Goal: Task Accomplishment & Management: Complete application form

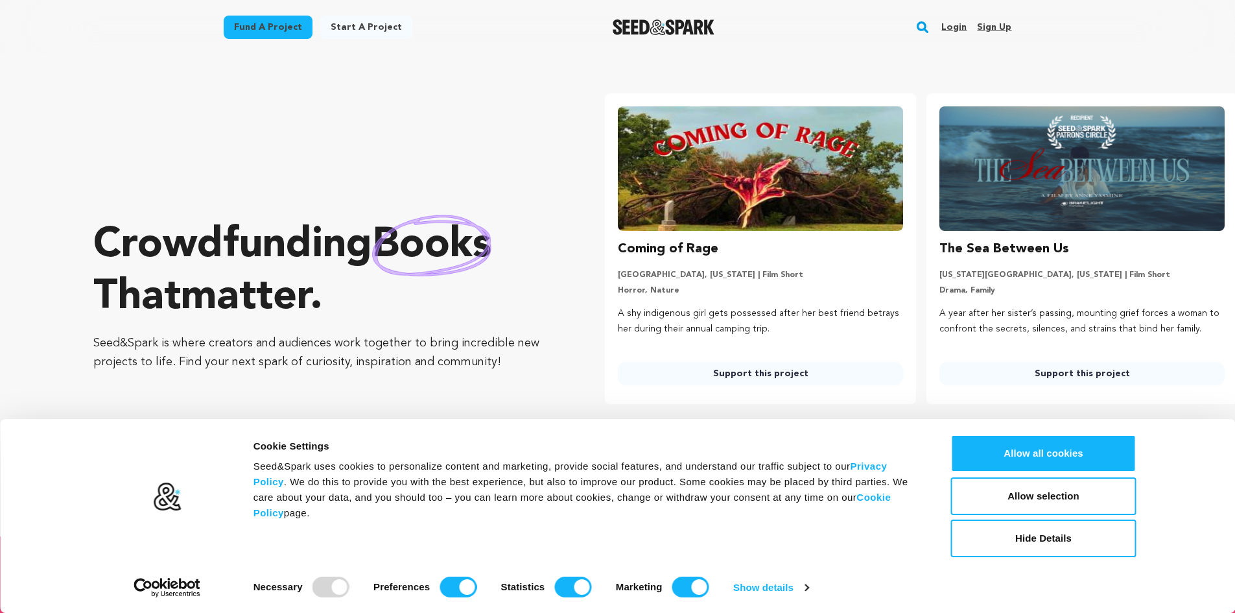
click at [953, 28] on link "Login" at bounding box center [953, 27] width 25 height 21
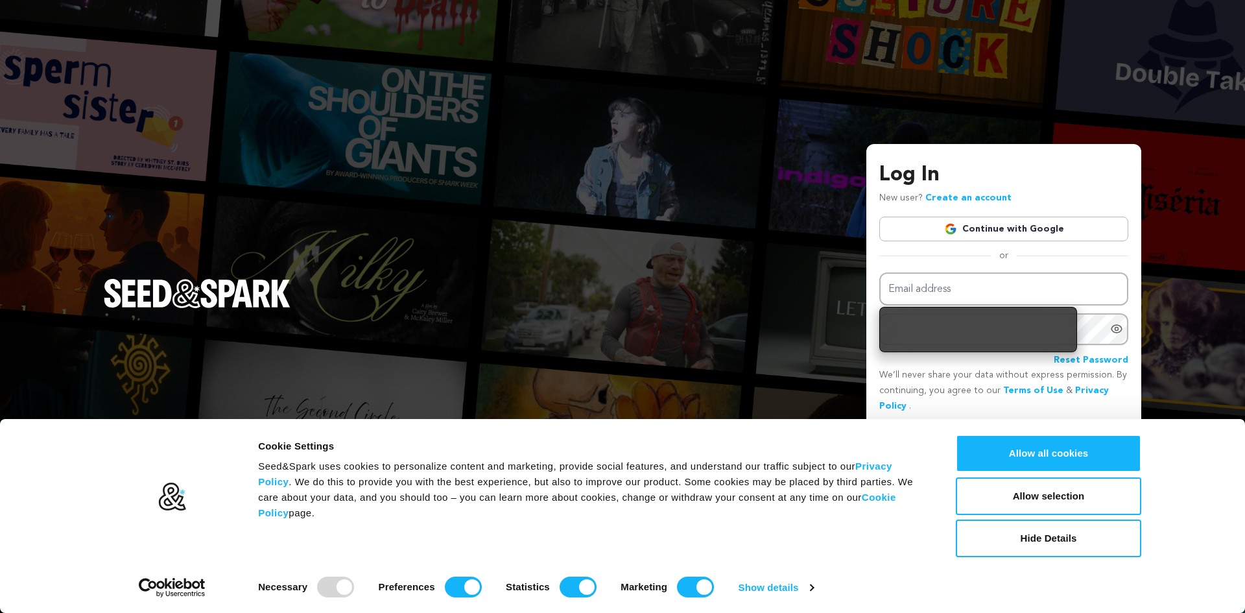
click at [947, 228] on link "Continue with Google" at bounding box center [1003, 229] width 249 height 25
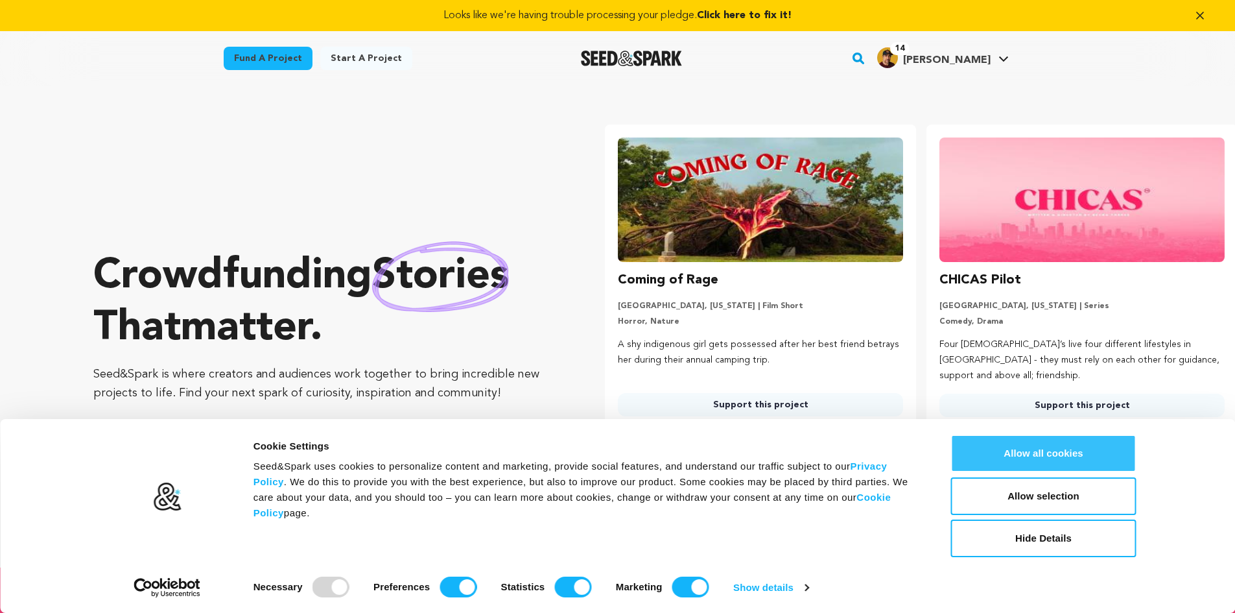
click at [1056, 455] on button "Allow all cookies" at bounding box center [1043, 453] width 185 height 38
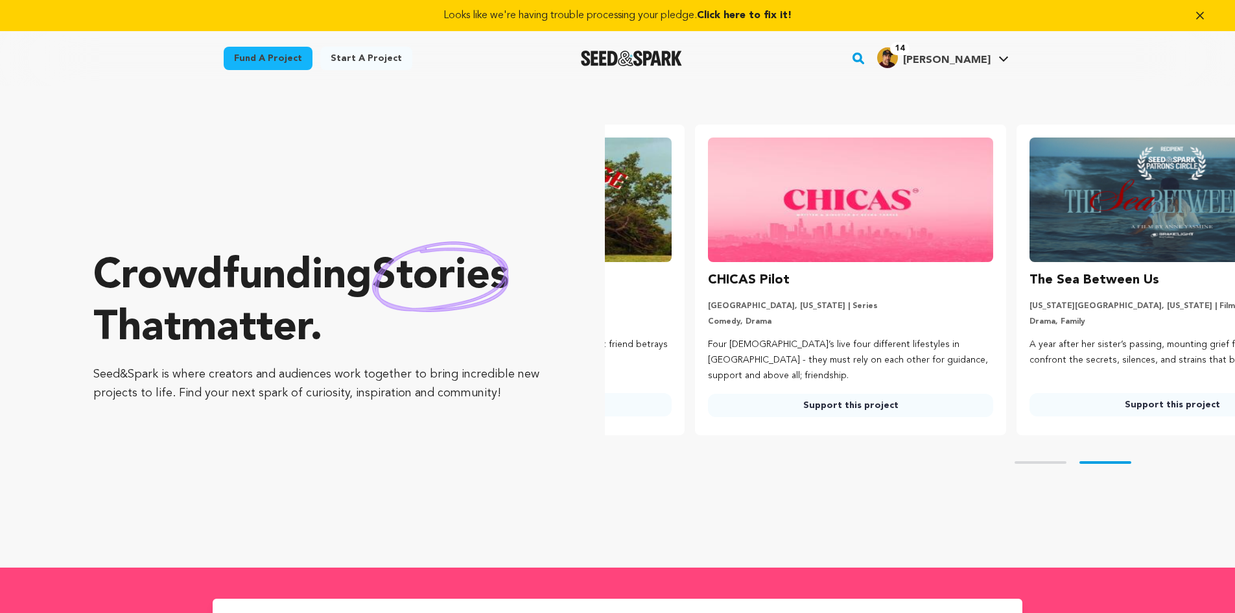
scroll to position [0, 332]
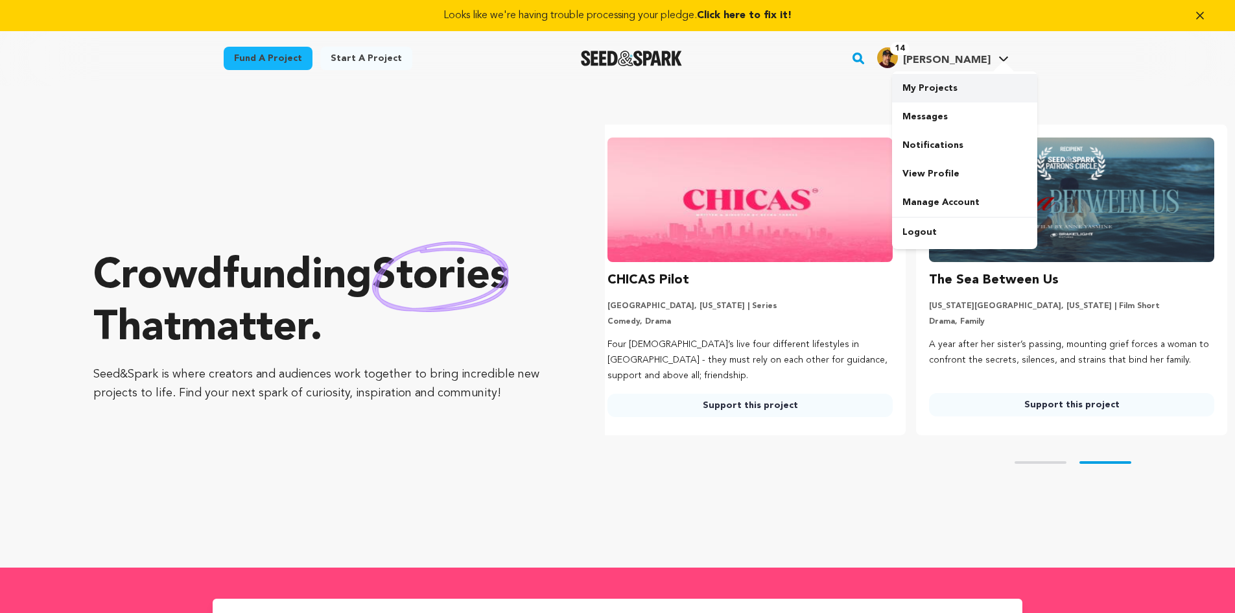
click at [949, 92] on link "My Projects" at bounding box center [964, 88] width 145 height 29
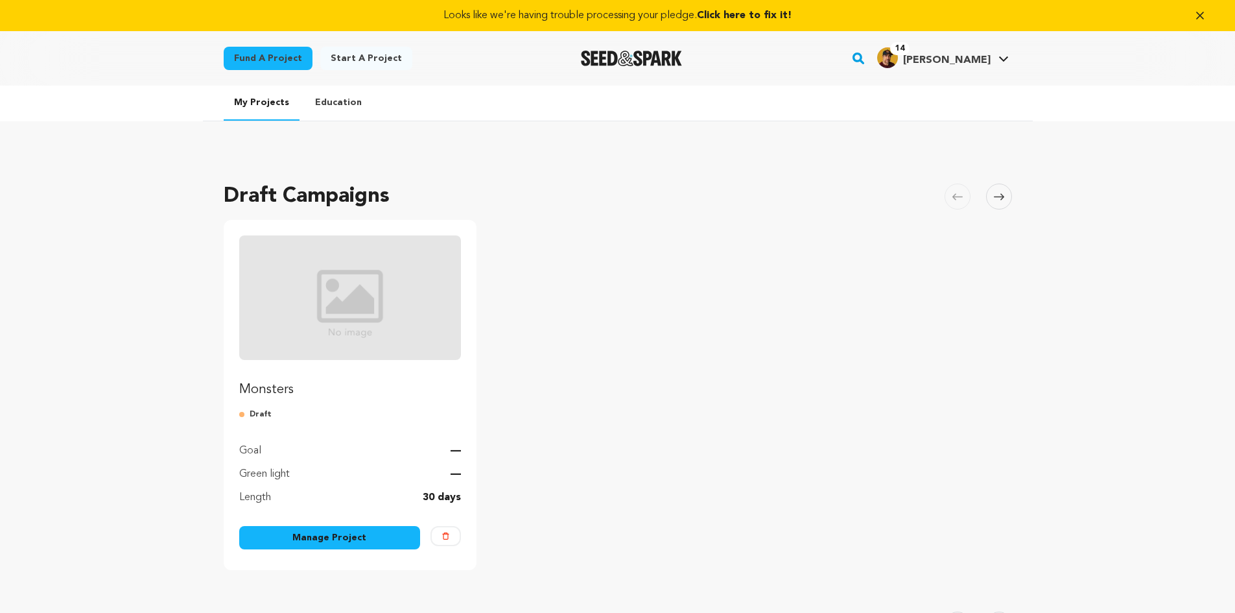
click at [350, 544] on link "Manage Project" at bounding box center [330, 537] width 182 height 23
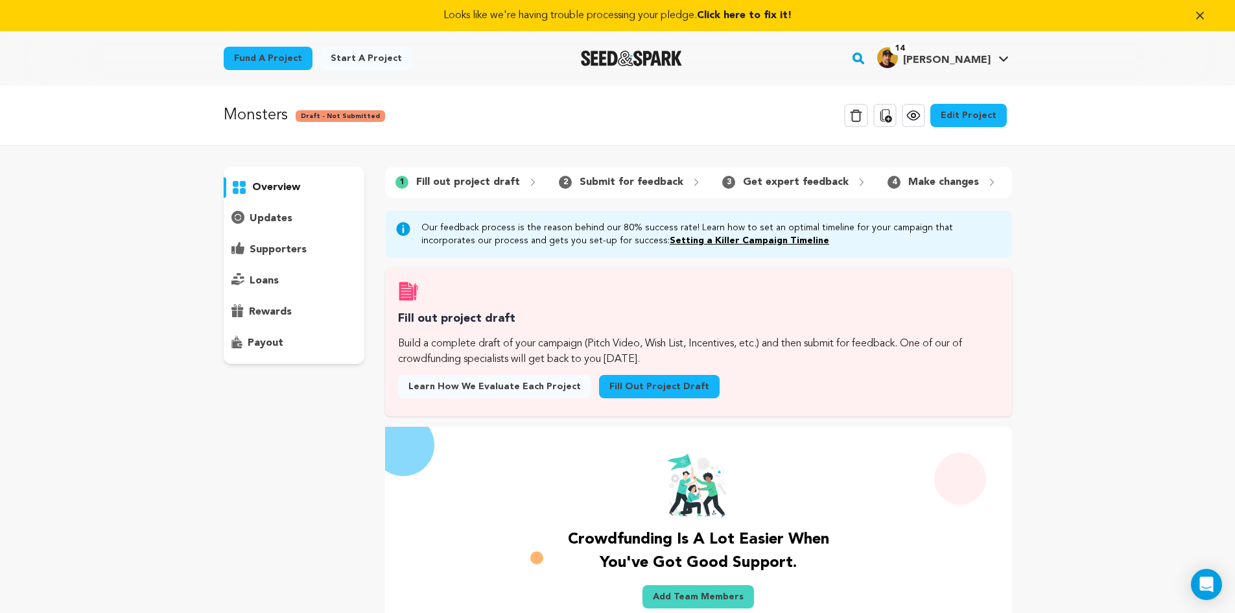
click at [639, 390] on link "Fill out project draft" at bounding box center [659, 386] width 121 height 23
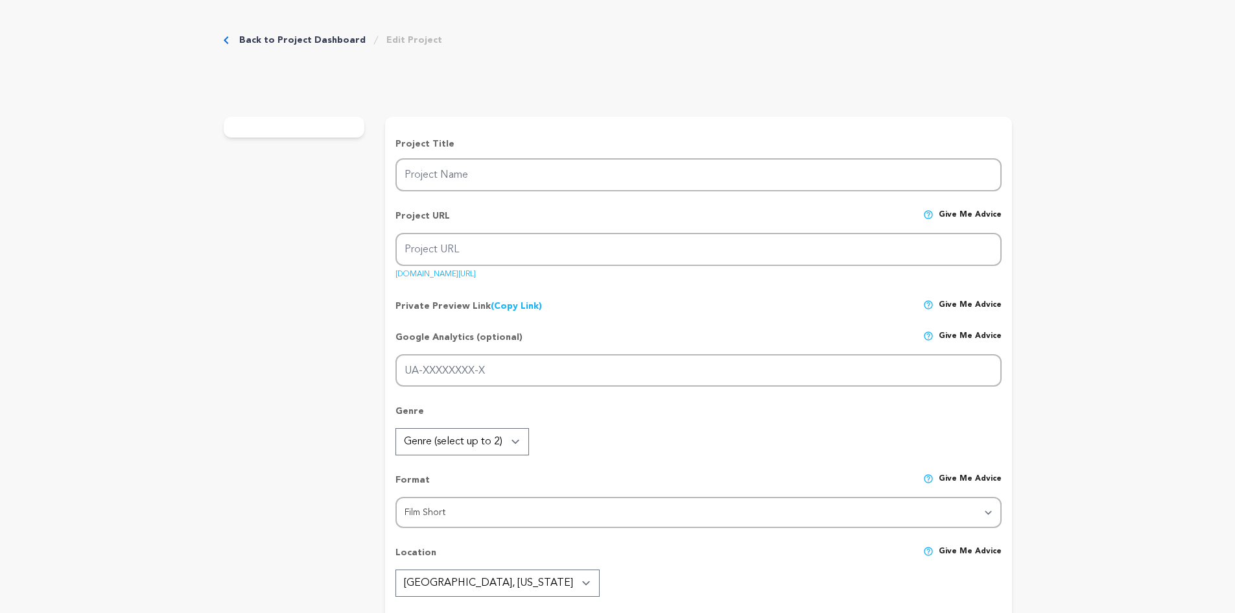
type input "Monsters"
type input "monsters"
type input "Two sisters in a quiet [US_STATE] town [PERSON_NAME] the serial killer they bel…"
type textarea "In a small [US_STATE] town, two sisters [PERSON_NAME] the serial killer they be…"
type textarea "Our mission is to tell a tense, character-driven story about family, grief, and…"
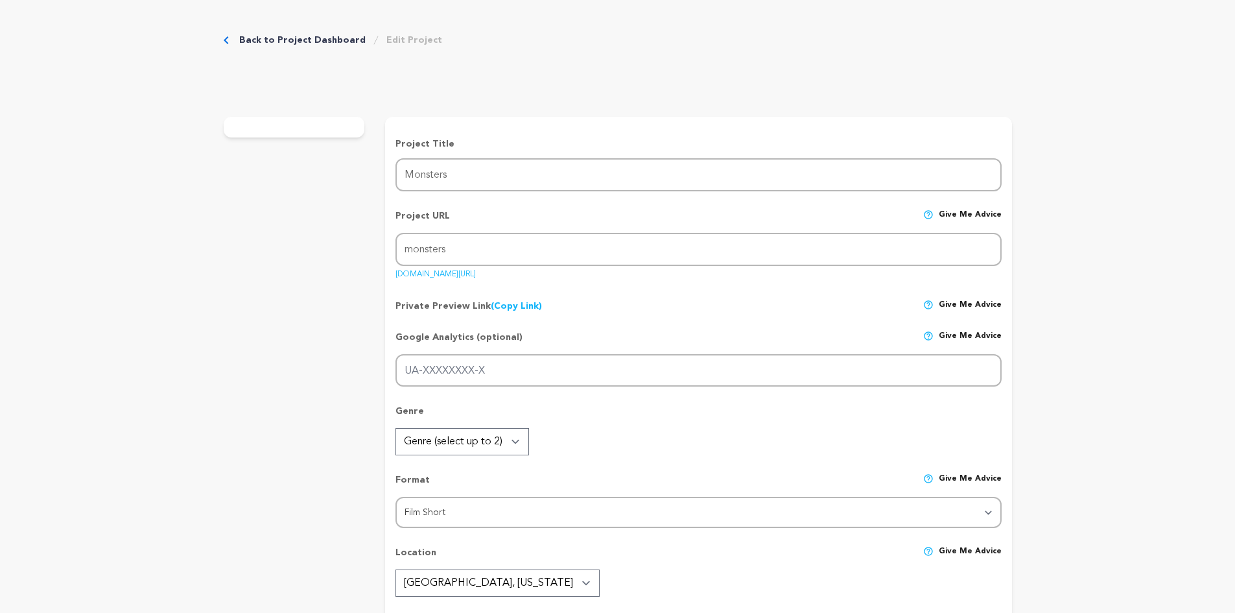
radio input "true"
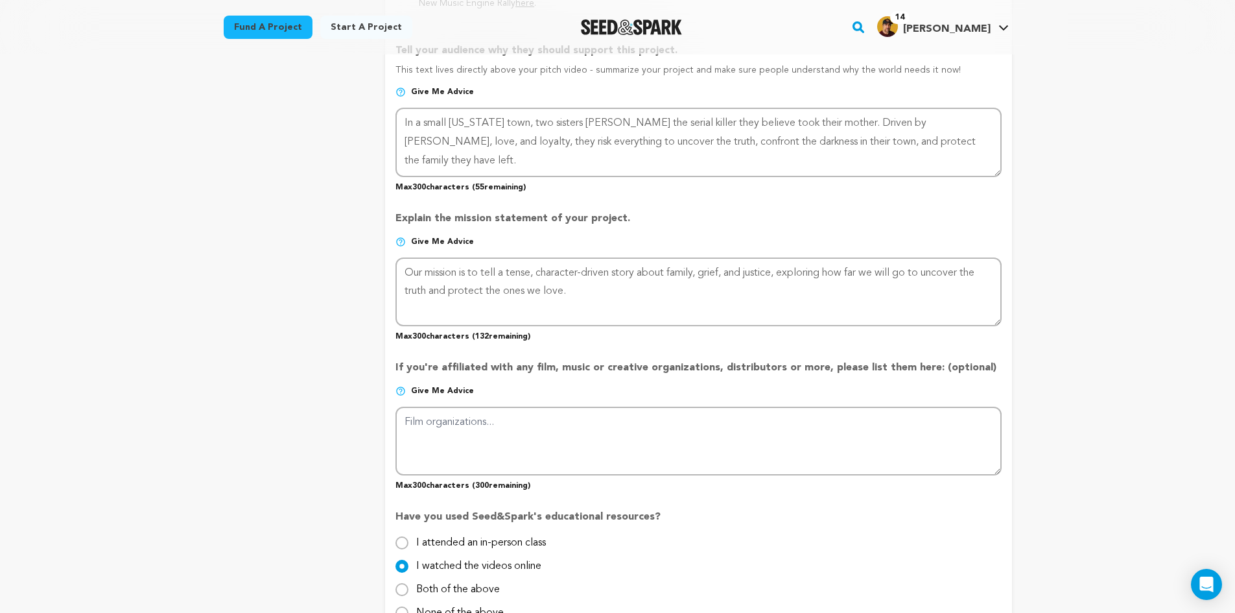
scroll to position [908, 0]
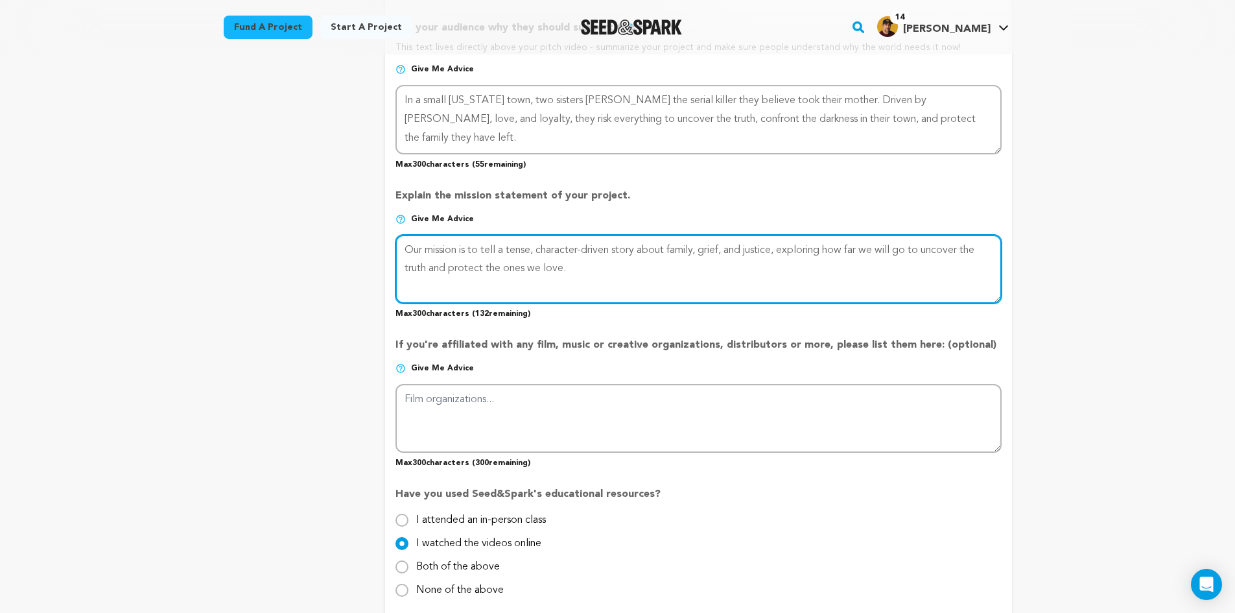
drag, startPoint x: 564, startPoint y: 268, endPoint x: 424, endPoint y: 270, distance: 140.1
click at [424, 270] on textarea at bounding box center [699, 269] width 606 height 69
click at [581, 274] on textarea at bounding box center [699, 269] width 606 height 69
drag, startPoint x: 580, startPoint y: 273, endPoint x: 400, endPoint y: 253, distance: 180.7
click at [388, 251] on form "Project Title Project Name Monsters Project URL Give me advice Project URL mons…" at bounding box center [698, 46] width 626 height 1462
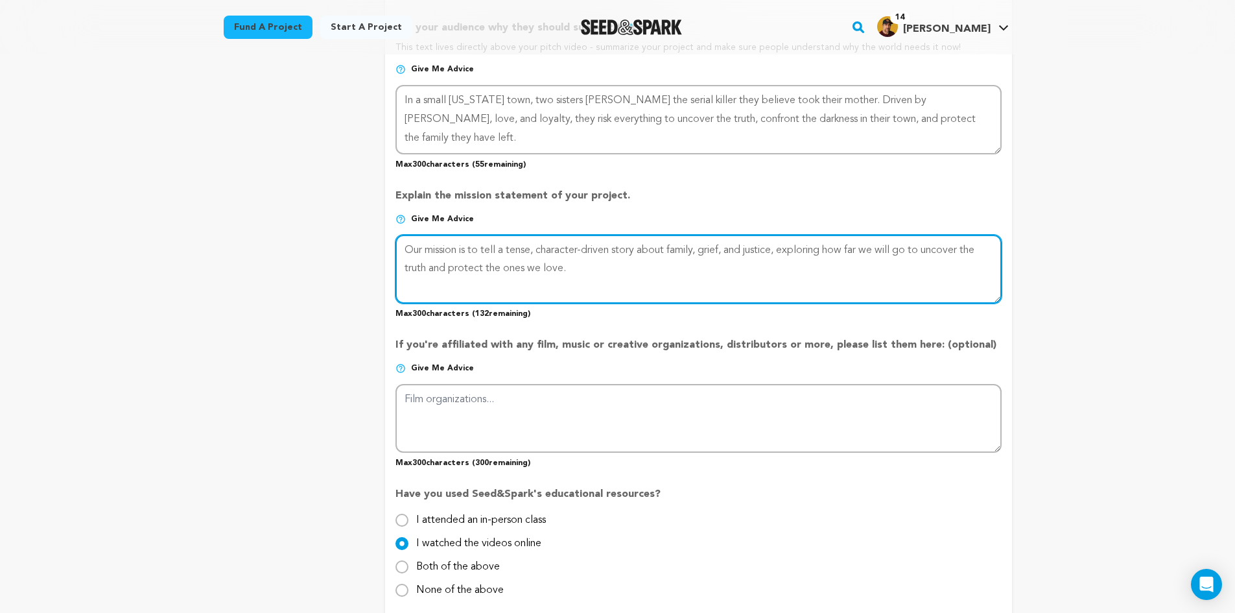
drag, startPoint x: 584, startPoint y: 271, endPoint x: 368, endPoint y: 240, distance: 218.2
click at [368, 240] on div "project story team social media video & images campaign incentives wishlist" at bounding box center [618, 45] width 788 height 1500
paste textarea "and revenge, showing how far someone will go when loss turns to anger and the n…"
drag, startPoint x: 569, startPoint y: 267, endPoint x: 622, endPoint y: 268, distance: 53.2
click at [622, 268] on textarea at bounding box center [699, 269] width 606 height 69
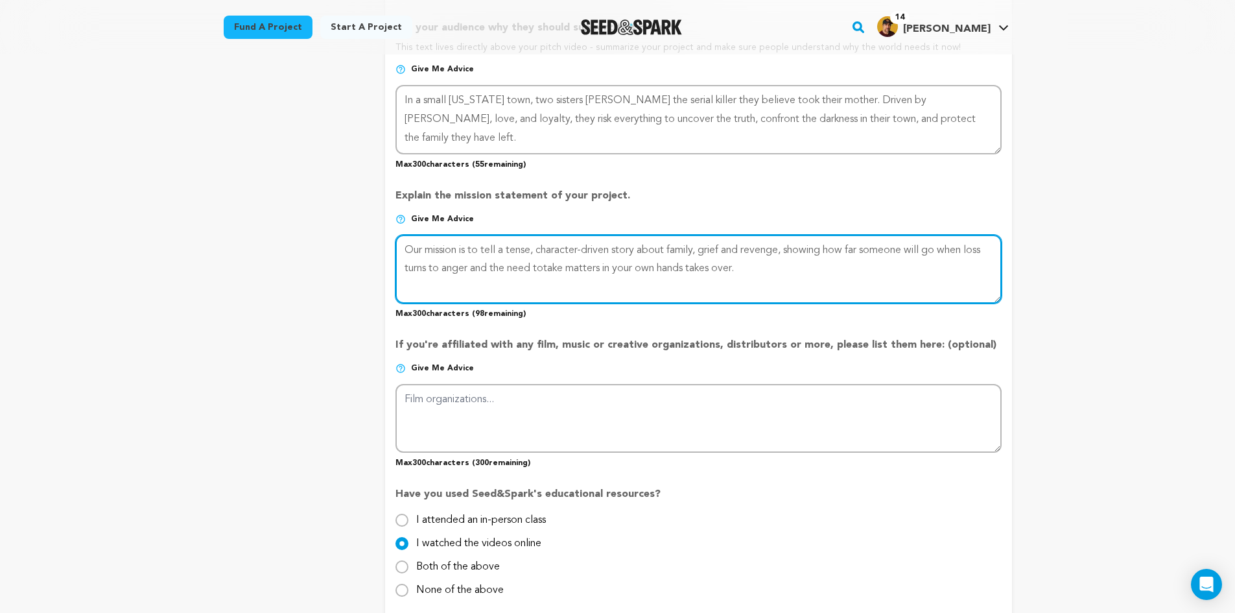
click at [567, 270] on textarea at bounding box center [699, 269] width 606 height 69
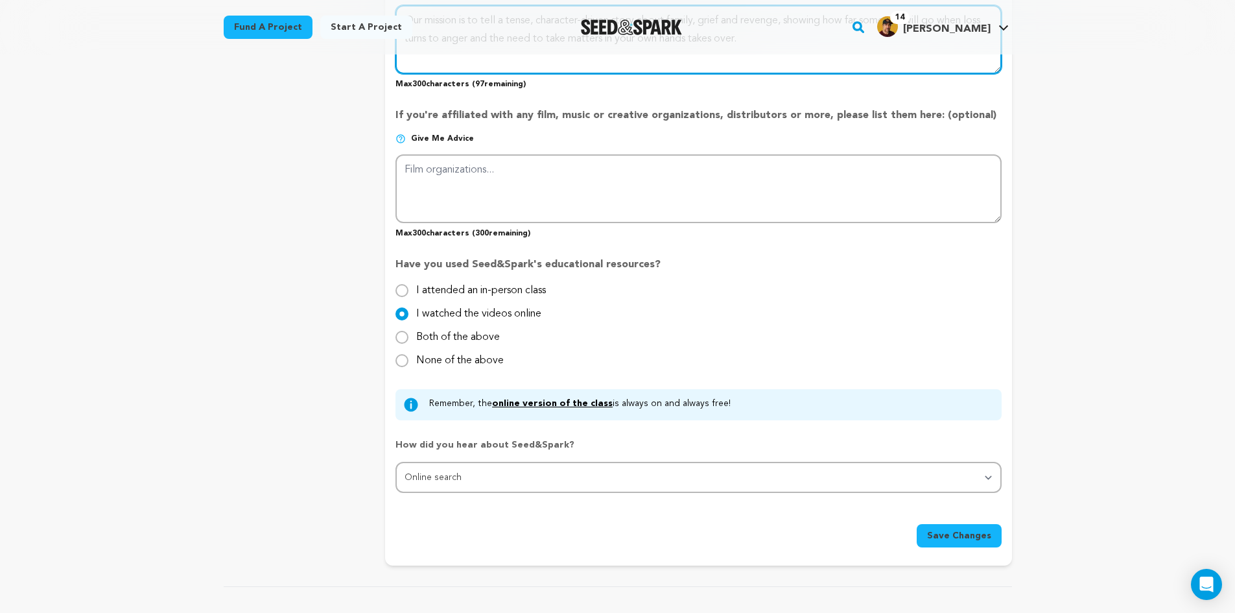
scroll to position [1167, 0]
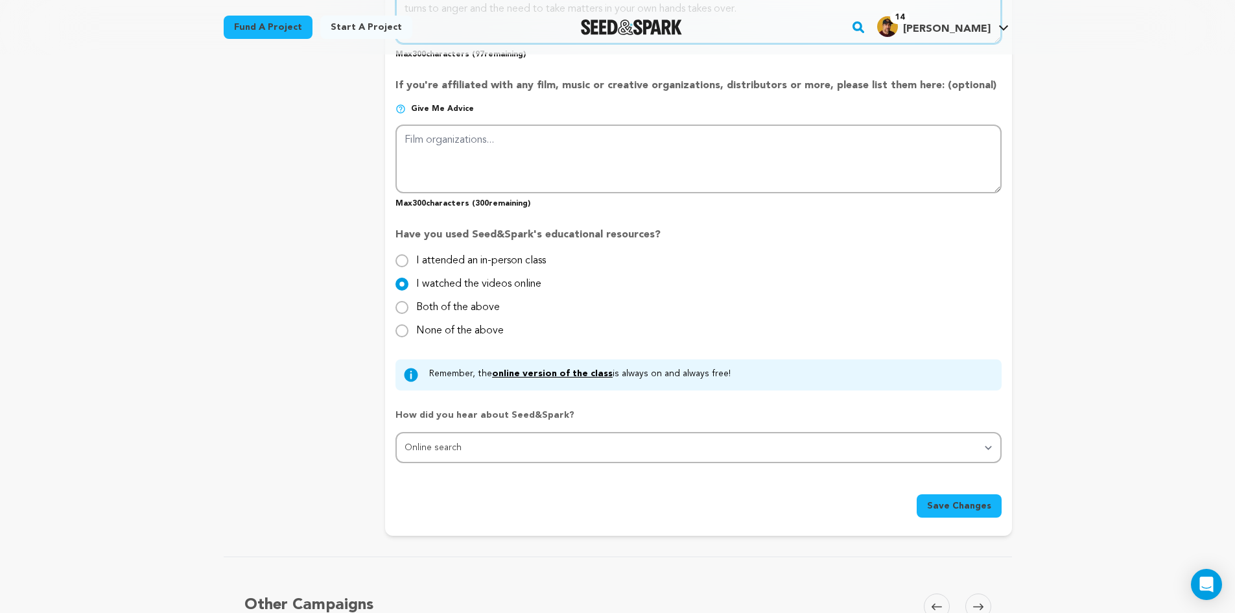
type textarea "Our mission is to tell a tense, character-driven story about family, grief and …"
click at [934, 512] on span "Save Changes" at bounding box center [959, 505] width 64 height 13
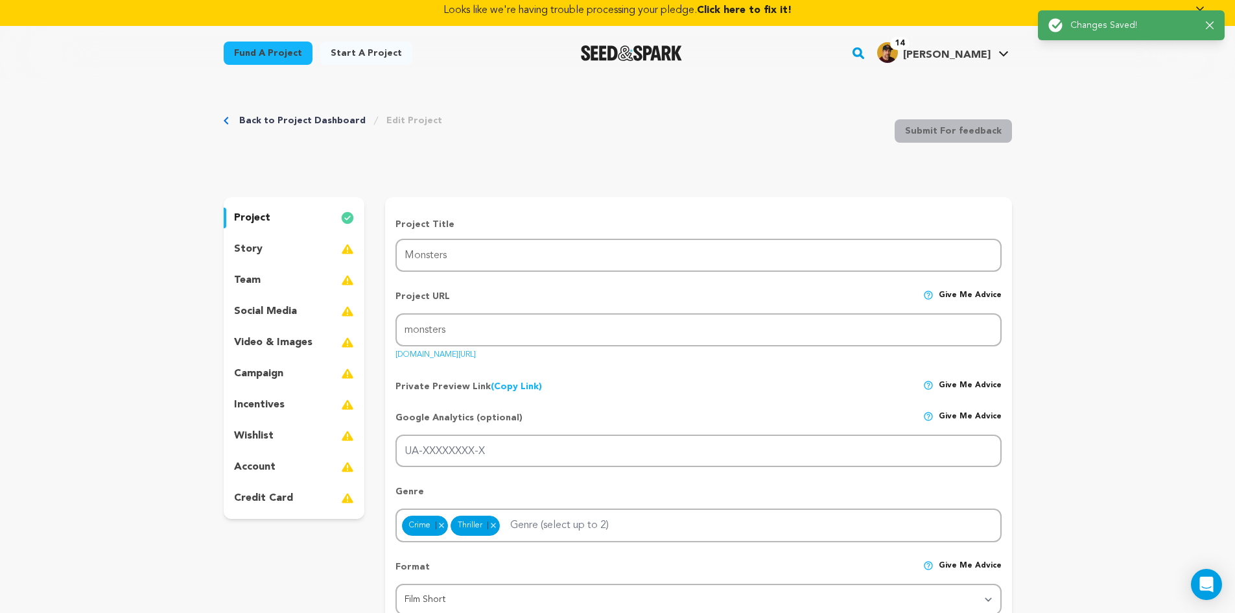
scroll to position [0, 0]
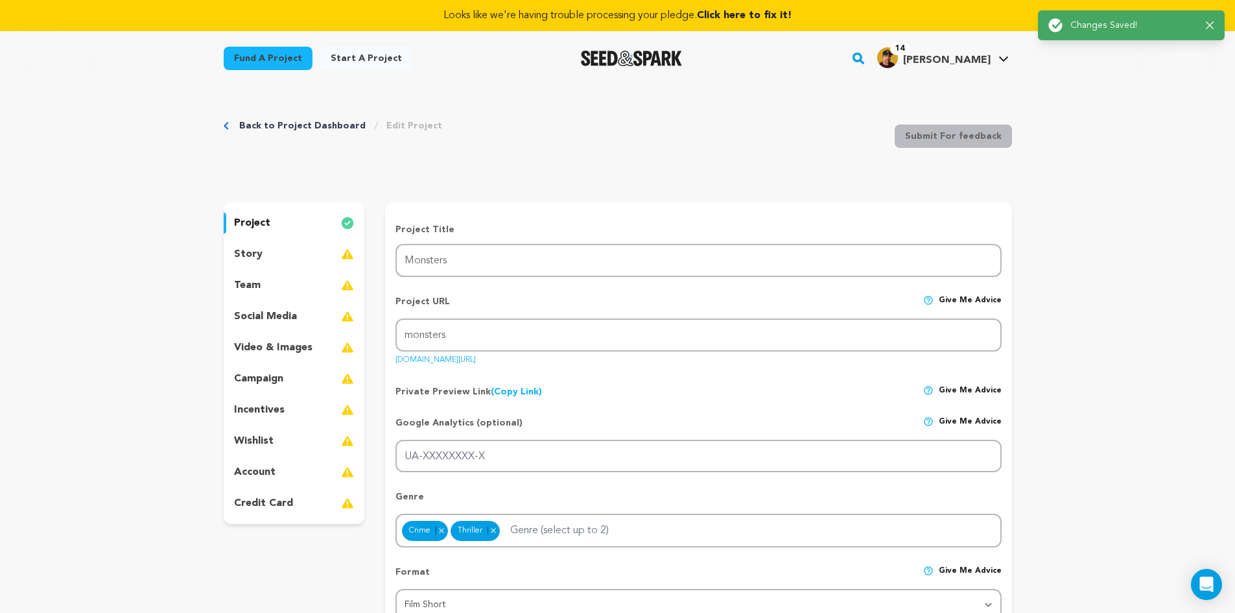
click at [255, 261] on p "story" at bounding box center [248, 254] width 29 height 16
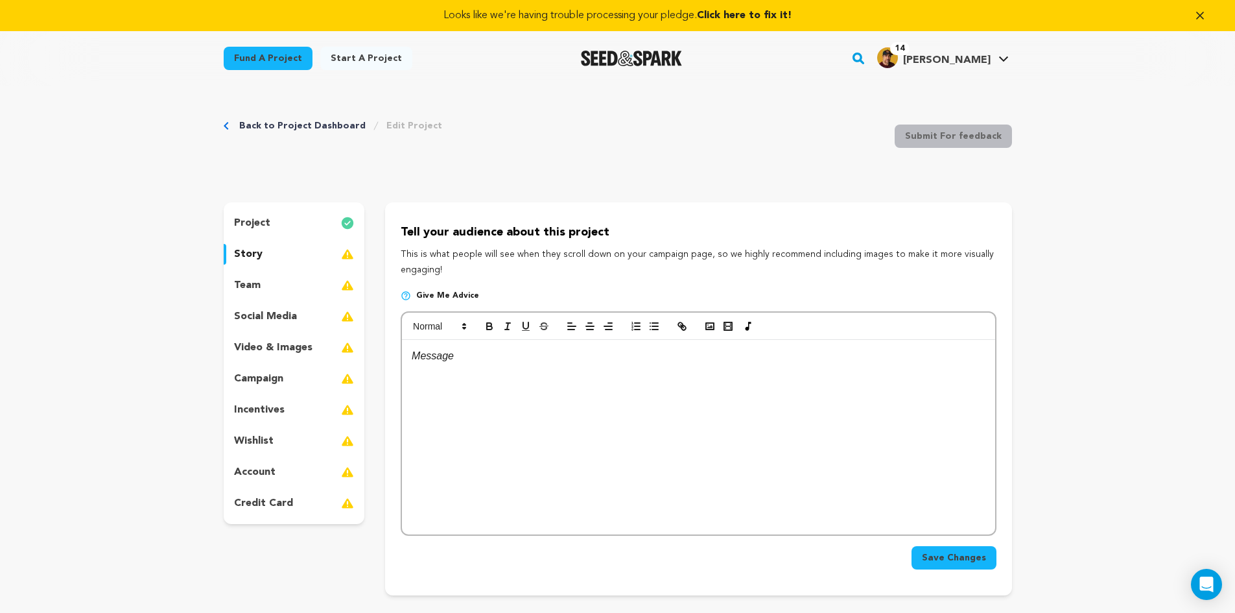
click at [449, 358] on p at bounding box center [698, 356] width 573 height 17
drag, startPoint x: 398, startPoint y: 226, endPoint x: 504, endPoint y: 273, distance: 115.5
click at [504, 273] on div "Tell your audience about this project This is what people will see when they sc…" at bounding box center [698, 398] width 626 height 393
copy div "Tell your audience about this project This is what people will see when they sc…"
click at [463, 370] on div at bounding box center [698, 437] width 593 height 195
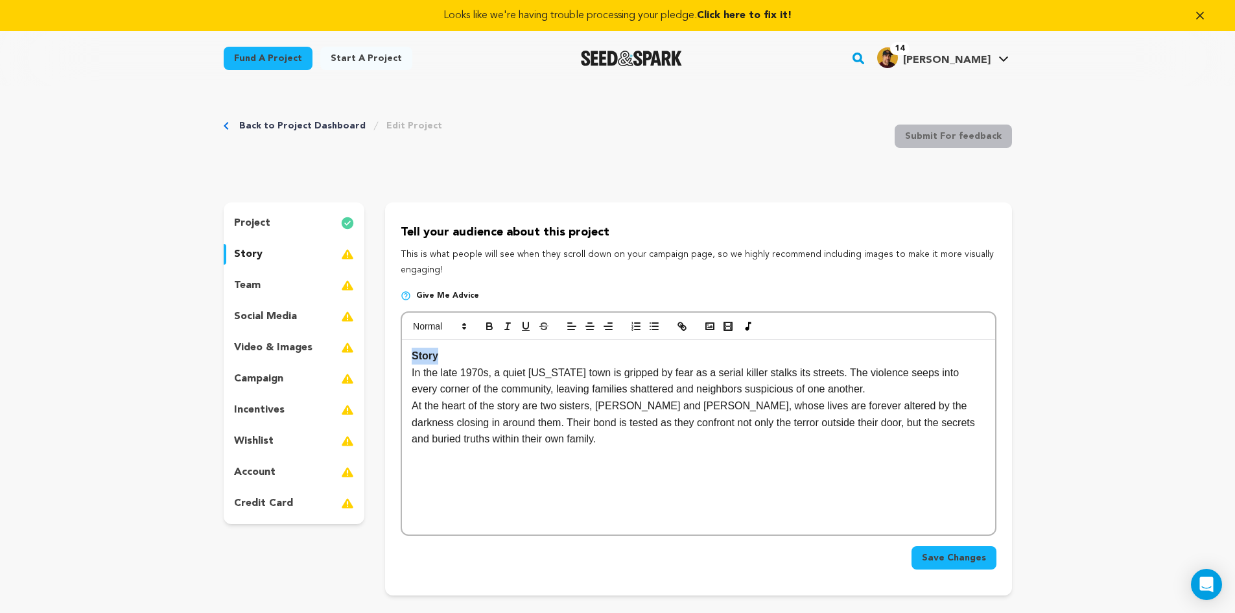
drag, startPoint x: 440, startPoint y: 359, endPoint x: 403, endPoint y: 353, distance: 38.2
click at [403, 353] on div "Story In the late 1970s, a quiet Oregon town is gripped by fear as a serial kil…" at bounding box center [698, 437] width 593 height 195
click at [437, 332] on span at bounding box center [439, 326] width 64 height 16
click at [444, 358] on span at bounding box center [454, 354] width 83 height 34
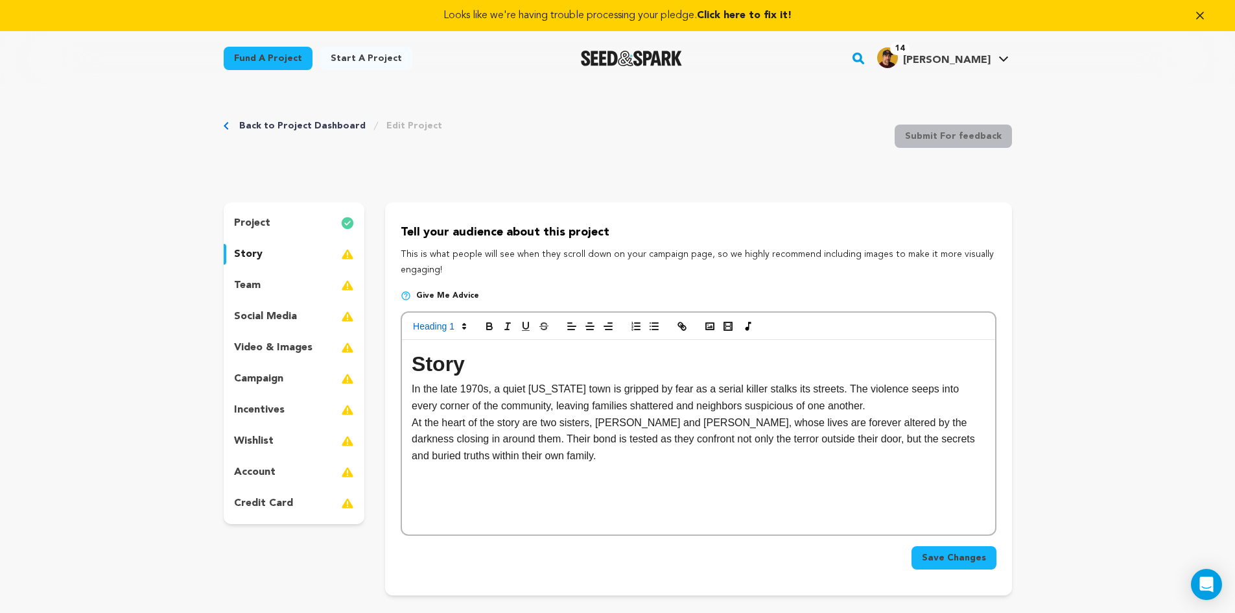
click at [477, 372] on h1 "Story" at bounding box center [698, 364] width 573 height 33
drag, startPoint x: 461, startPoint y: 370, endPoint x: 368, endPoint y: 368, distance: 93.4
click at [368, 368] on div "project story team social media video & images campaign incentives wishlist" at bounding box center [618, 398] width 788 height 393
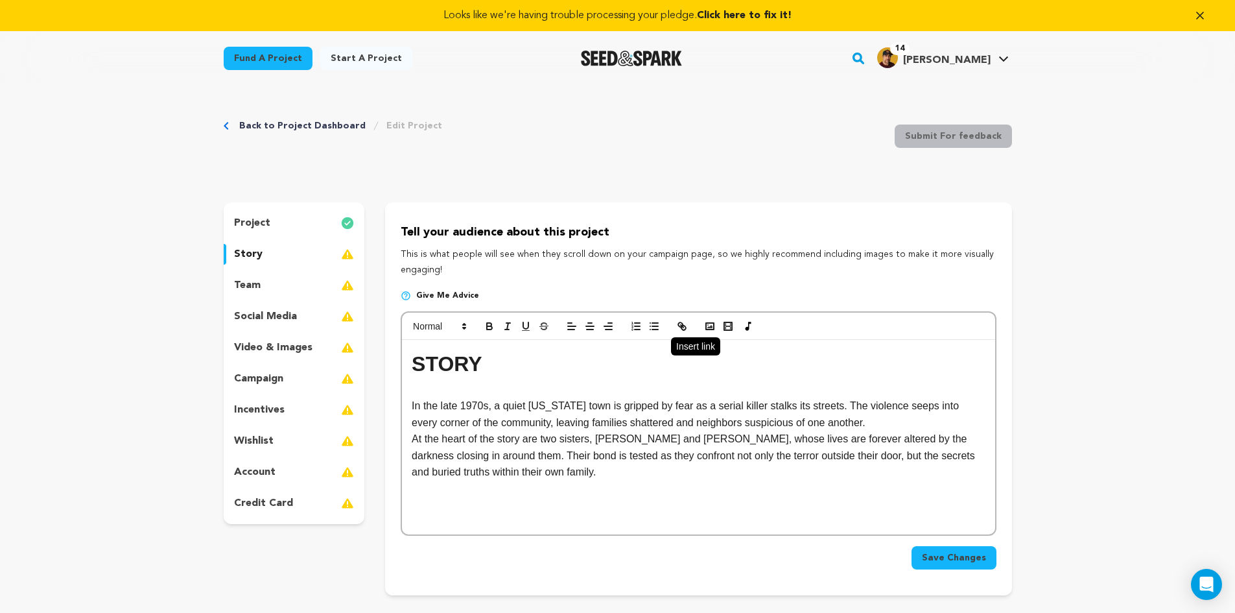
click at [681, 331] on icon "button" at bounding box center [682, 326] width 12 height 12
click at [709, 324] on rect "button" at bounding box center [710, 326] width 8 height 6
click at [704, 326] on icon "button" at bounding box center [710, 326] width 12 height 12
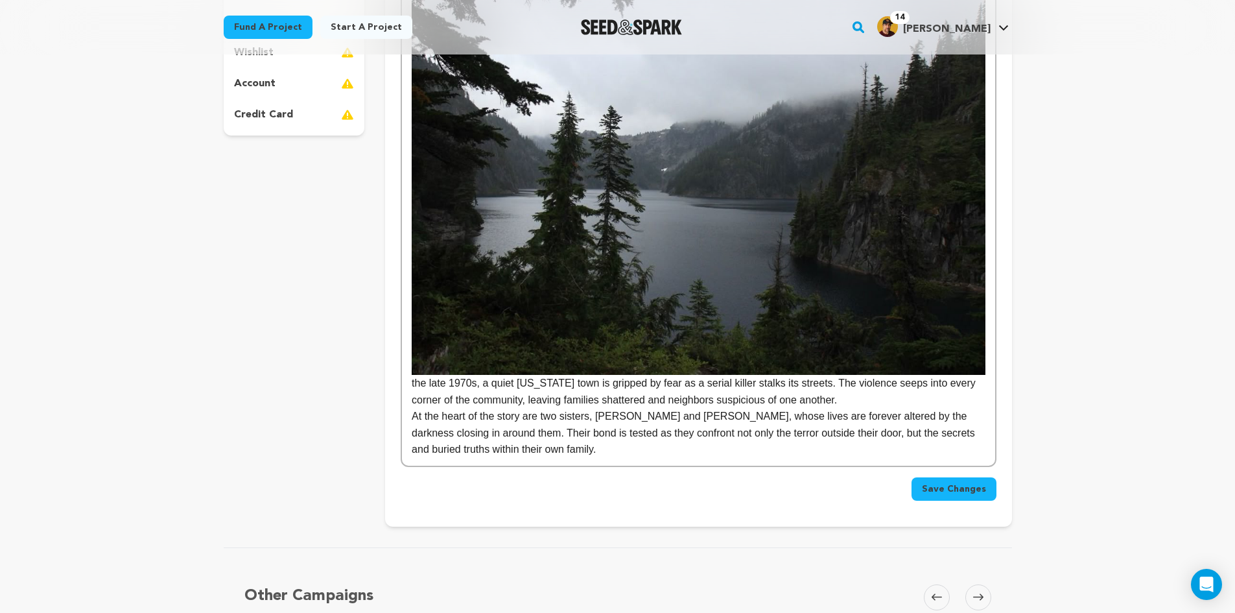
scroll to position [389, 0]
click at [707, 314] on img at bounding box center [698, 183] width 573 height 383
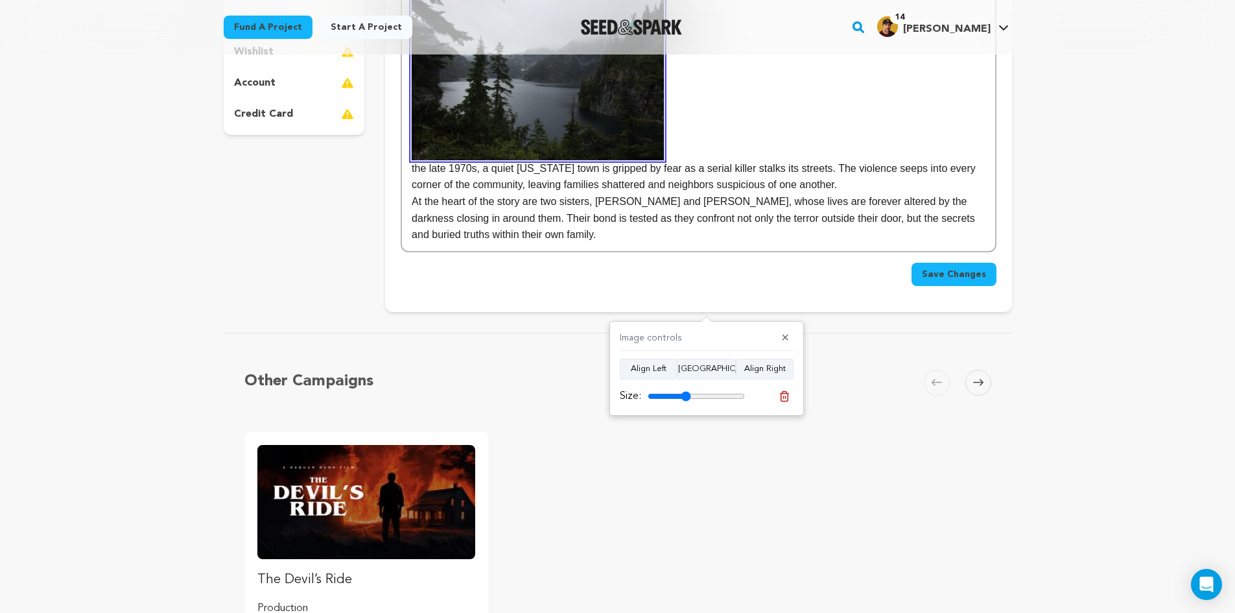
drag, startPoint x: 736, startPoint y: 396, endPoint x: 685, endPoint y: 396, distance: 50.6
type input "44"
click at [685, 396] on input "range" at bounding box center [696, 396] width 97 height 10
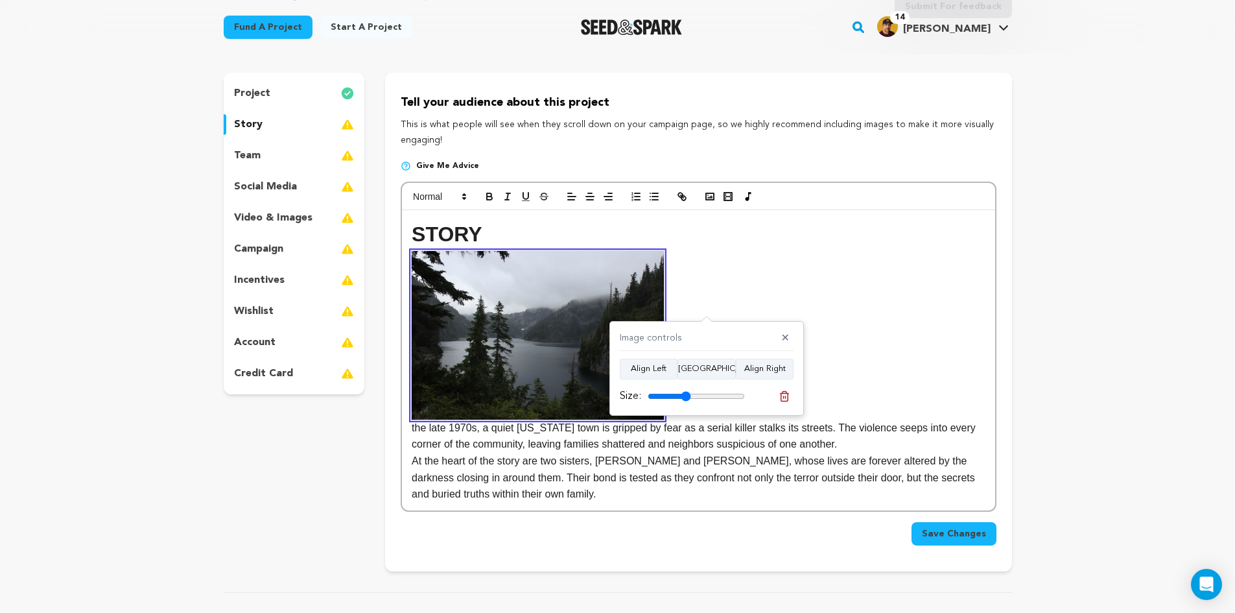
click at [710, 285] on p "the late 1970s, a quiet Oregon town is gripped by fear as a serial killer stalk…" at bounding box center [698, 352] width 573 height 202
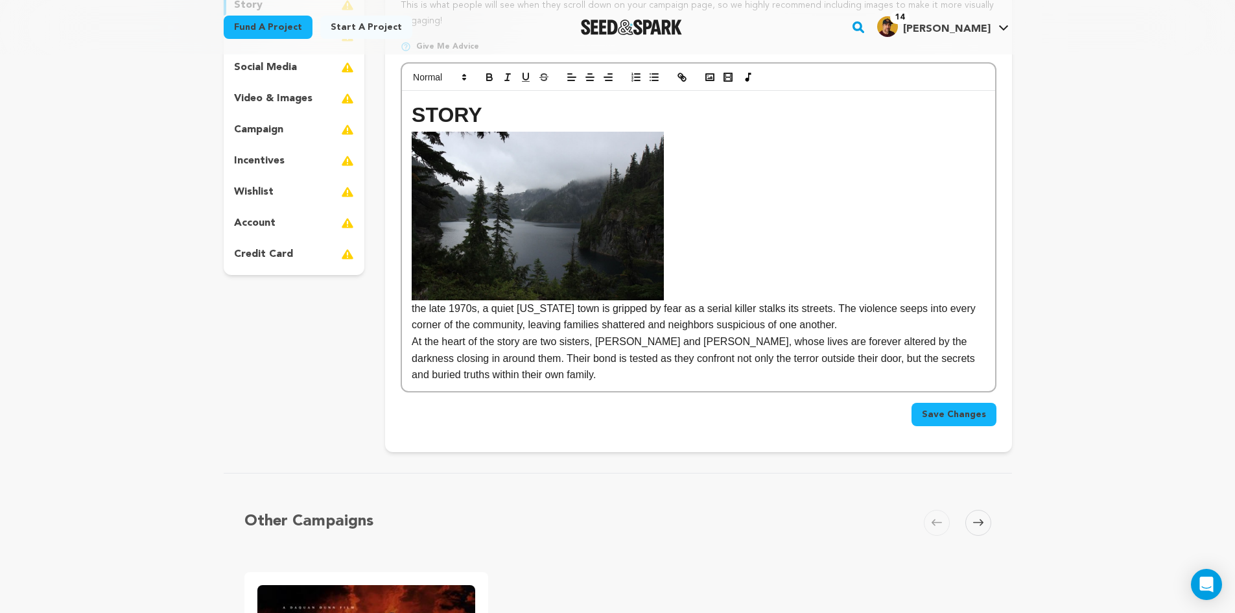
scroll to position [259, 0]
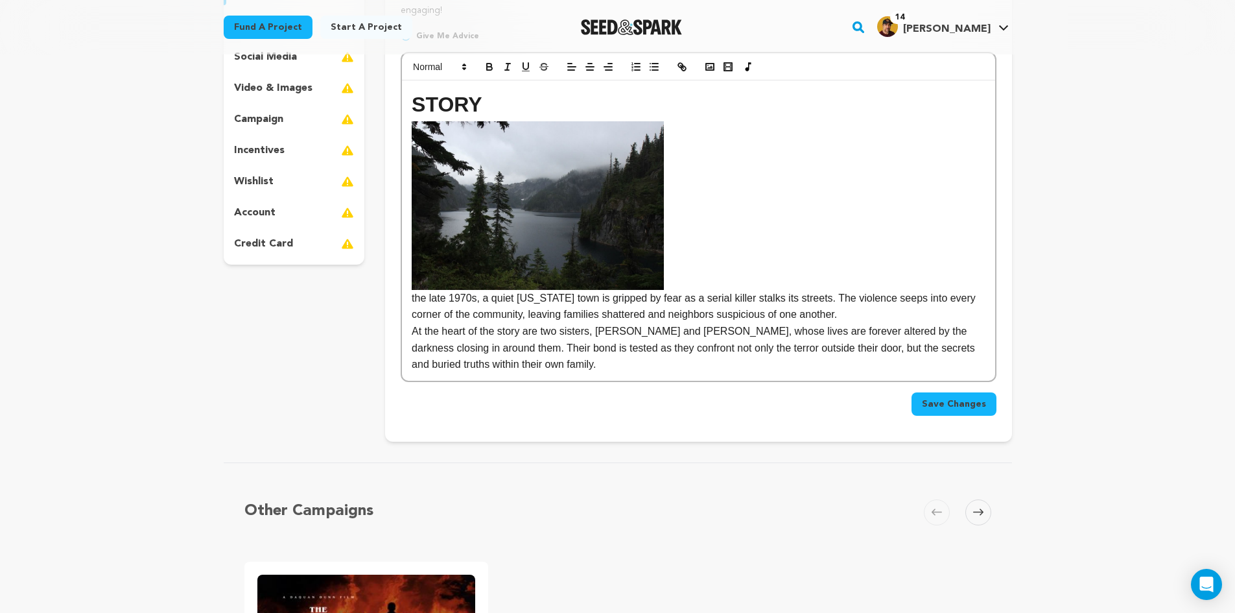
click at [679, 268] on p "the late 1970s, a quiet Oregon town is gripped by fear as a serial killer stalk…" at bounding box center [698, 222] width 573 height 202
click at [668, 284] on p "the late 1970s, a quiet Oregon town is gripped by fear as a serial killer stalk…" at bounding box center [698, 222] width 573 height 202
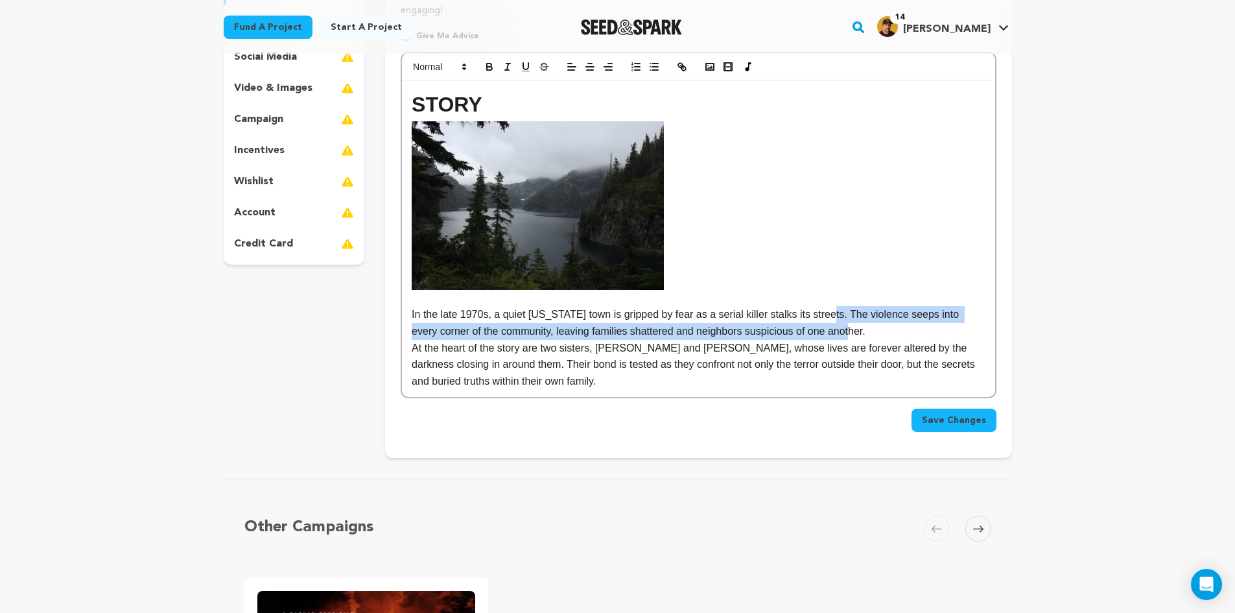
drag, startPoint x: 822, startPoint y: 311, endPoint x: 840, endPoint y: 327, distance: 24.3
click at [840, 327] on p "In the late 1970s, a quiet Oregon town is gripped by fear as a serial killer st…" at bounding box center [698, 322] width 573 height 33
click at [847, 331] on p "In the late 1970s, a quiet Oregon town is gripped by fear as a serial killer st…" at bounding box center [698, 322] width 573 height 33
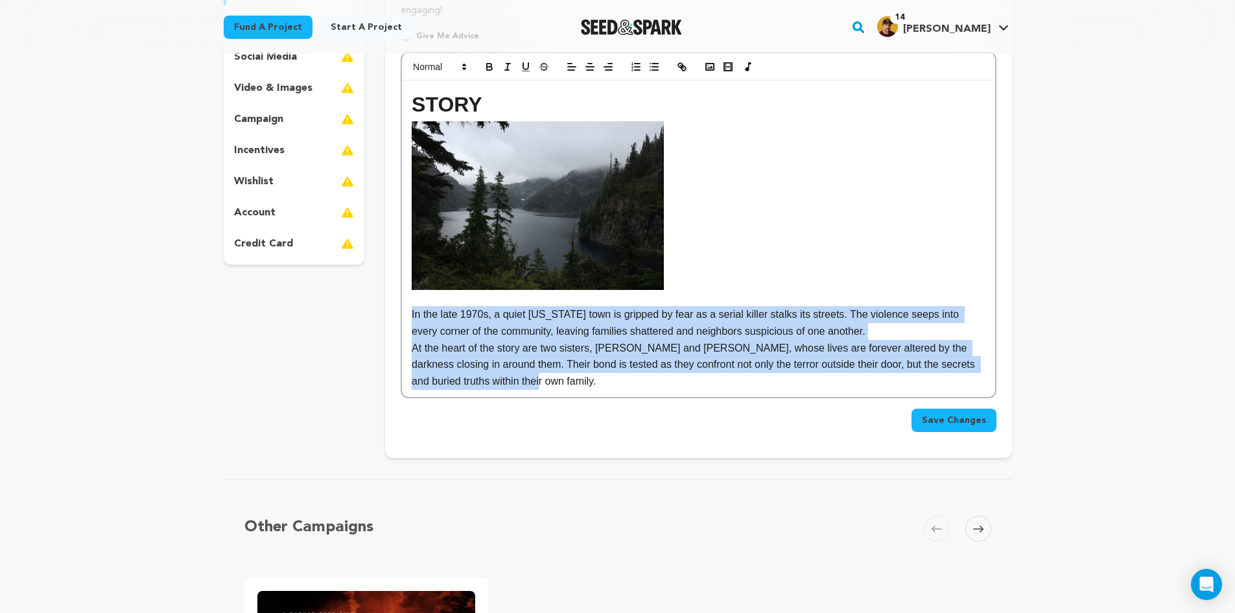
drag, startPoint x: 410, startPoint y: 314, endPoint x: 571, endPoint y: 381, distance: 174.7
click at [571, 381] on div "STORY In the late 1970s, a quiet Oregon town is gripped by fear as a serial kil…" at bounding box center [698, 238] width 593 height 316
click at [593, 381] on p "At the heart of the story are two sisters, Charlie and Jackie, whose lives are …" at bounding box center [698, 365] width 573 height 50
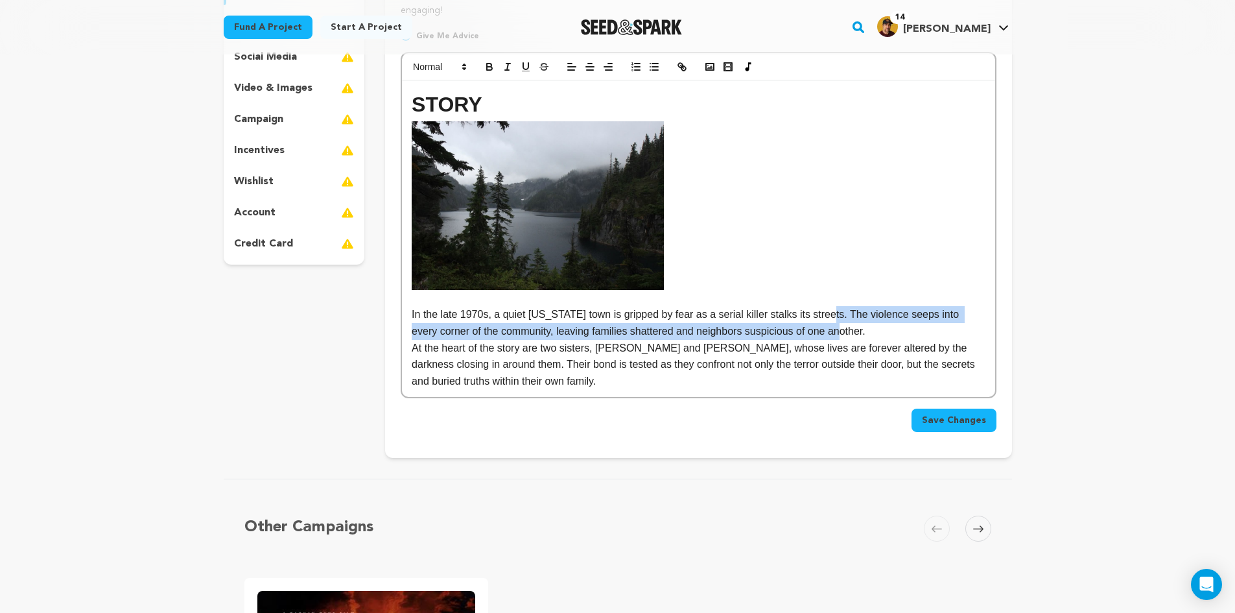
drag, startPoint x: 822, startPoint y: 313, endPoint x: 834, endPoint y: 333, distance: 23.6
click at [834, 333] on p "In the late 1970s, a quiet Oregon town is gripped by fear as a serial killer st…" at bounding box center [698, 322] width 573 height 33
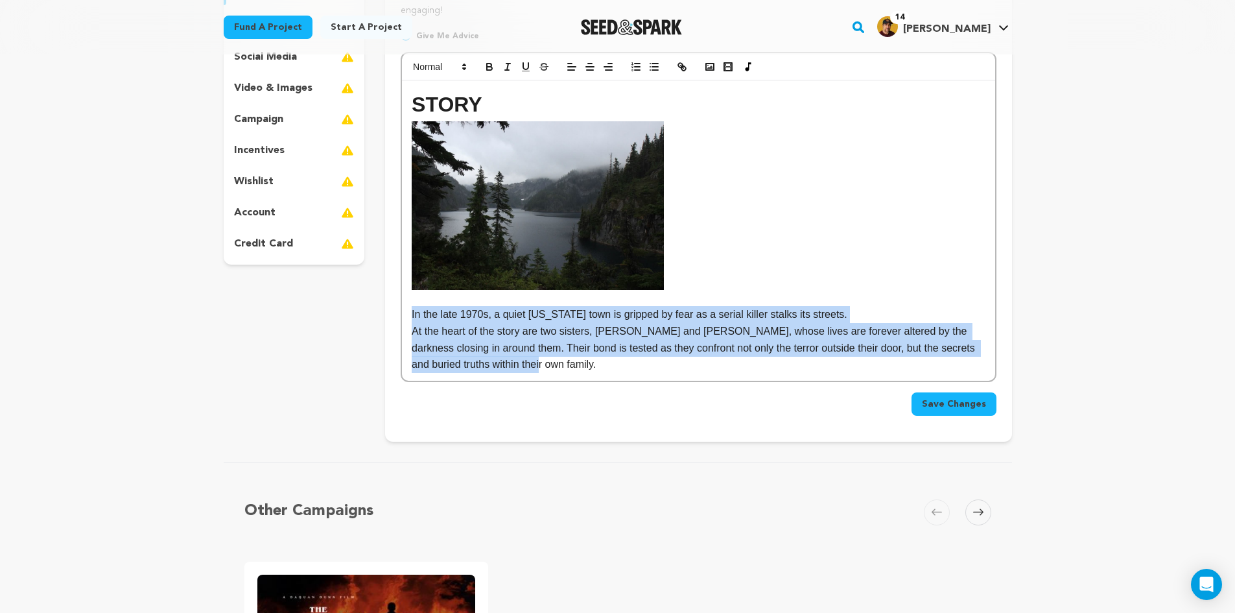
drag, startPoint x: 492, startPoint y: 367, endPoint x: 392, endPoint y: 310, distance: 115.0
click at [392, 310] on div "Tell your audience about this project This is what people will see when they sc…" at bounding box center [698, 192] width 626 height 499
copy div "In the late 1970s, a quiet Oregon town is gripped by fear as a serial killer st…"
drag, startPoint x: 491, startPoint y: 364, endPoint x: 393, endPoint y: 315, distance: 110.2
click at [393, 315] on div "Tell your audience about this project This is what people will see when they sc…" at bounding box center [698, 192] width 626 height 499
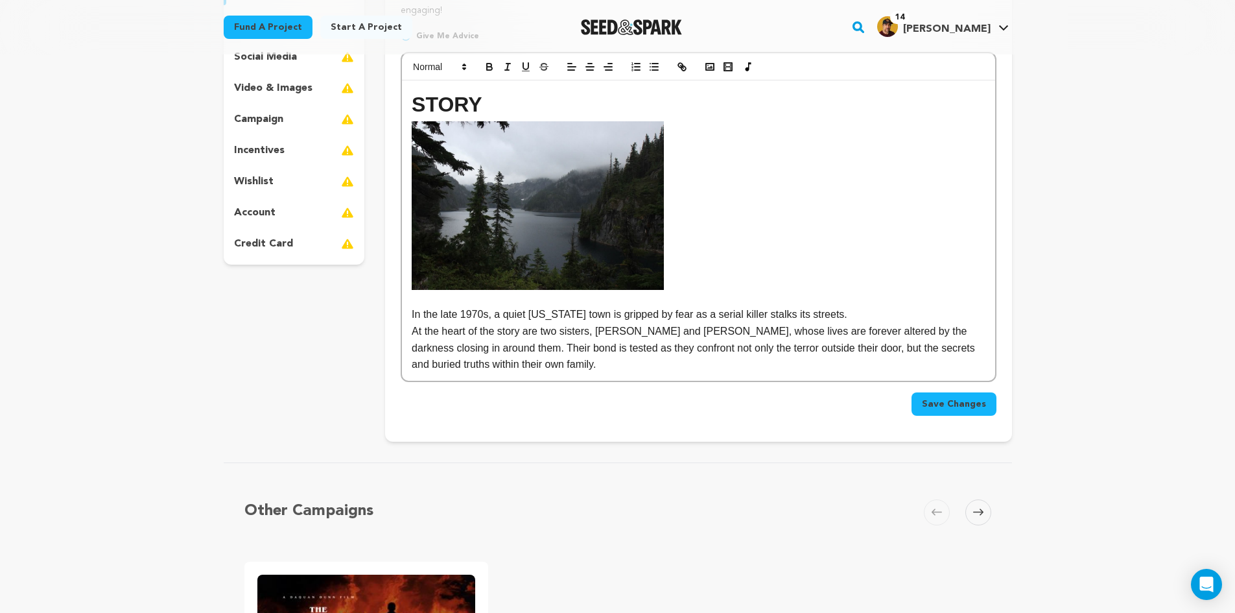
scroll to position [0, 0]
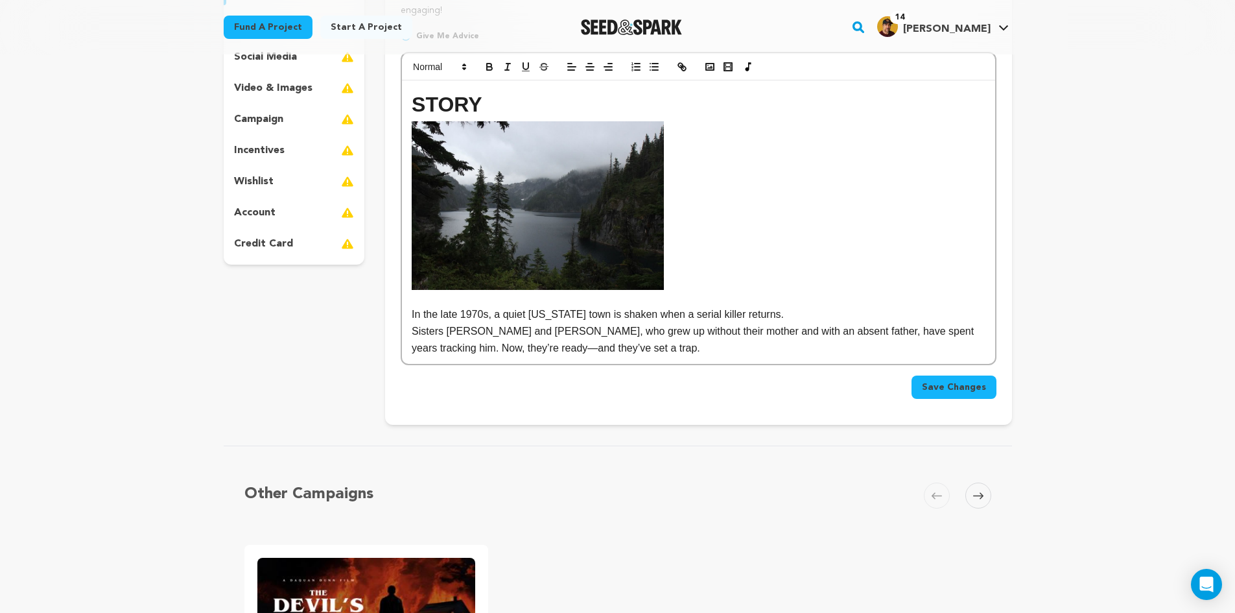
click at [480, 347] on p "Sisters Charlie and Jackie, who grew up without their mother and with an absent…" at bounding box center [698, 339] width 573 height 33
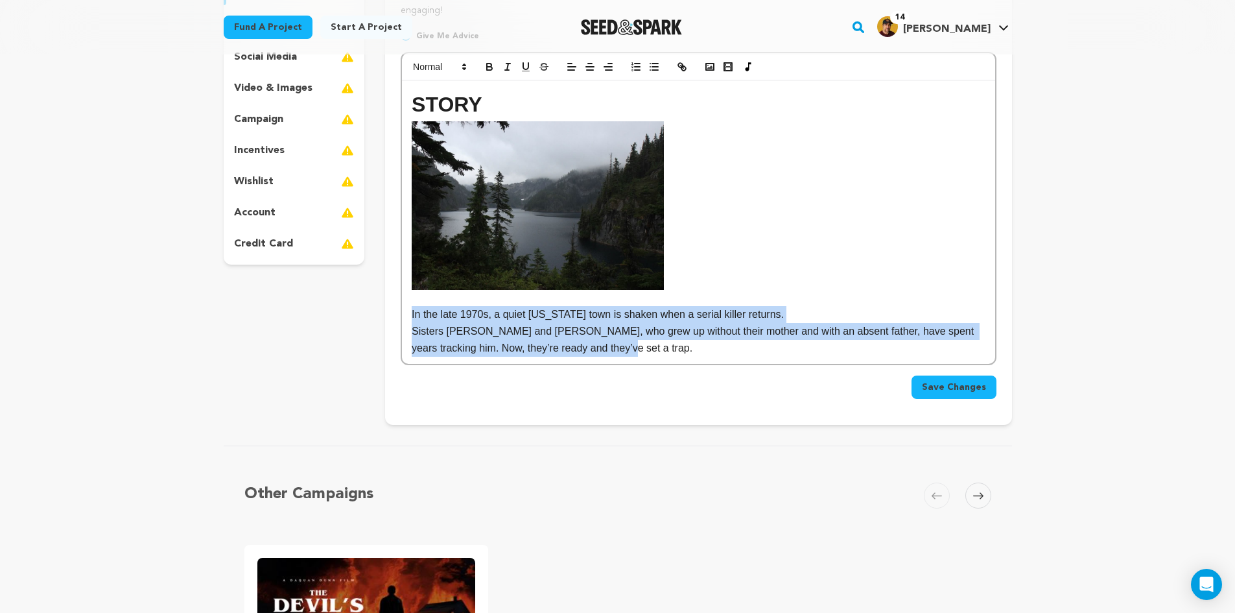
drag, startPoint x: 584, startPoint y: 351, endPoint x: 394, endPoint y: 318, distance: 192.8
click at [394, 318] on div "Tell your audience about this project This is what people will see when they sc…" at bounding box center [698, 184] width 626 height 482
copy div "In the late 1970s, a quiet Oregon town is shaken when a serial killer returns. …"
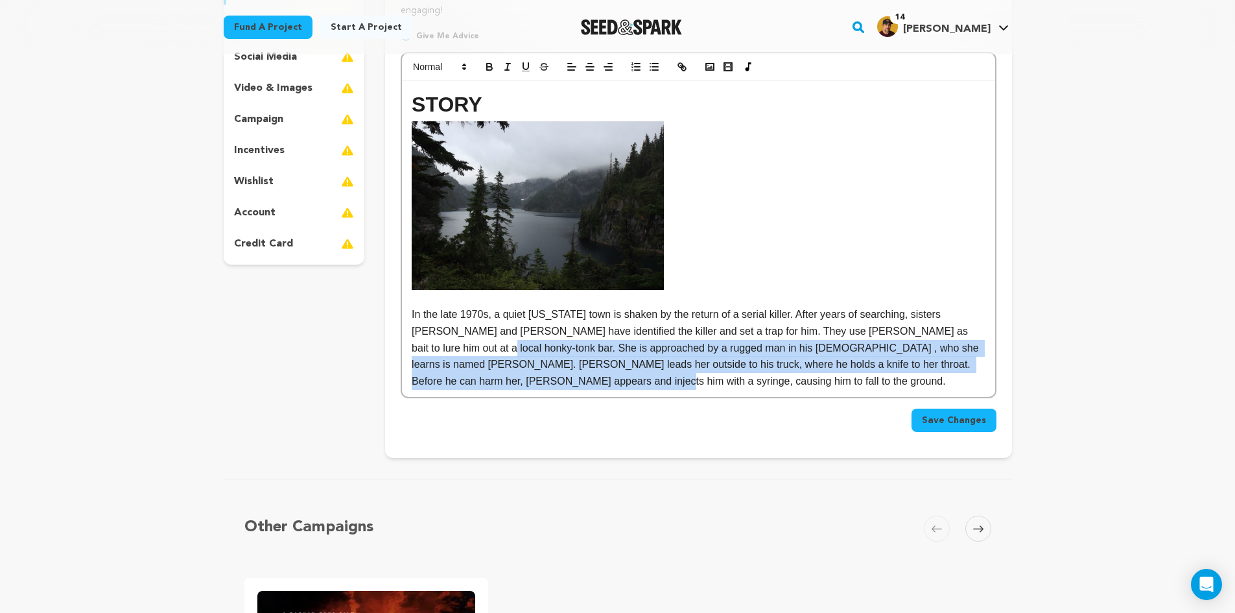
drag, startPoint x: 450, startPoint y: 383, endPoint x: 960, endPoint y: 326, distance: 513.4
click at [960, 326] on p "In the late 1970s, a quiet Oregon town is shaken by the return of a serial kill…" at bounding box center [698, 347] width 573 height 83
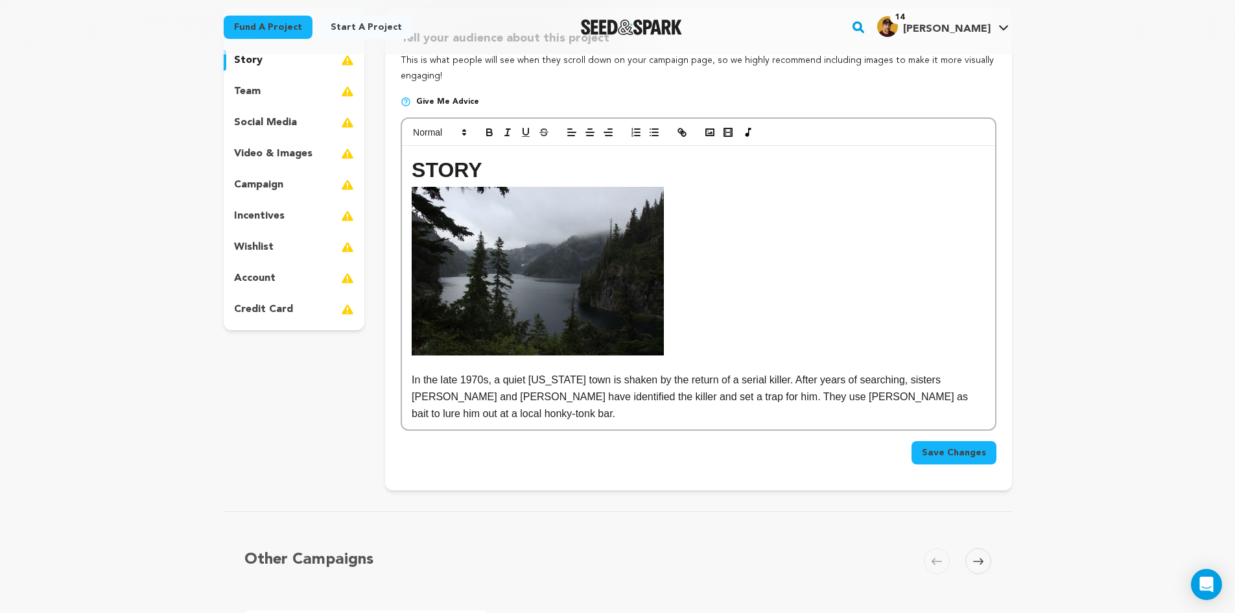
scroll to position [324, 0]
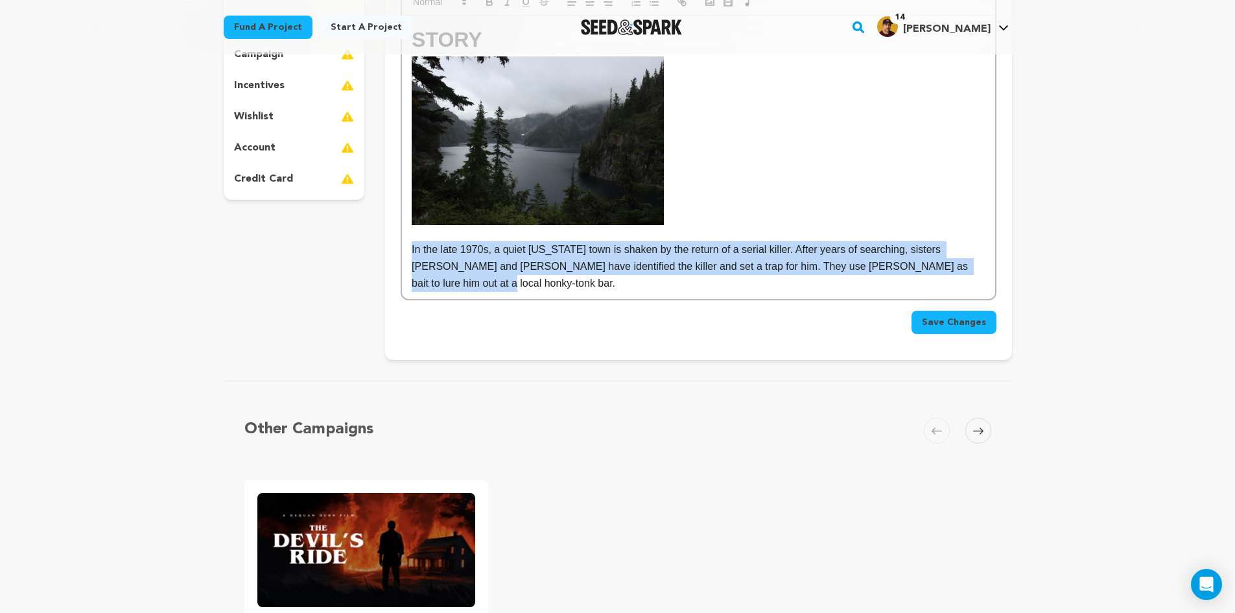
drag, startPoint x: 410, startPoint y: 245, endPoint x: 983, endPoint y: 272, distance: 573.8
click at [983, 272] on div "STORY In the late 1970s, a quiet Oregon town is shaken by the return of a seria…" at bounding box center [698, 157] width 593 height 283
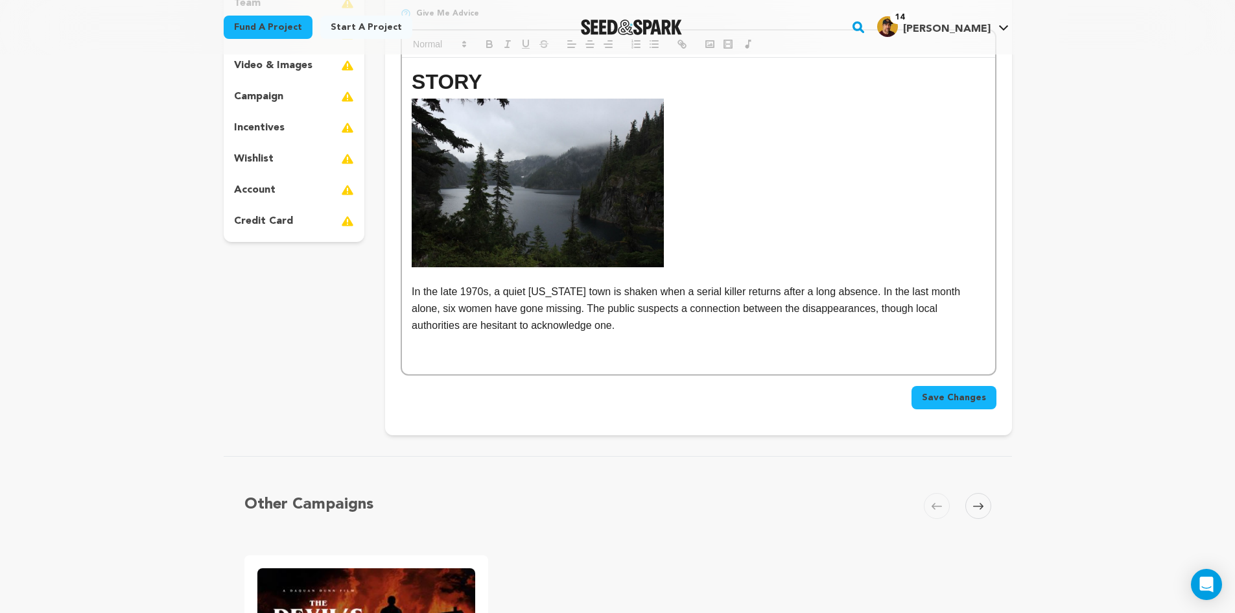
scroll to position [259, 0]
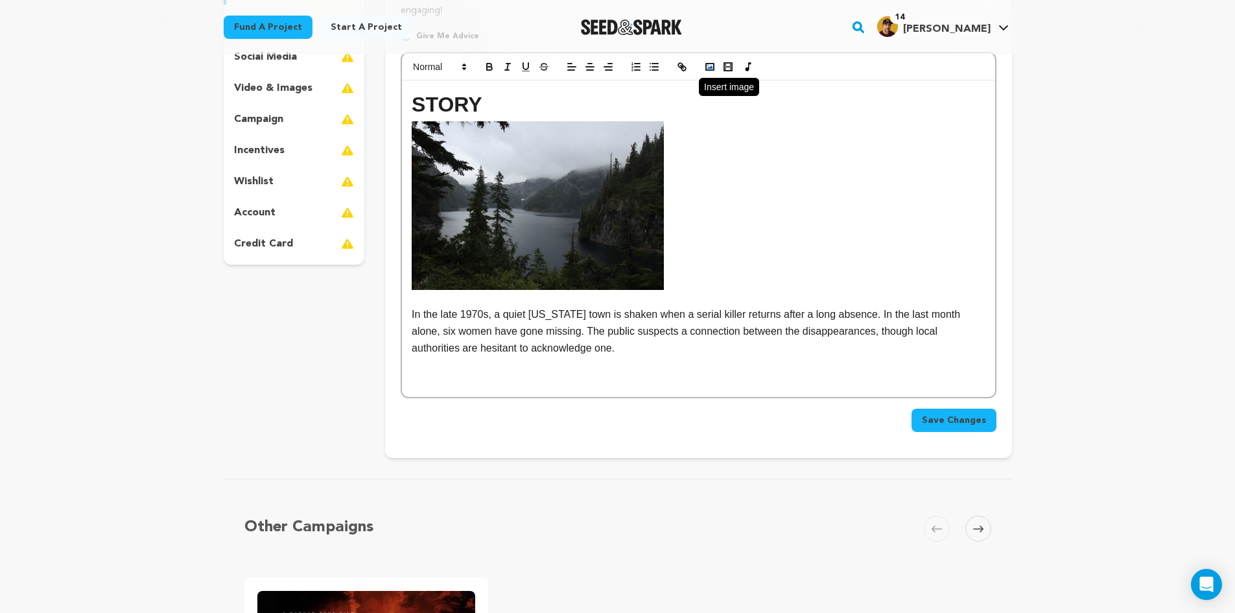
click at [710, 71] on icon "button" at bounding box center [710, 67] width 12 height 12
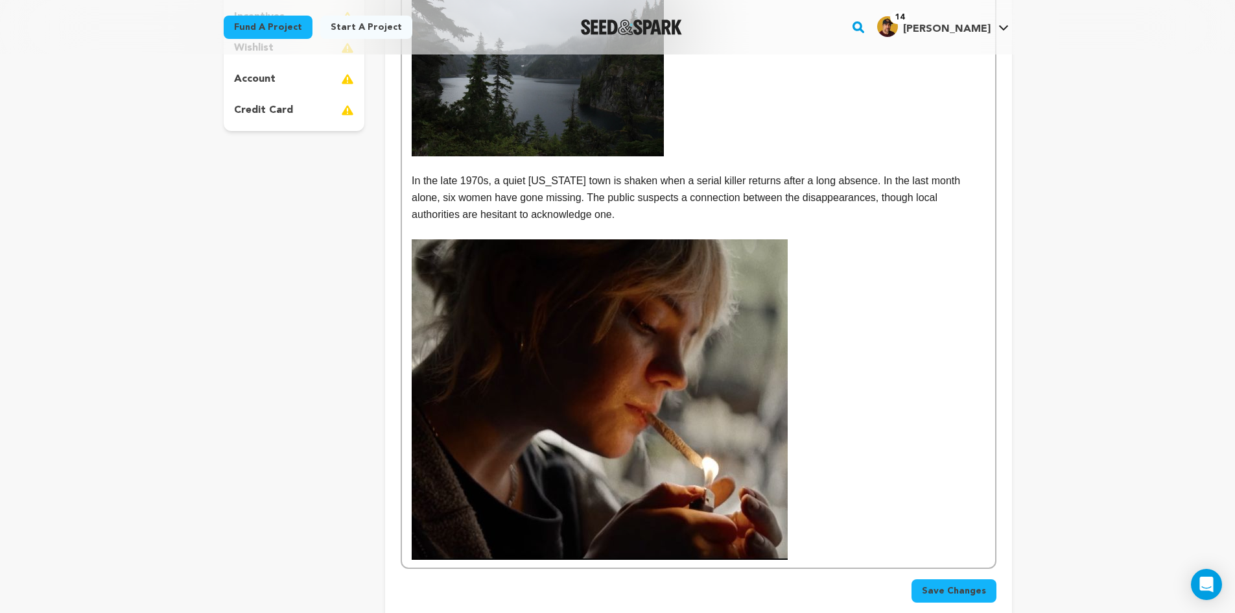
scroll to position [519, 0]
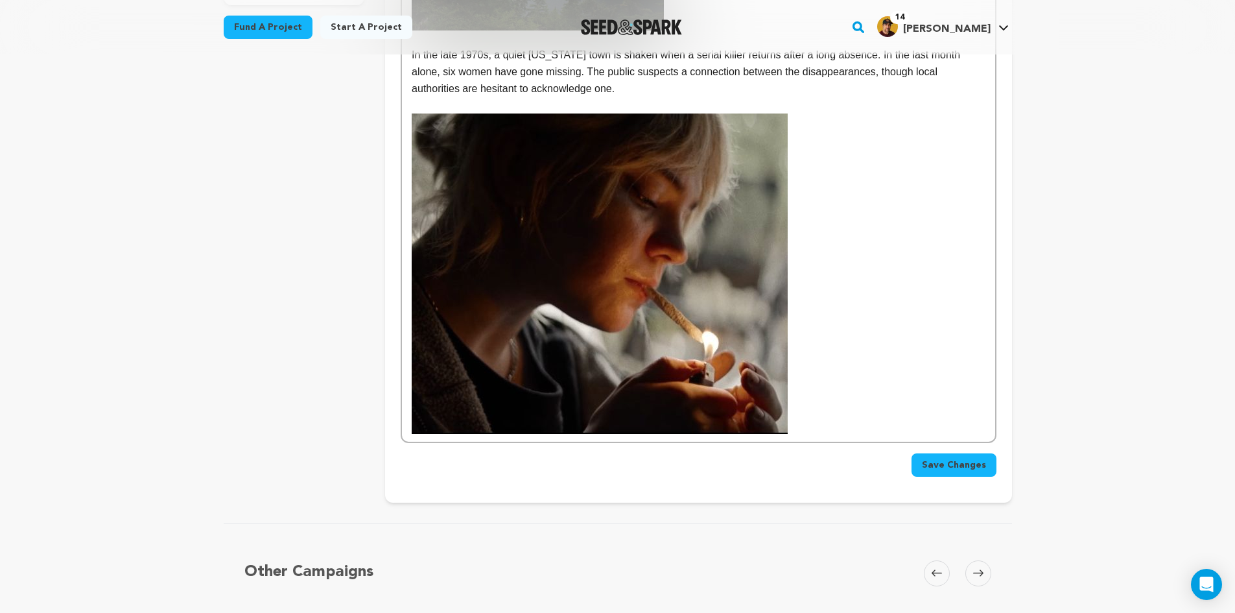
click at [685, 345] on img at bounding box center [600, 273] width 376 height 320
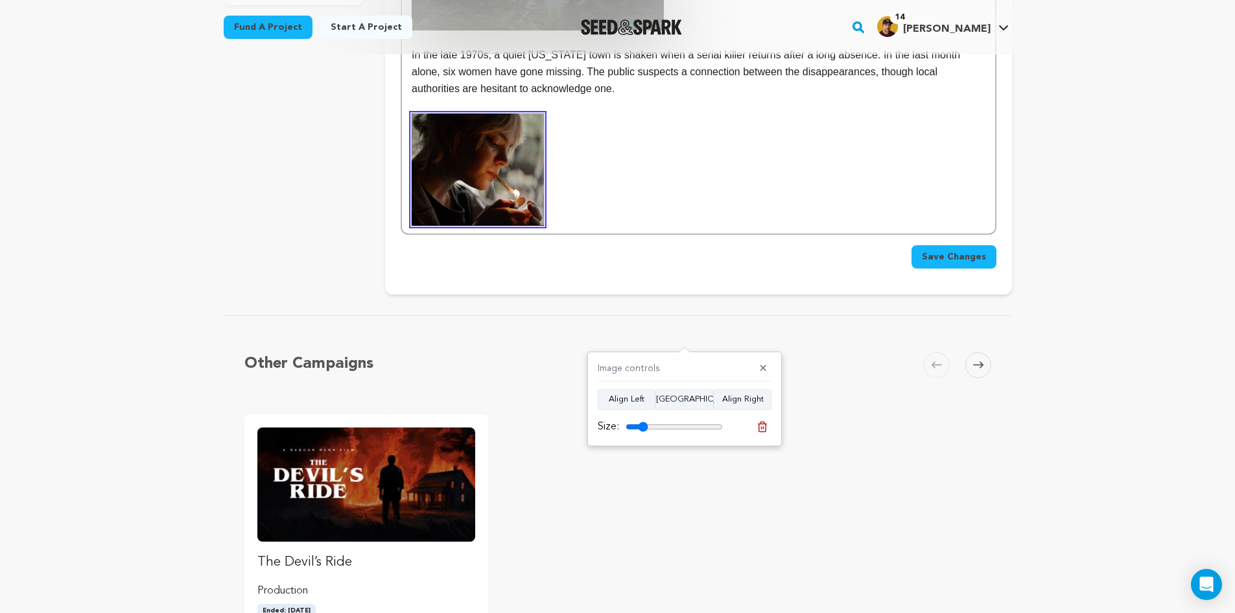
drag, startPoint x: 715, startPoint y: 425, endPoint x: 643, endPoint y: 429, distance: 71.5
type input "23"
click at [643, 429] on input "range" at bounding box center [674, 426] width 97 height 10
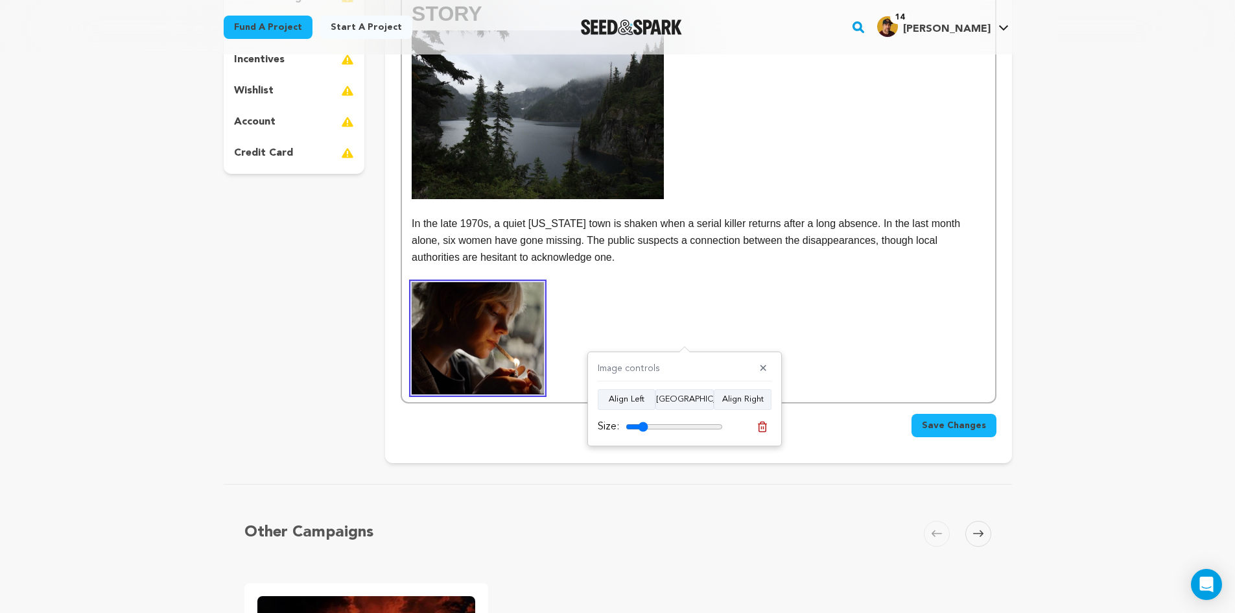
scroll to position [324, 0]
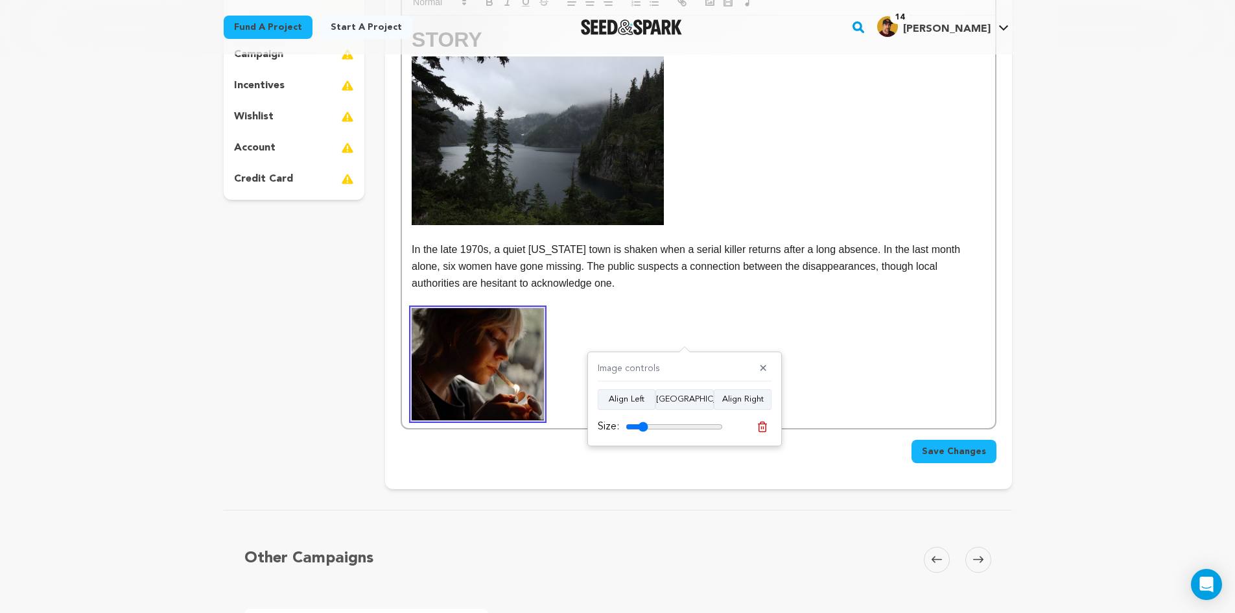
click at [588, 331] on p at bounding box center [698, 364] width 573 height 112
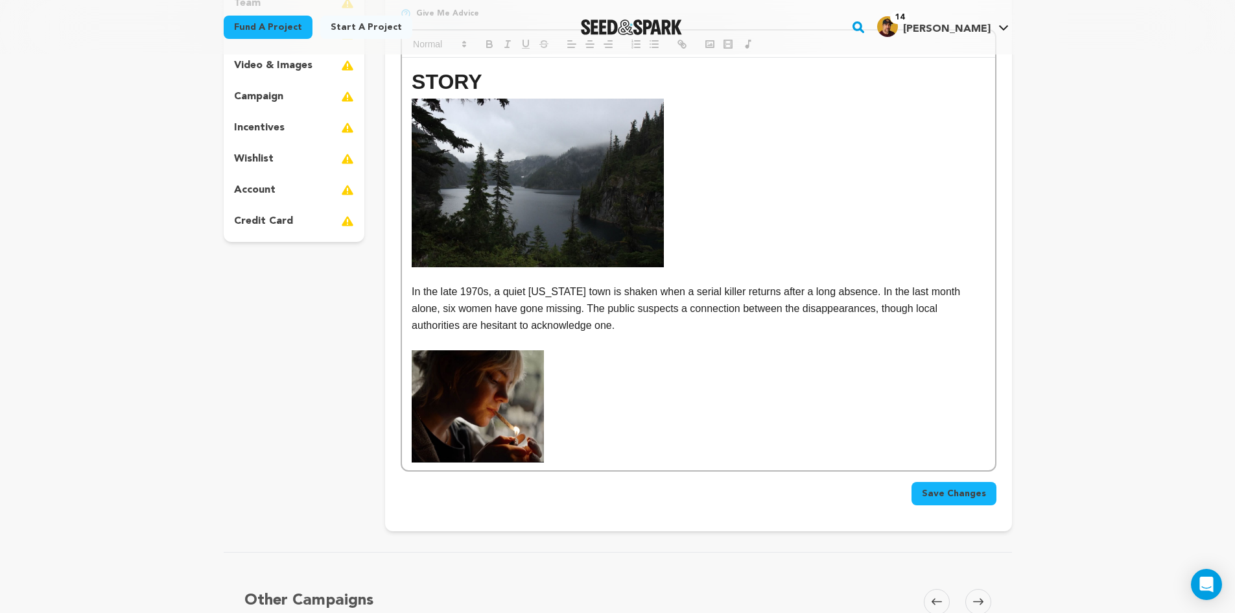
scroll to position [259, 0]
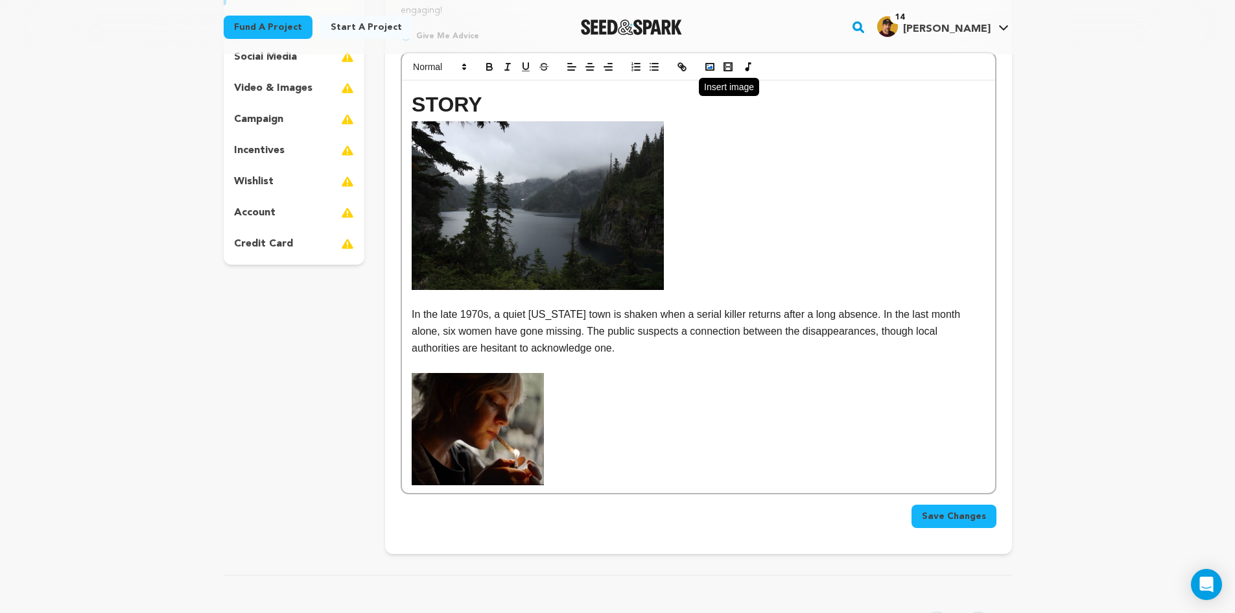
click at [711, 73] on button "button" at bounding box center [710, 67] width 18 height 16
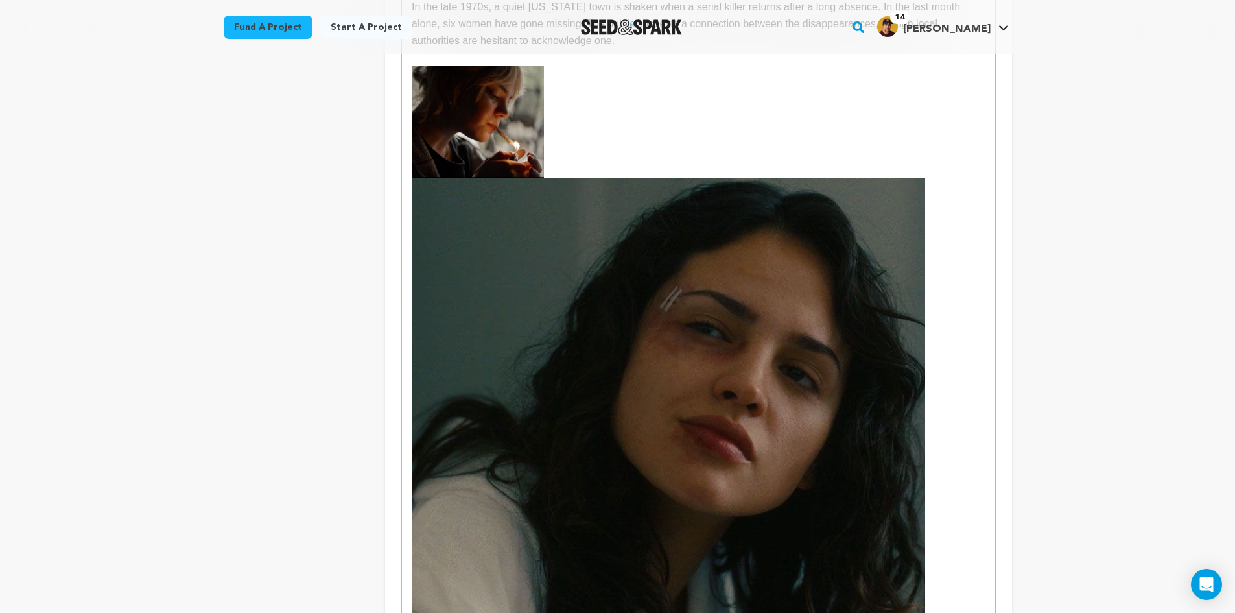
scroll to position [648, 0]
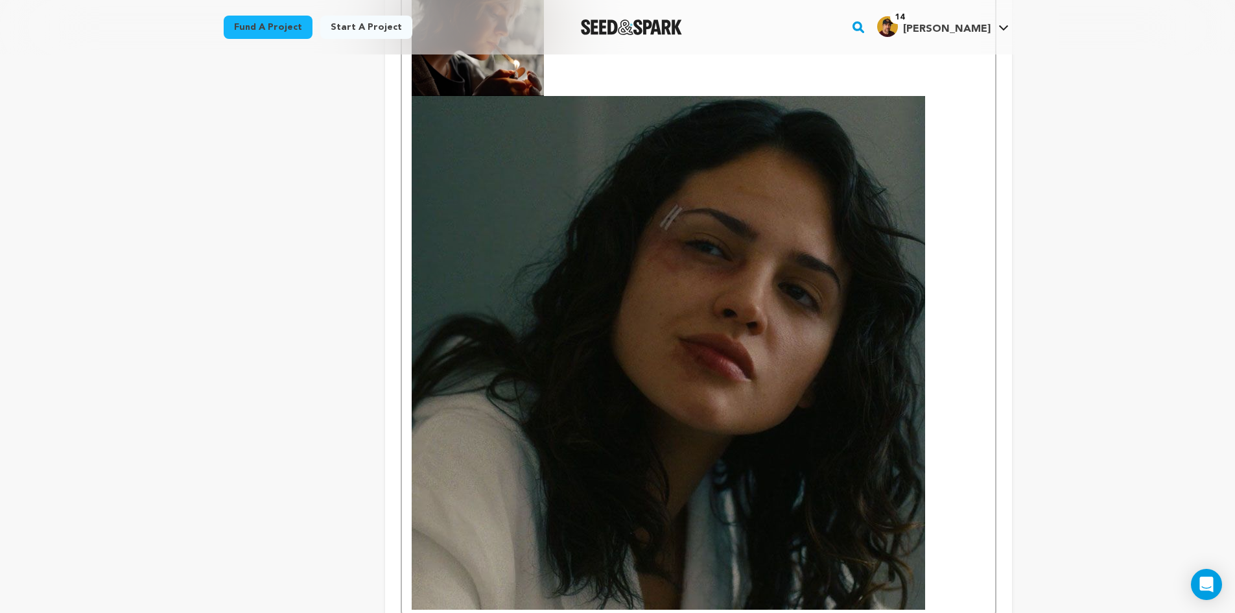
click at [853, 408] on img at bounding box center [669, 353] width 514 height 514
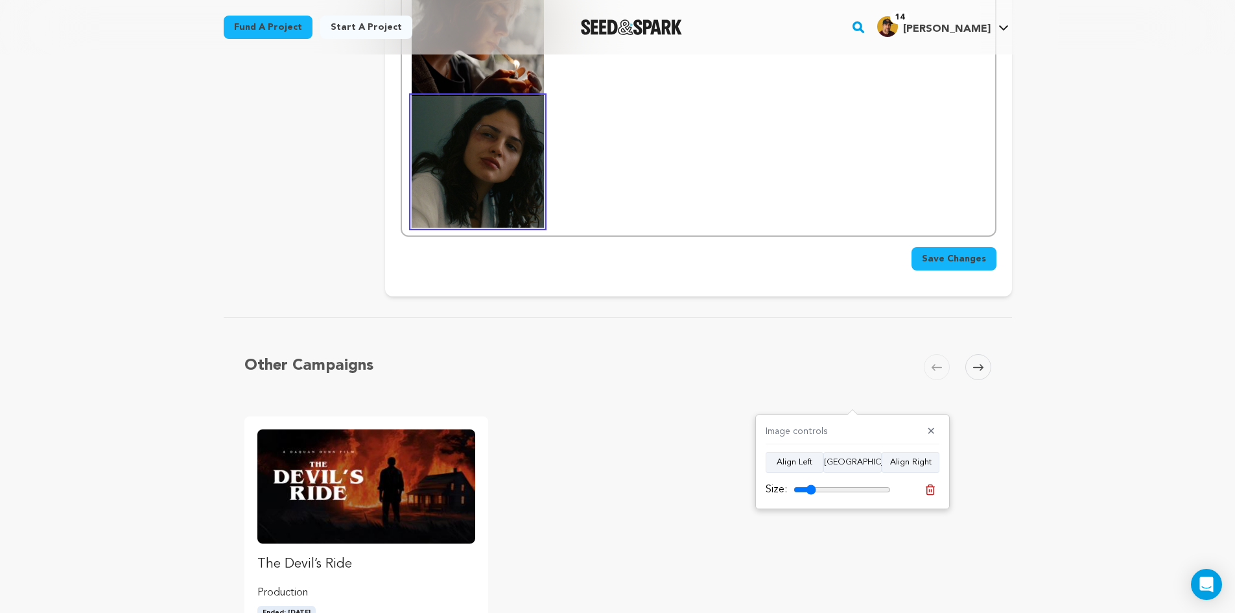
drag, startPoint x: 886, startPoint y: 490, endPoint x: 811, endPoint y: 493, distance: 74.6
type input "23"
click at [811, 493] on input "range" at bounding box center [842, 489] width 97 height 10
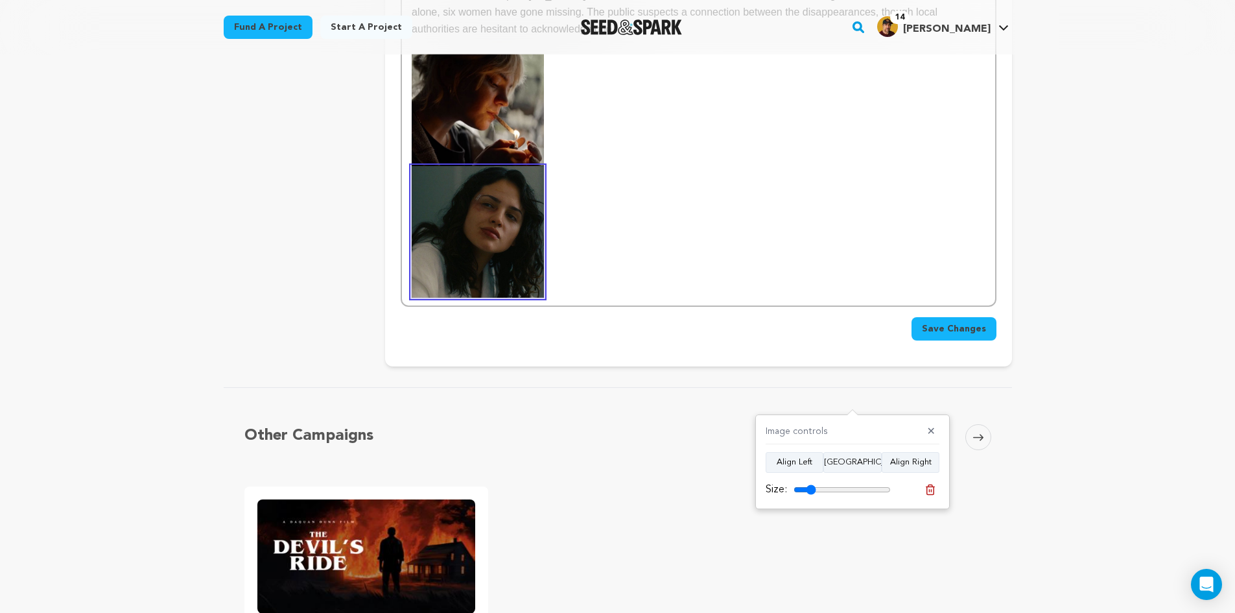
scroll to position [389, 0]
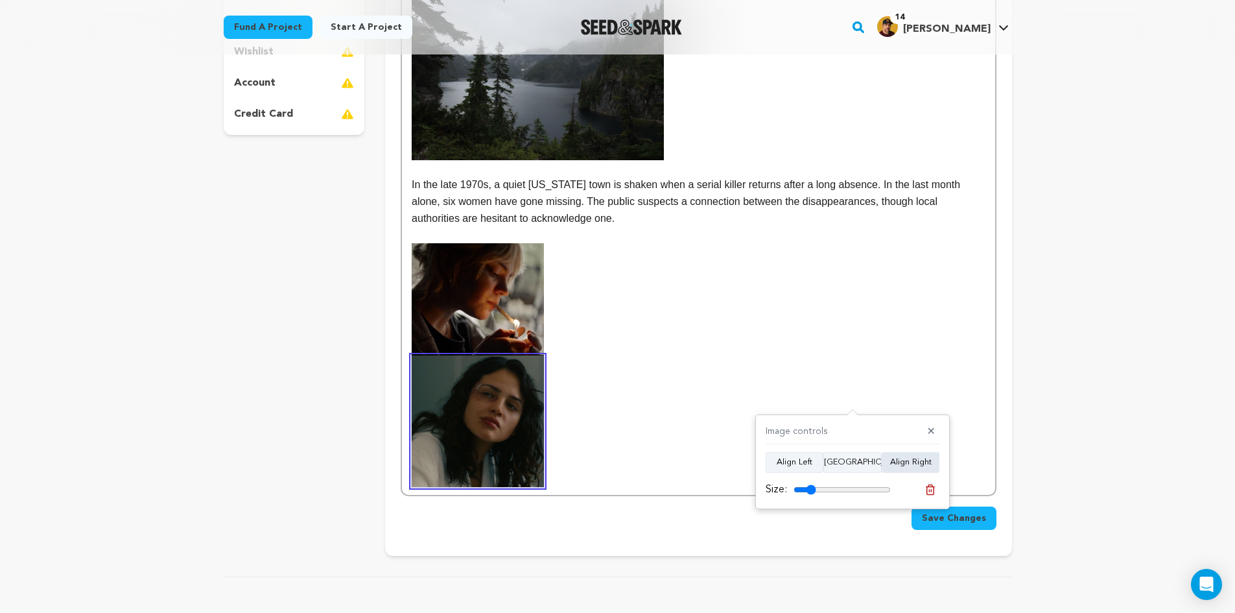
click at [902, 467] on button "Align Right" at bounding box center [911, 462] width 58 height 21
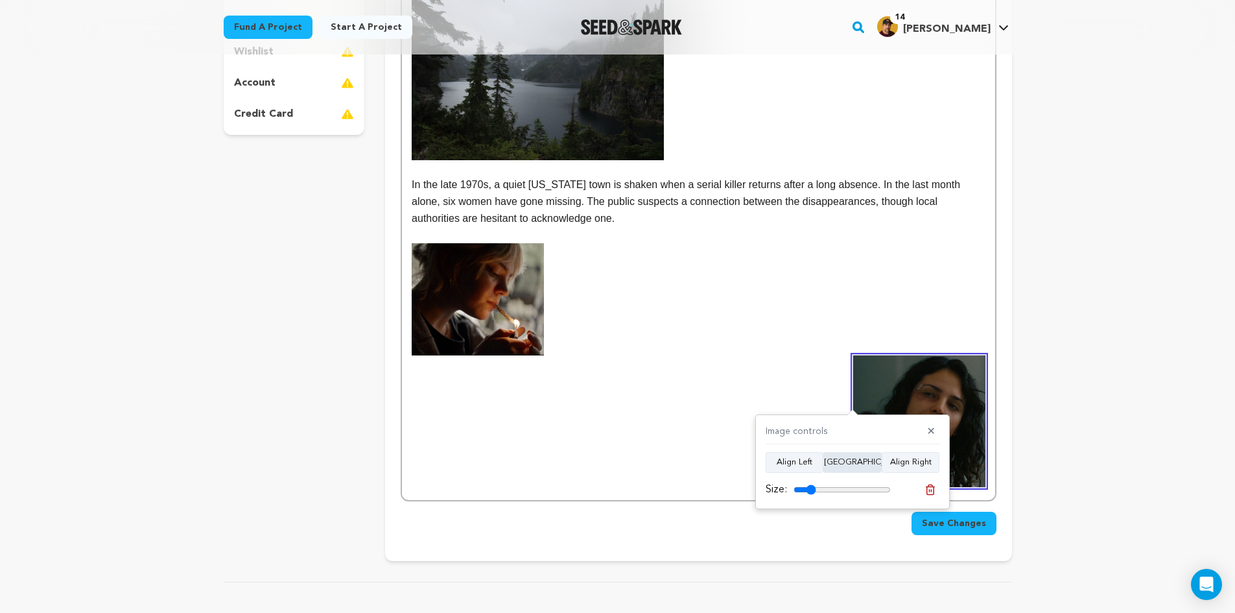
click at [868, 463] on button "Align Center" at bounding box center [852, 462] width 58 height 21
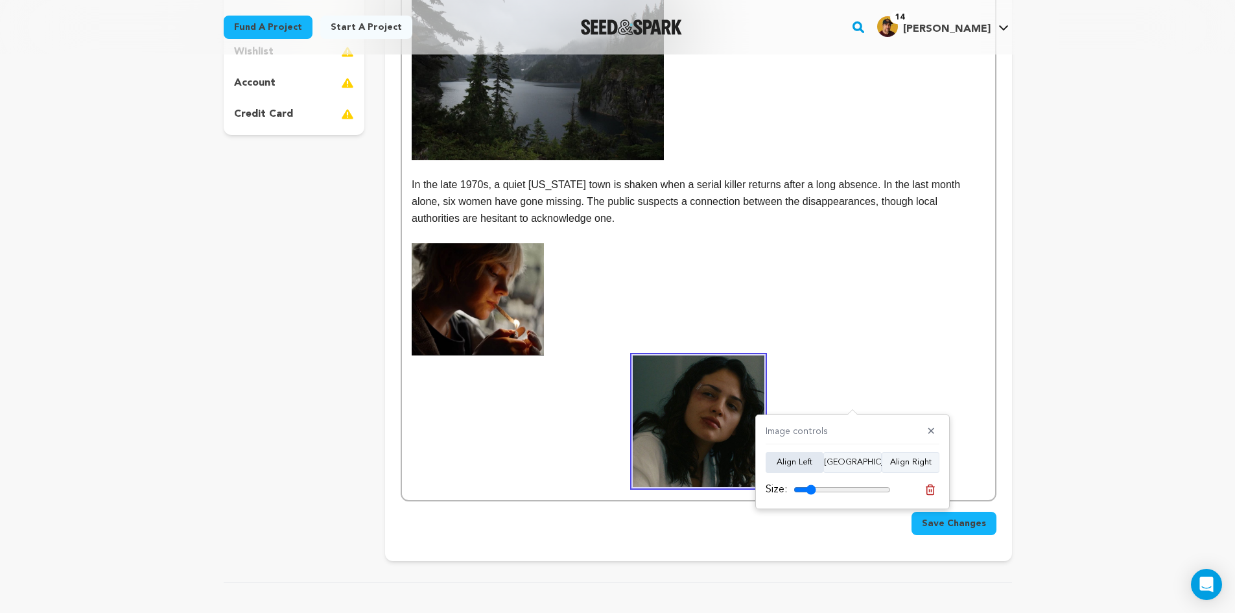
click at [805, 462] on button "Align Left" at bounding box center [795, 462] width 58 height 21
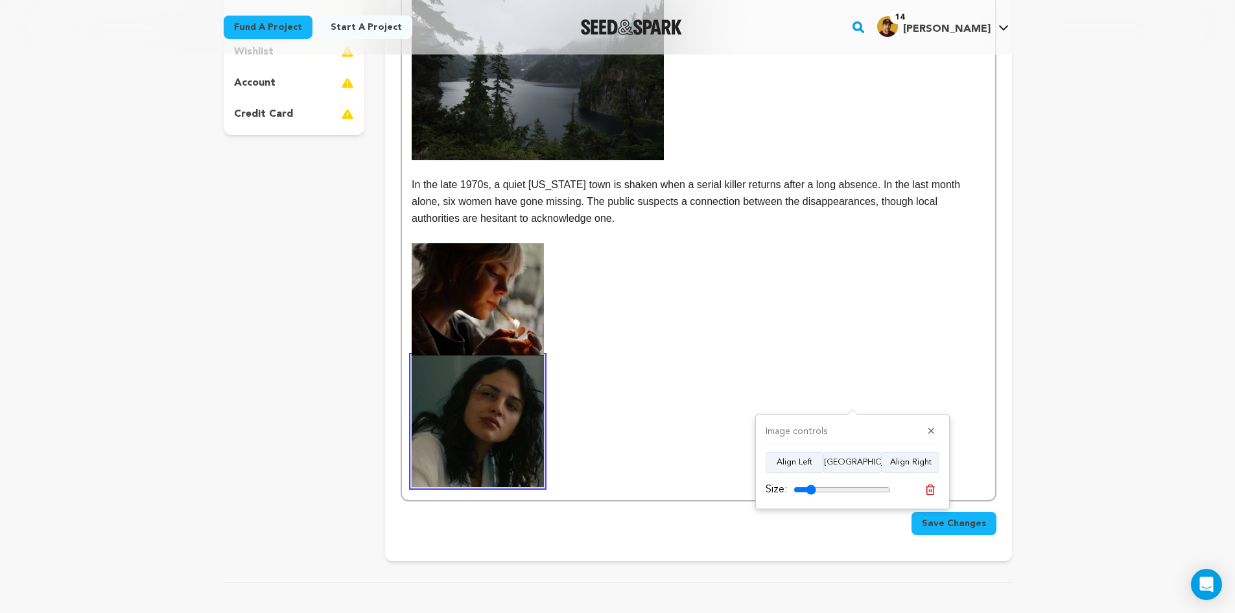
click at [600, 332] on p at bounding box center [698, 299] width 573 height 112
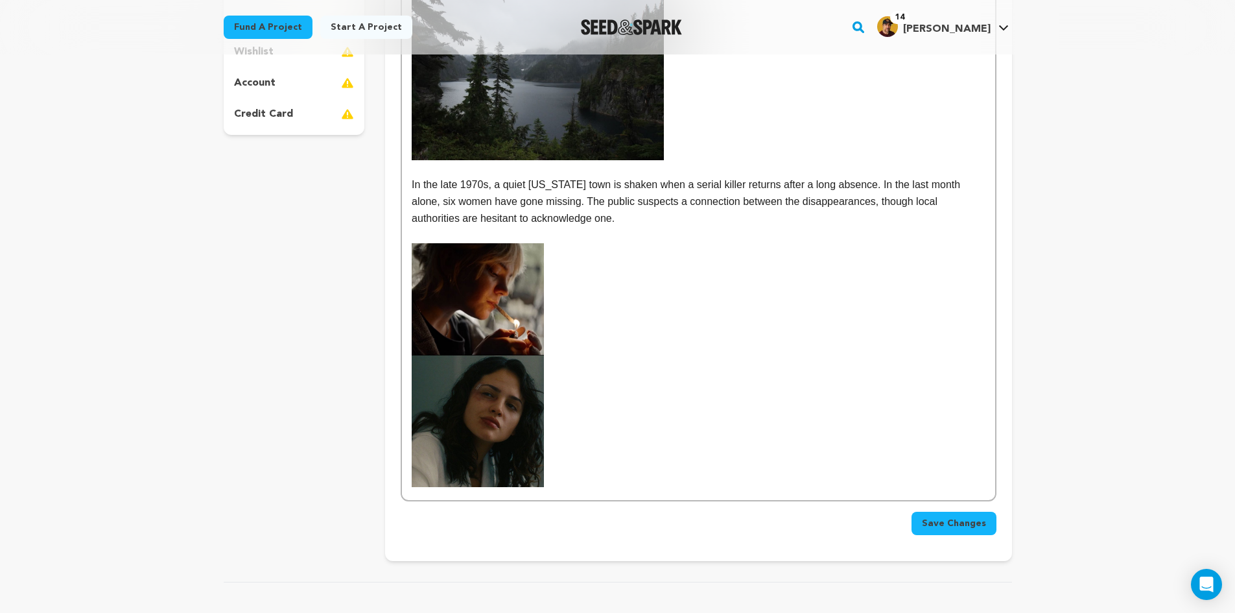
click at [702, 298] on p at bounding box center [698, 299] width 573 height 112
click at [452, 410] on img at bounding box center [478, 421] width 132 height 132
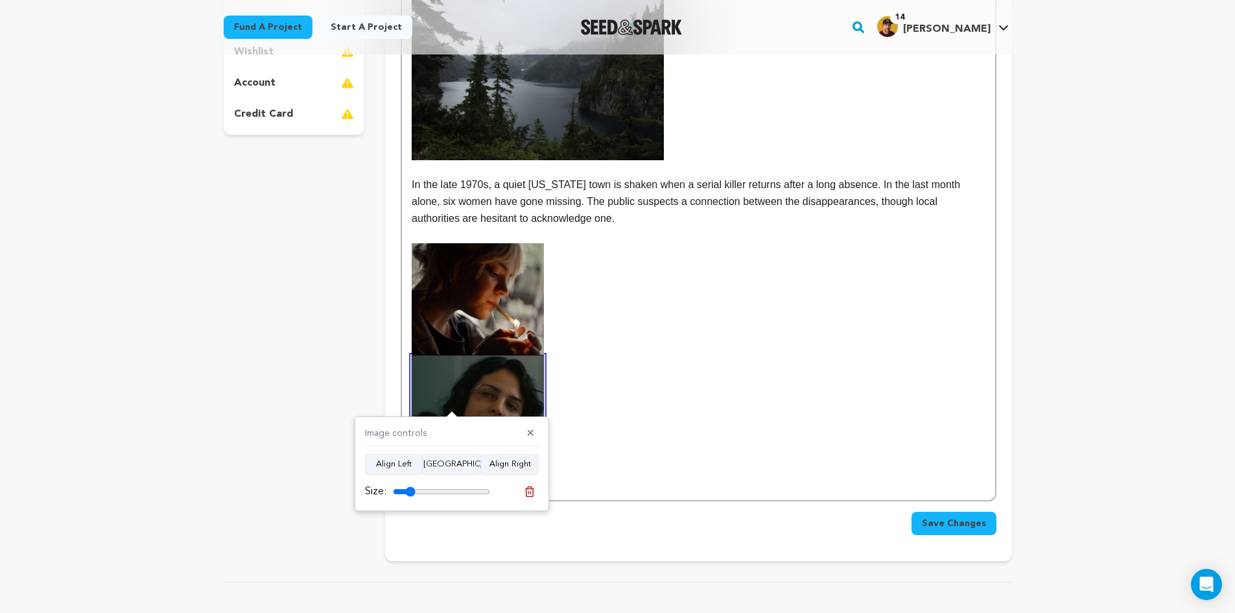
click at [632, 388] on div "STORY In the late 1970s, a quiet Oregon town is shaken when a serial killer ret…" at bounding box center [698, 225] width 593 height 549
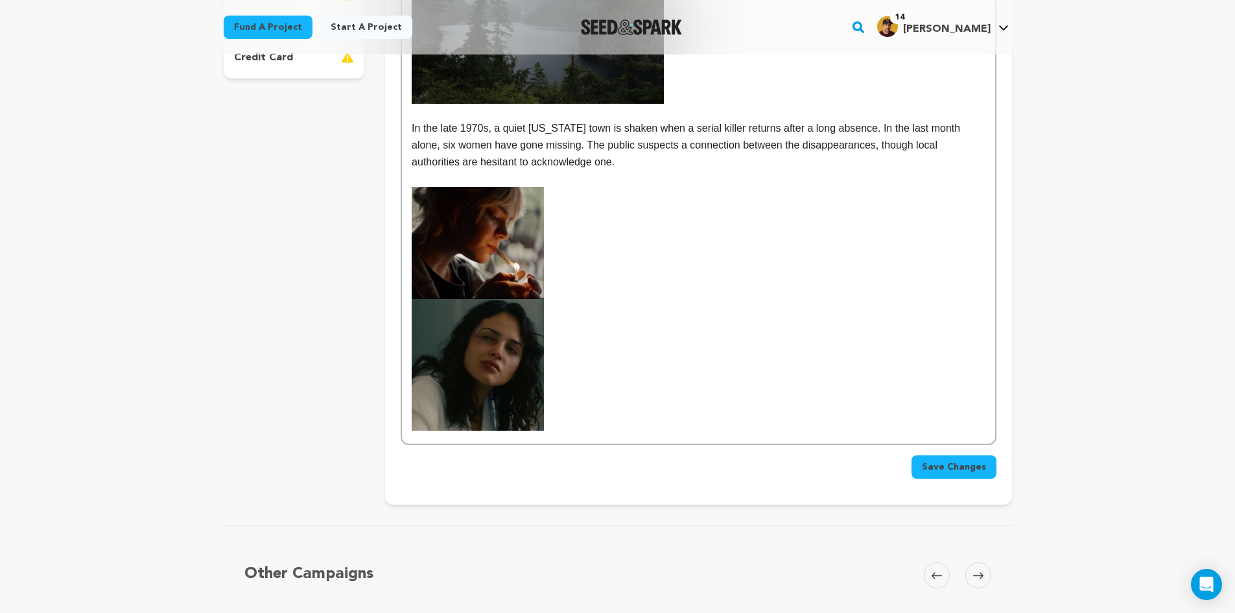
scroll to position [519, 0]
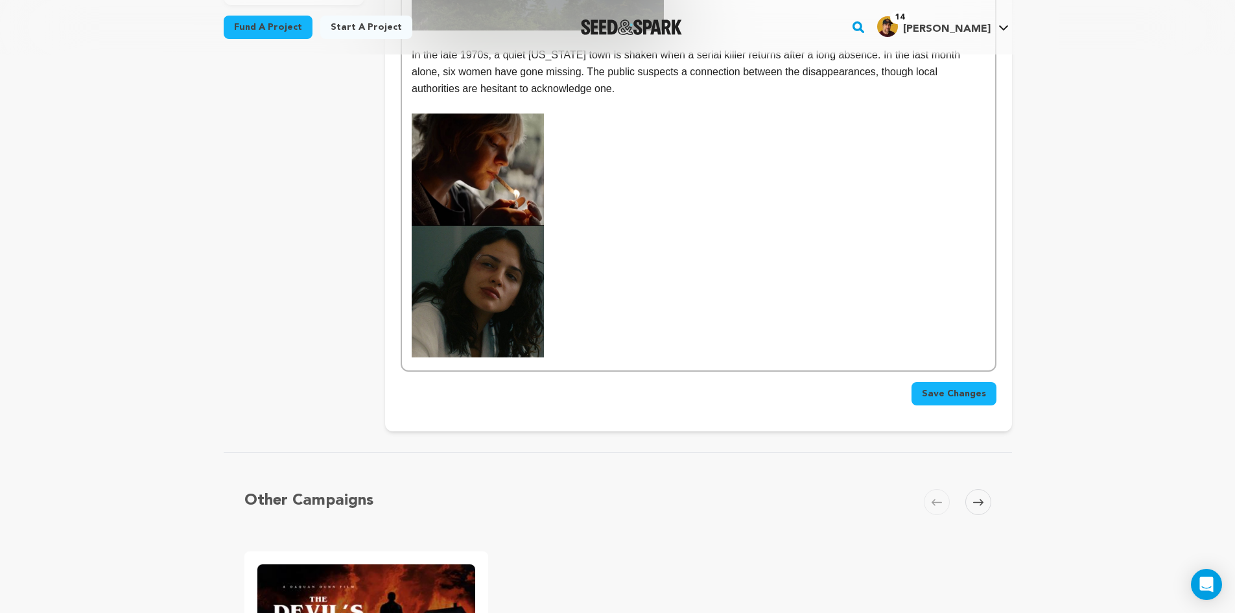
click at [569, 328] on div "STORY In the late 1970s, a quiet Oregon town is shaken when a serial killer ret…" at bounding box center [698, 95] width 593 height 549
click at [542, 346] on img at bounding box center [478, 292] width 132 height 132
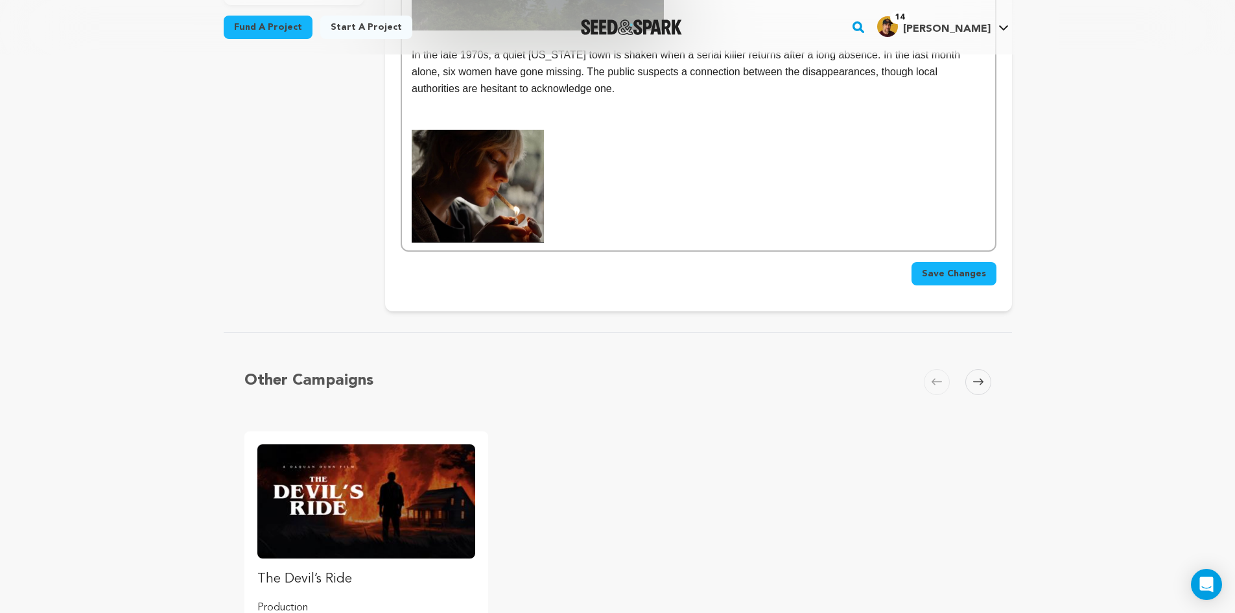
scroll to position [389, 0]
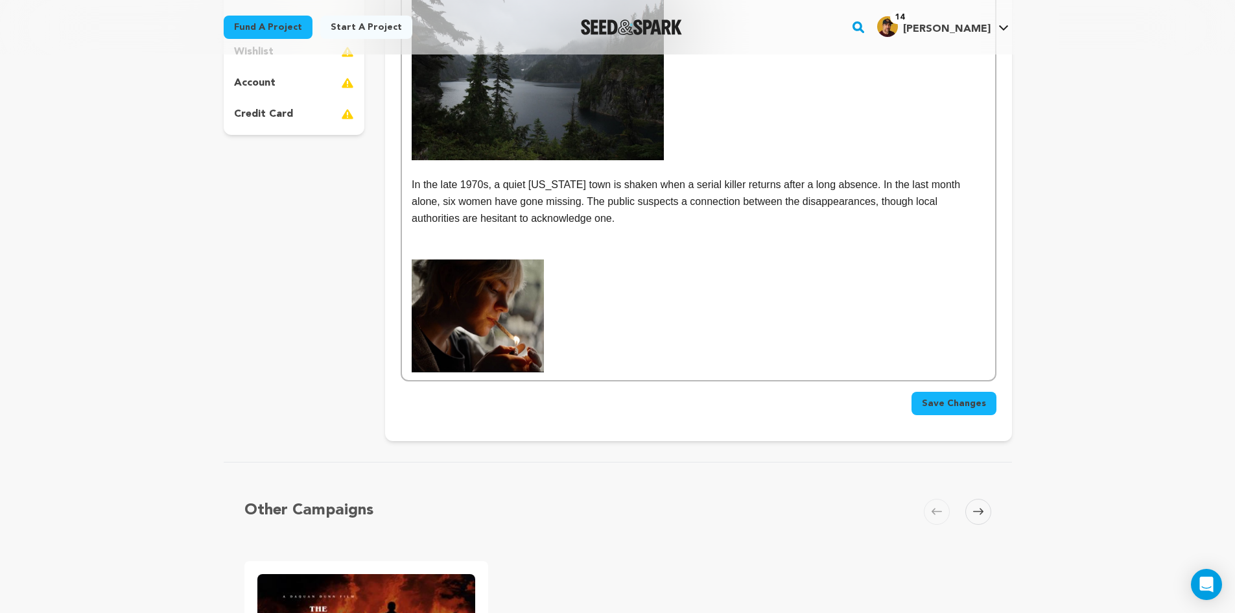
click at [484, 245] on p at bounding box center [698, 251] width 573 height 17
drag, startPoint x: 481, startPoint y: 255, endPoint x: 383, endPoint y: 241, distance: 99.6
click at [383, 241] on div "project story team social media video & images campaign incentives wishlist" at bounding box center [618, 127] width 788 height 628
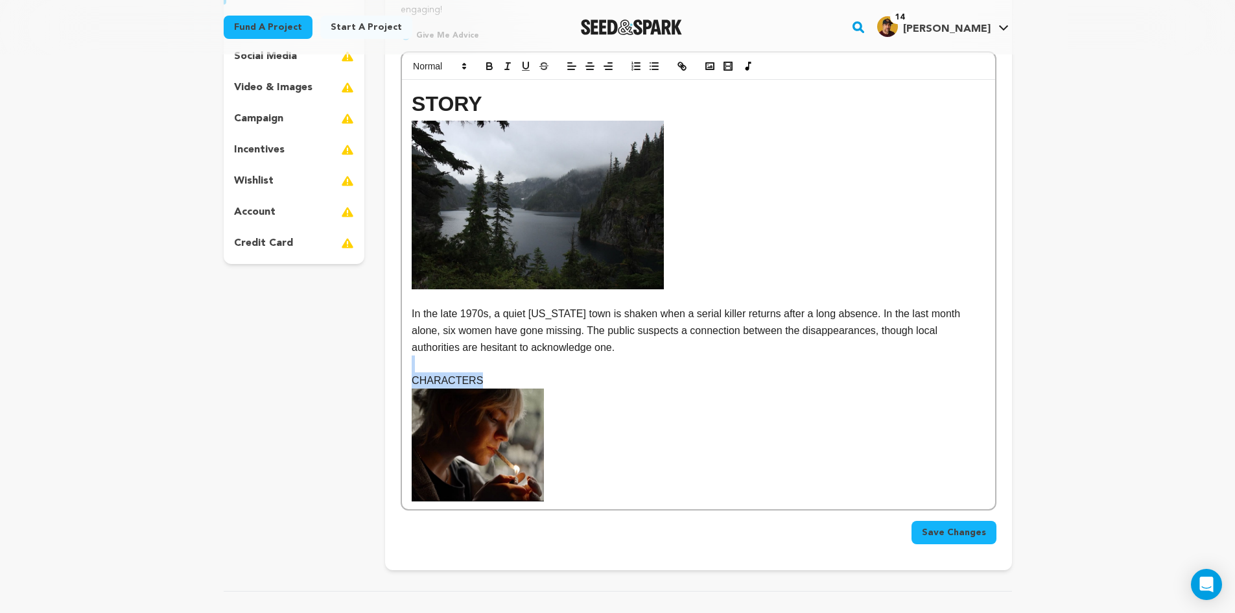
scroll to position [259, 0]
click at [455, 73] on span at bounding box center [439, 67] width 64 height 16
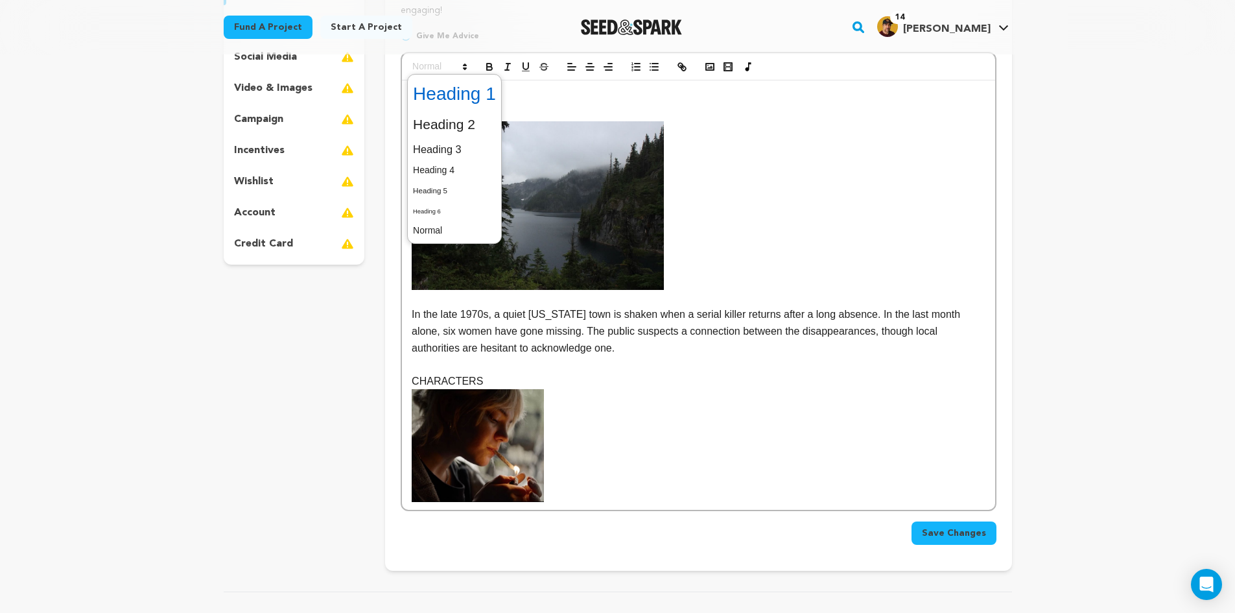
click at [486, 98] on span at bounding box center [454, 94] width 83 height 34
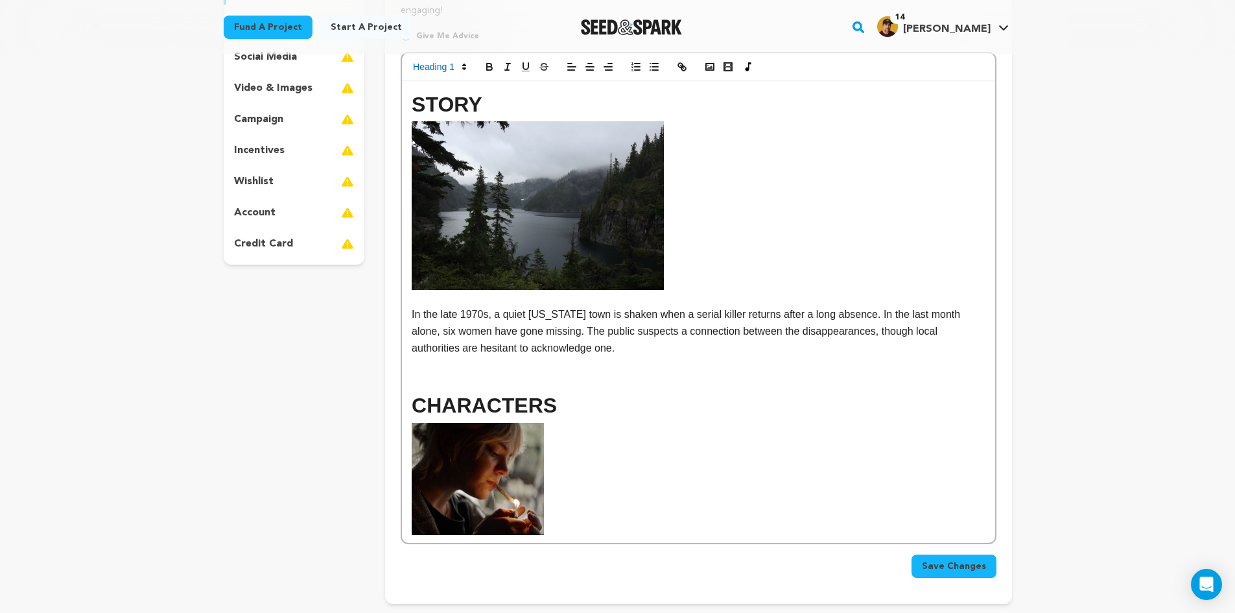
click at [484, 372] on h1 at bounding box center [698, 372] width 573 height 33
click at [411, 381] on div "STORY In the late 1970s, a quiet Oregon town is shaken when a serial killer ret…" at bounding box center [698, 311] width 593 height 462
click at [416, 400] on h1 "CHARACTERS" at bounding box center [698, 405] width 573 height 33
click at [490, 449] on img at bounding box center [478, 479] width 132 height 112
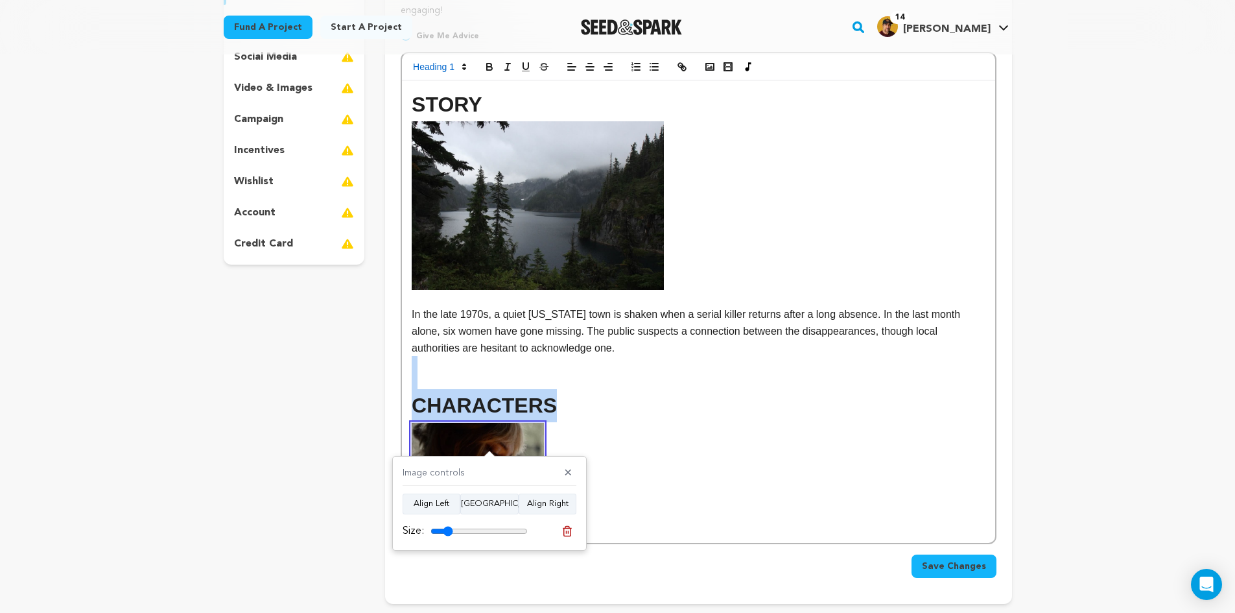
click at [587, 403] on h1 "CHARACTERS" at bounding box center [698, 405] width 573 height 33
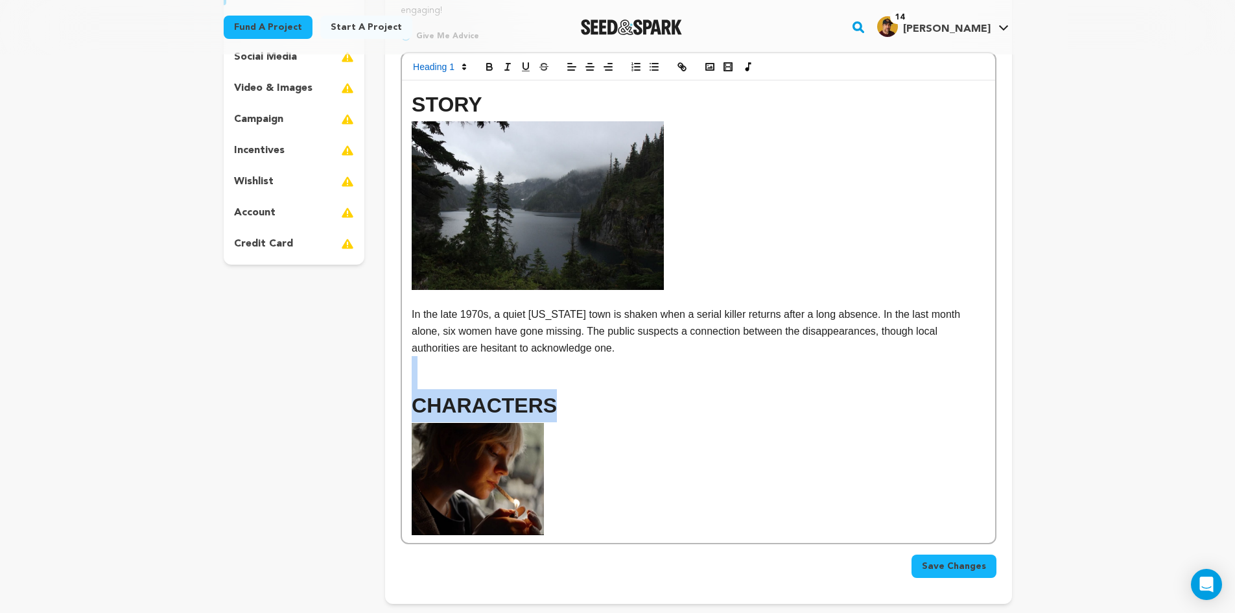
click at [545, 405] on h1 "CHARACTERS" at bounding box center [698, 405] width 573 height 33
click at [484, 381] on h1 at bounding box center [698, 372] width 573 height 33
click at [421, 359] on h1 at bounding box center [698, 372] width 573 height 33
click at [573, 359] on h1 at bounding box center [698, 372] width 573 height 33
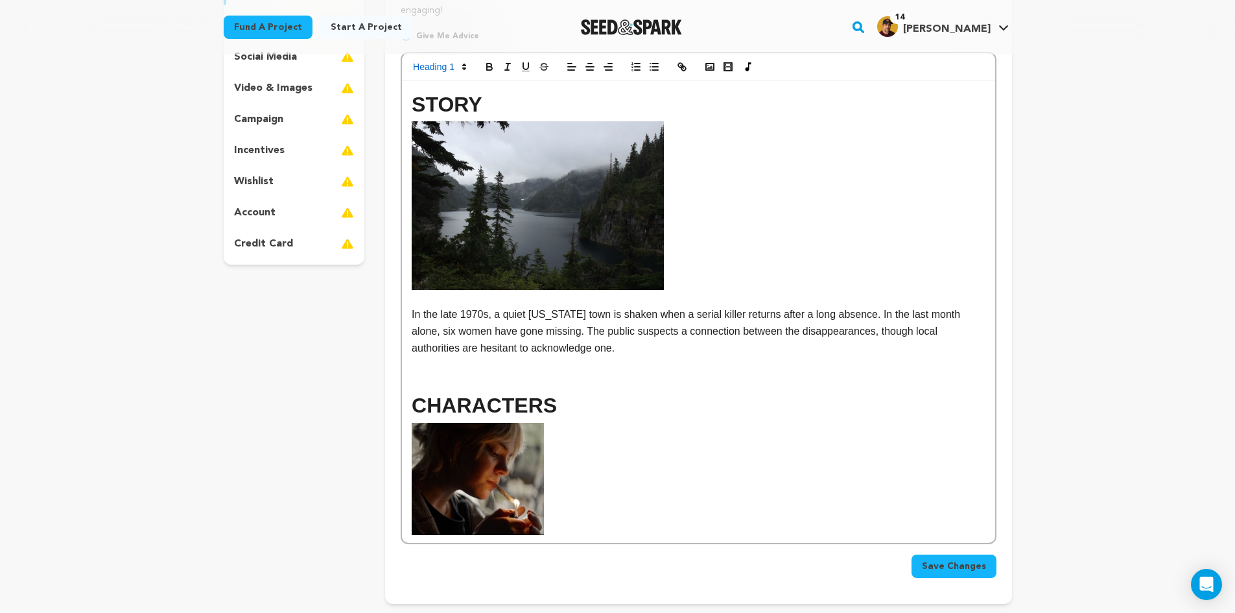
click at [576, 318] on p "In the late 1970s, a quiet Oregon town is shaken when a serial killer returns a…" at bounding box center [698, 331] width 573 height 50
click at [458, 382] on h1 at bounding box center [698, 372] width 573 height 33
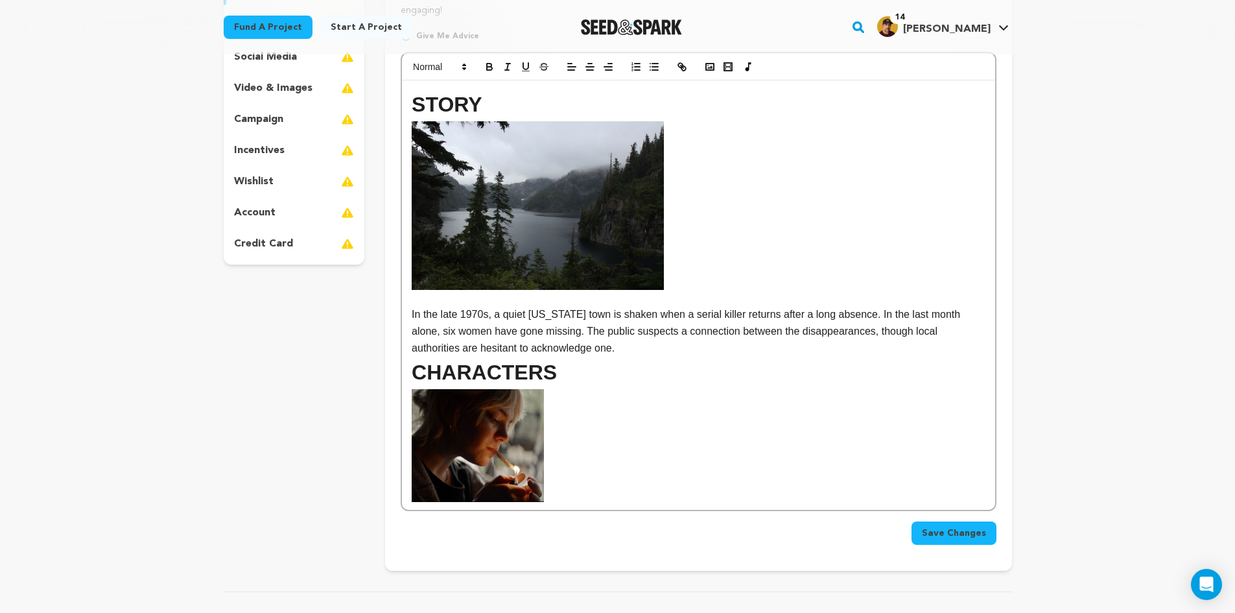
click at [486, 107] on h1 "STORY" at bounding box center [698, 104] width 573 height 33
drag, startPoint x: 484, startPoint y: 106, endPoint x: 404, endPoint y: 109, distance: 80.5
click at [405, 109] on div "STORY In the late 1970s, a quiet Oregon town is shaken when a serial killer ret…" at bounding box center [698, 294] width 593 height 429
drag, startPoint x: 546, startPoint y: 373, endPoint x: 414, endPoint y: 372, distance: 132.3
click at [414, 372] on h1 "CHARACTERS" at bounding box center [698, 372] width 573 height 33
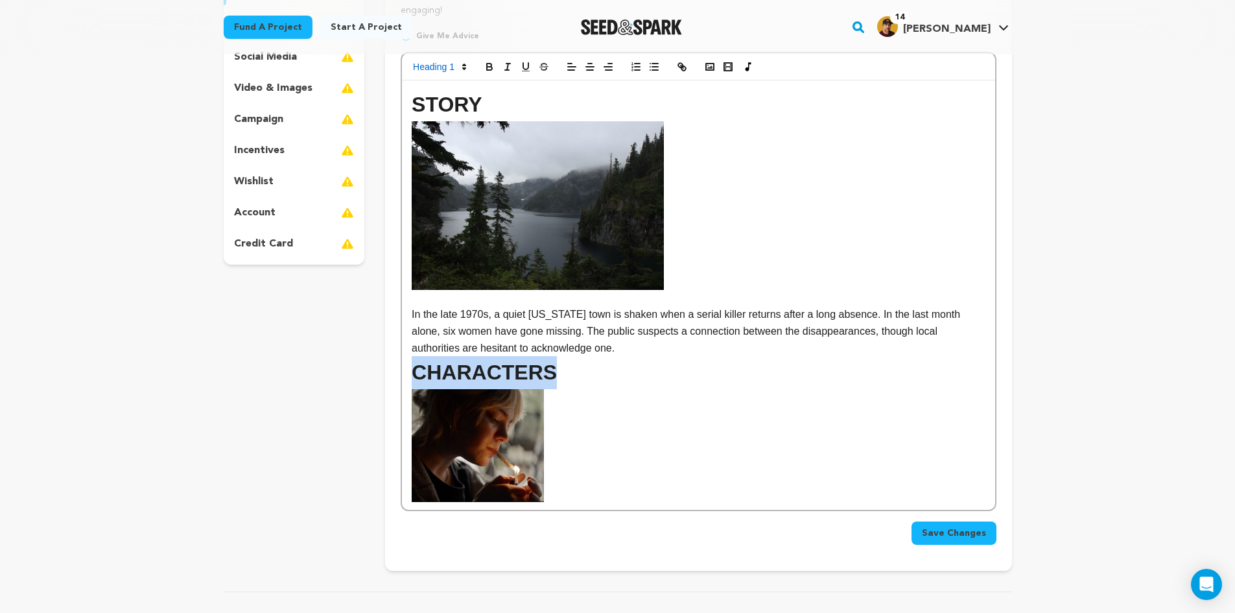
click at [551, 367] on h1 "CHARACTERS" at bounding box center [698, 372] width 573 height 33
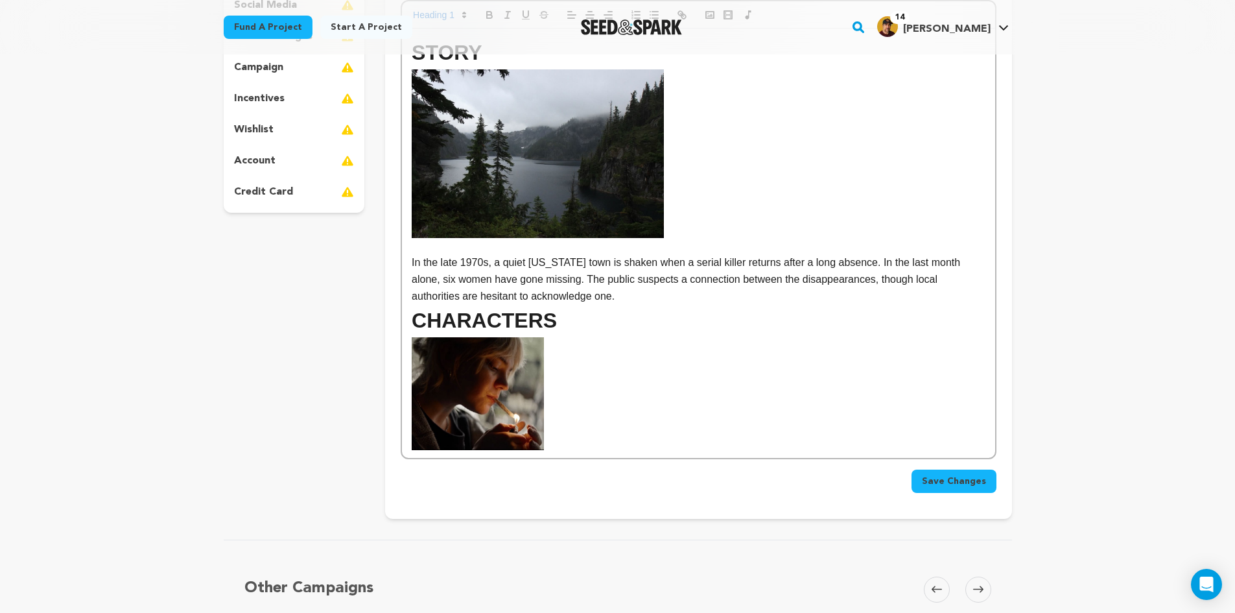
scroll to position [389, 0]
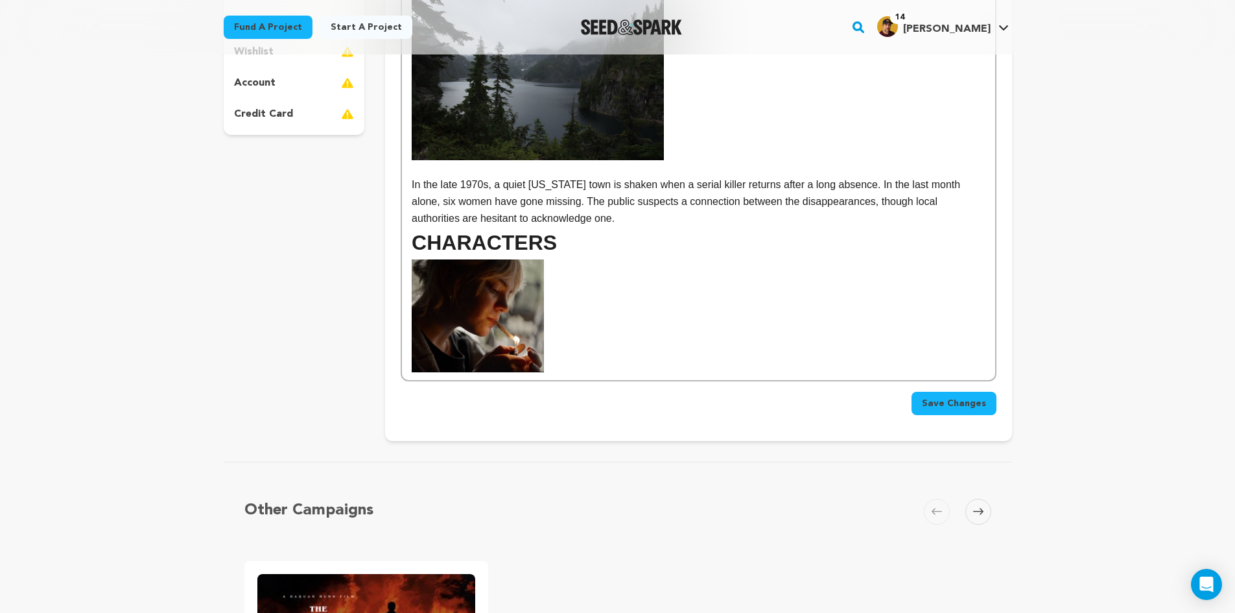
click at [563, 334] on p at bounding box center [698, 315] width 573 height 112
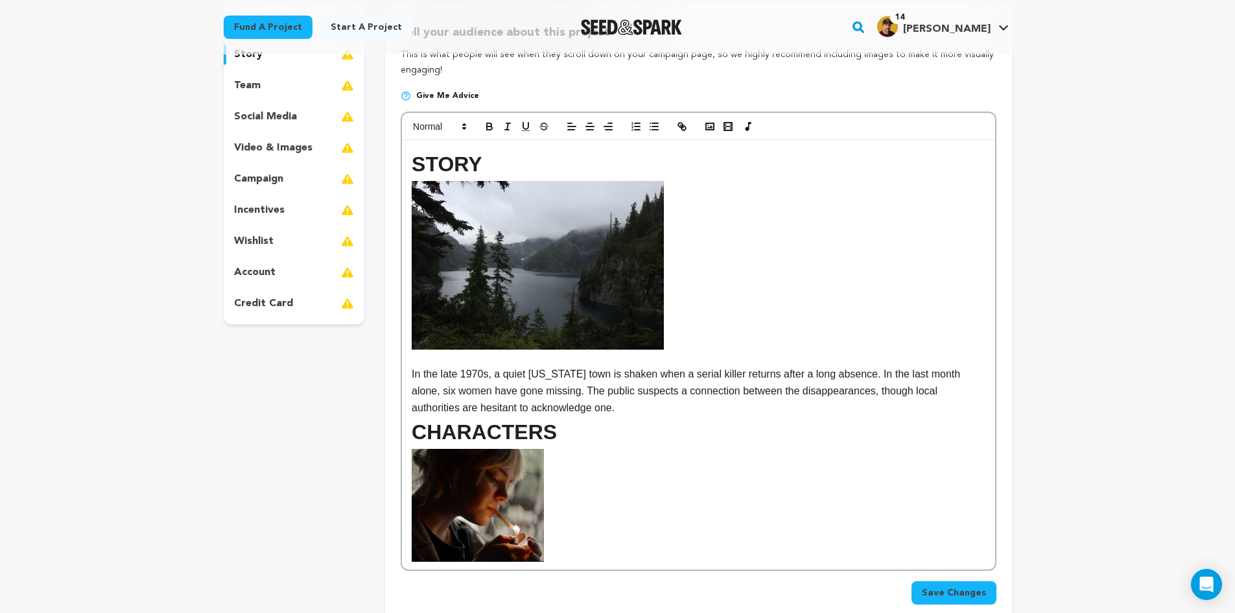
scroll to position [195, 0]
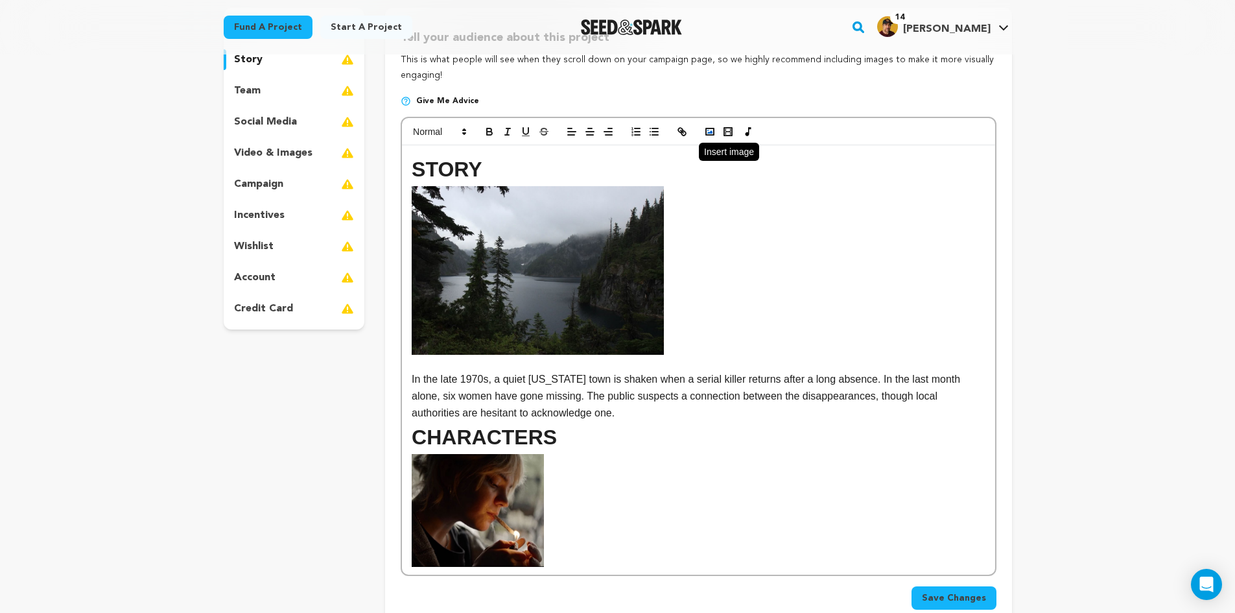
click at [715, 134] on icon "button" at bounding box center [710, 132] width 12 height 12
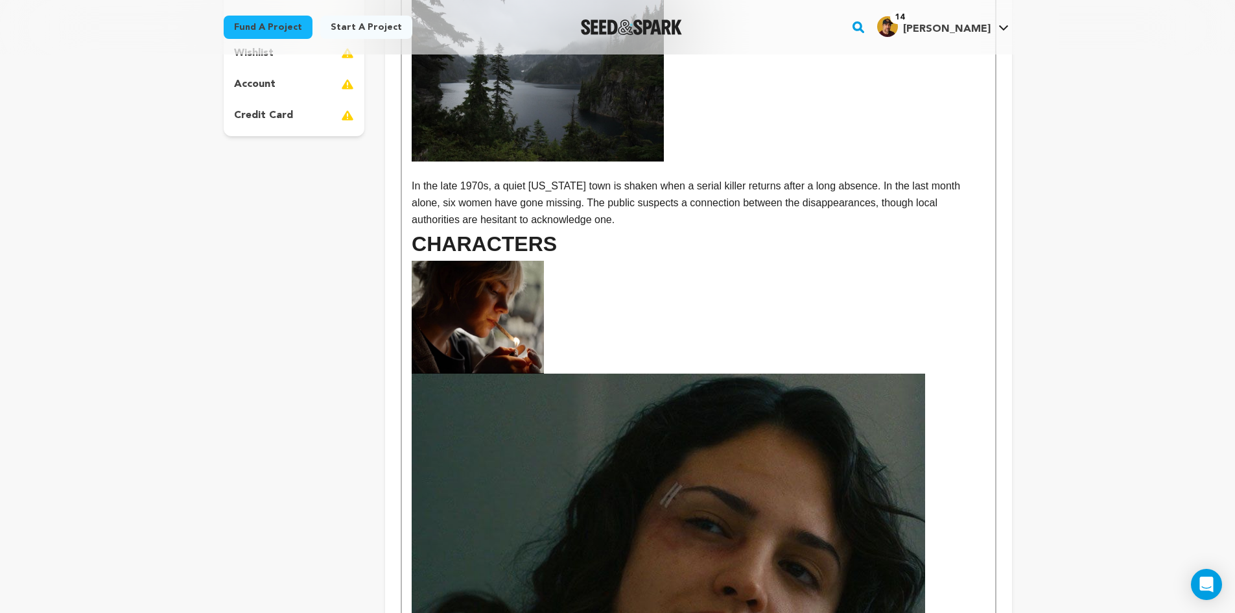
scroll to position [519, 0]
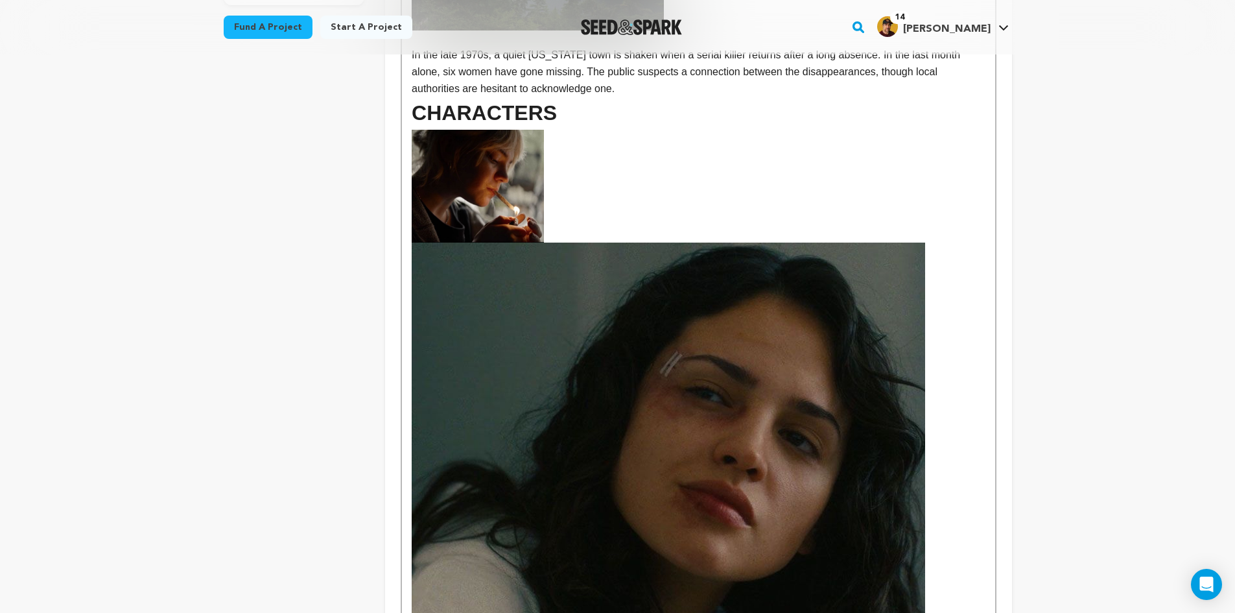
click at [694, 395] on img at bounding box center [669, 500] width 514 height 514
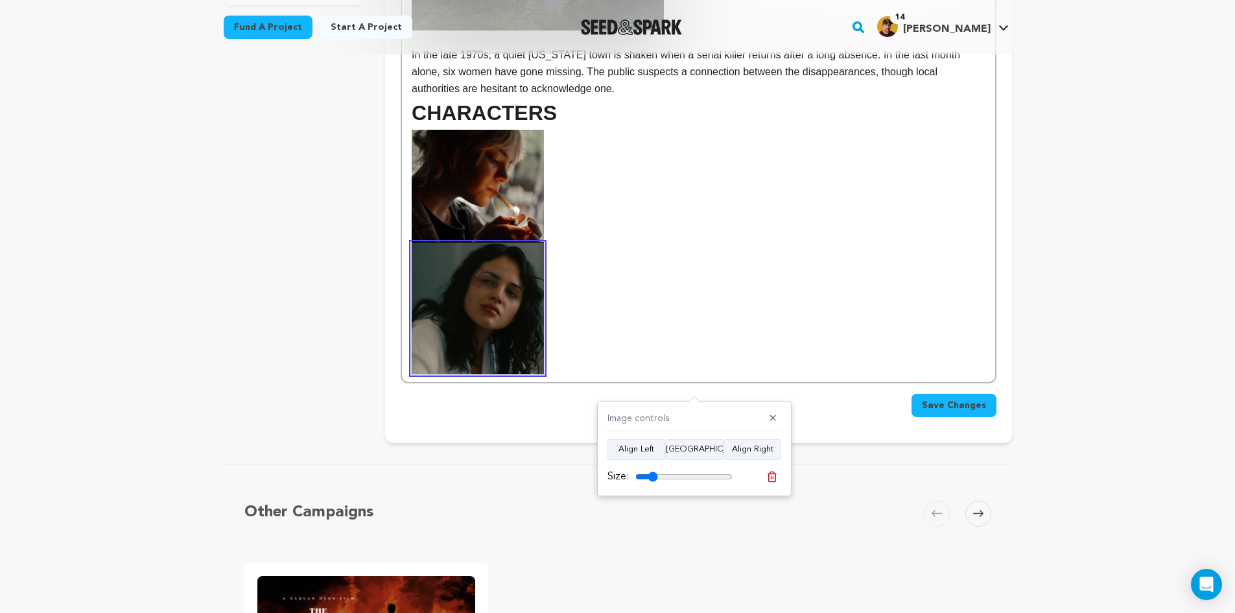
drag, startPoint x: 728, startPoint y: 475, endPoint x: 653, endPoint y: 476, distance: 74.6
type input "23"
click at [653, 476] on input "range" at bounding box center [683, 476] width 97 height 10
click at [622, 307] on p at bounding box center [698, 252] width 573 height 244
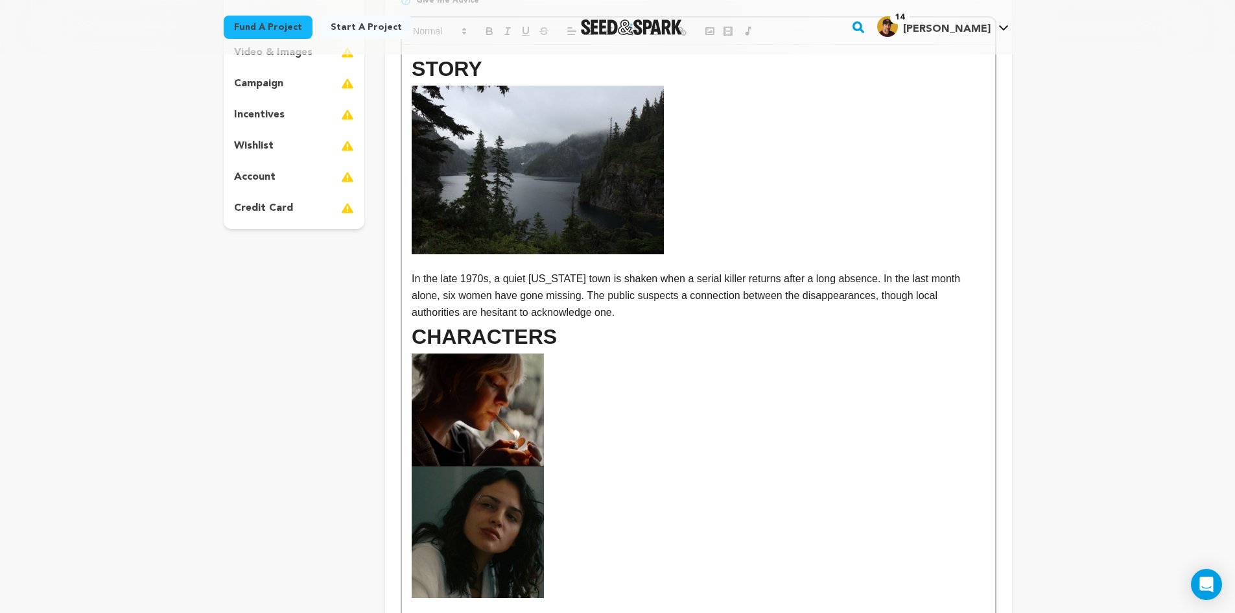
scroll to position [318, 0]
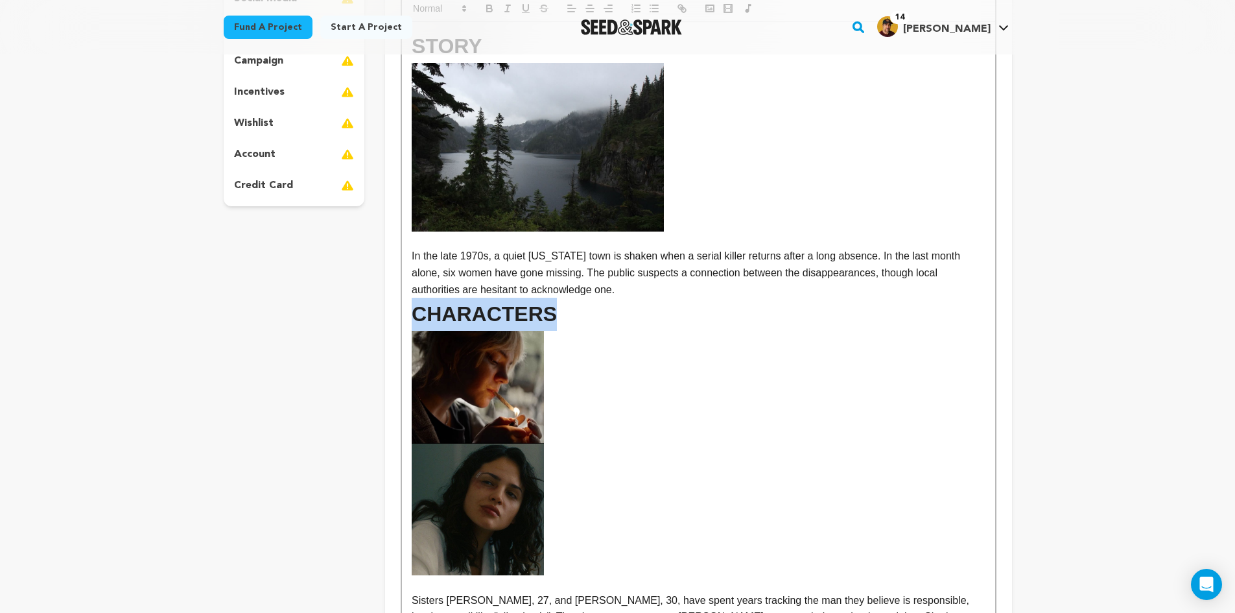
drag, startPoint x: 544, startPoint y: 314, endPoint x: 414, endPoint y: 311, distance: 130.4
click at [385, 311] on div "Tell your audience about this project This is what people will see when they sc…" at bounding box center [698, 306] width 626 height 842
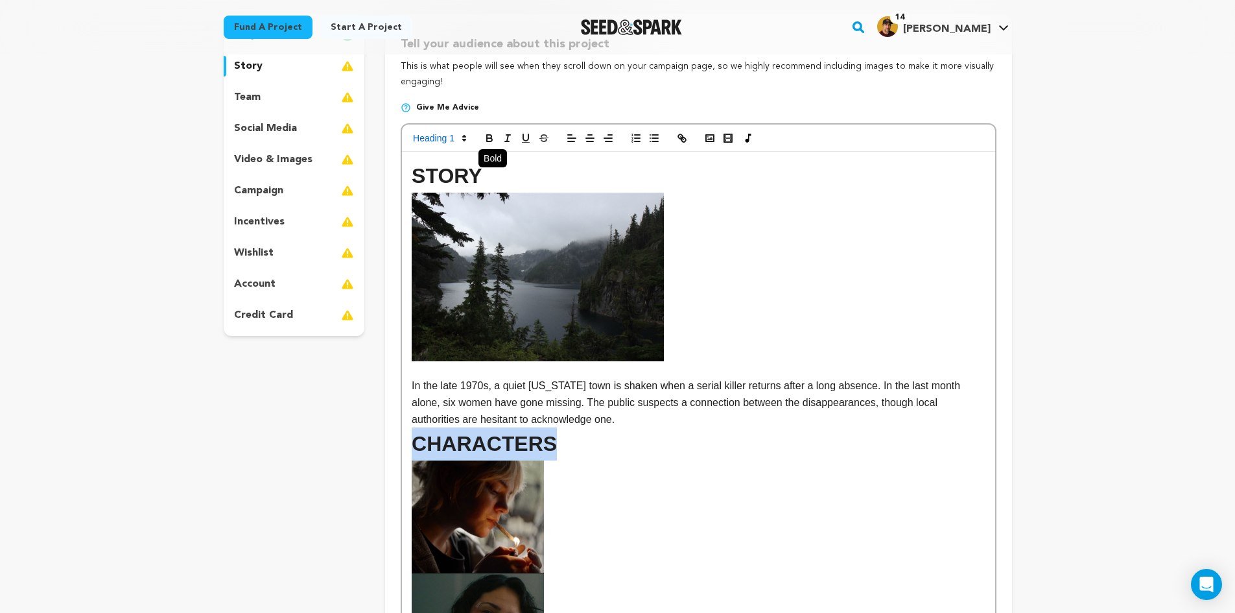
click at [486, 137] on icon "button" at bounding box center [490, 138] width 12 height 12
click at [562, 436] on h1 "CHARACTERS" at bounding box center [698, 443] width 573 height 33
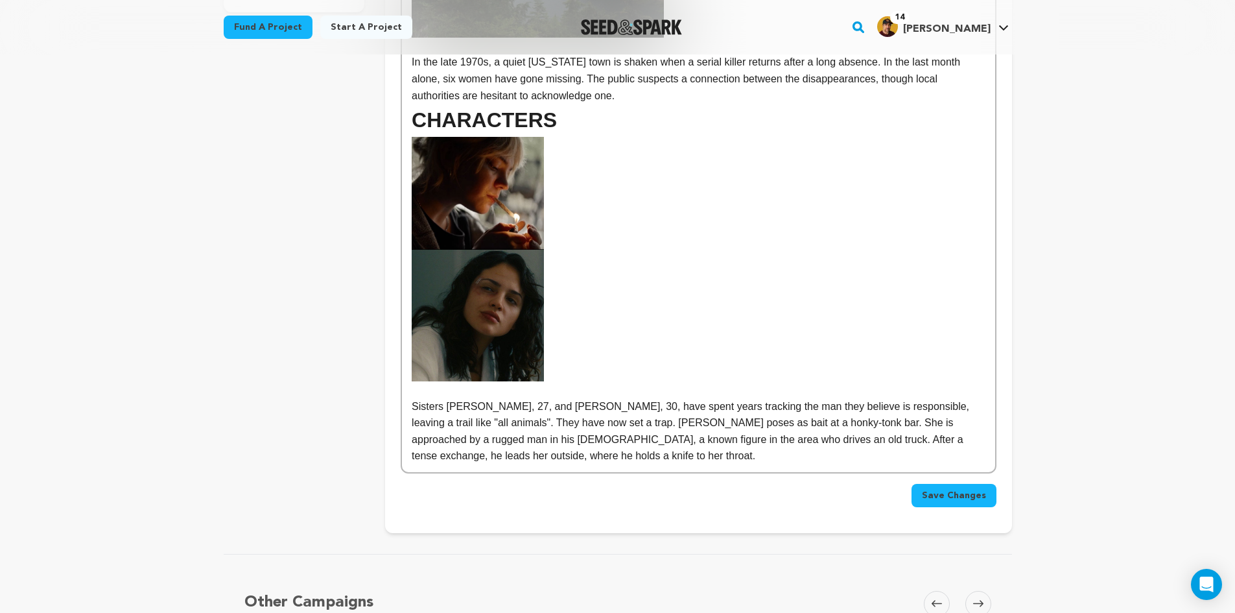
scroll to position [512, 0]
drag, startPoint x: 606, startPoint y: 421, endPoint x: 574, endPoint y: 422, distance: 31.8
click at [574, 422] on p "Sisters Charlie, 27, and Jackie, 30, have spent years tracking the man they bel…" at bounding box center [698, 430] width 573 height 66
click at [756, 424] on p "Sisters Charlie, 27, and Jackie, 30, have spent years tracking the man they bel…" at bounding box center [698, 430] width 573 height 66
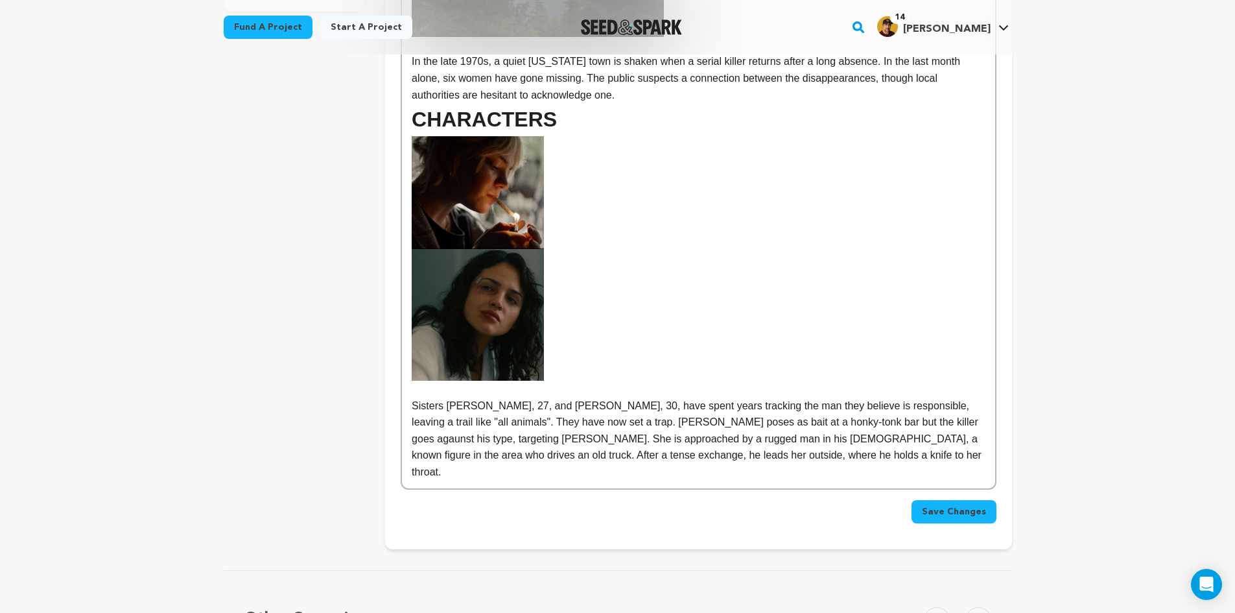
scroll to position [577, 0]
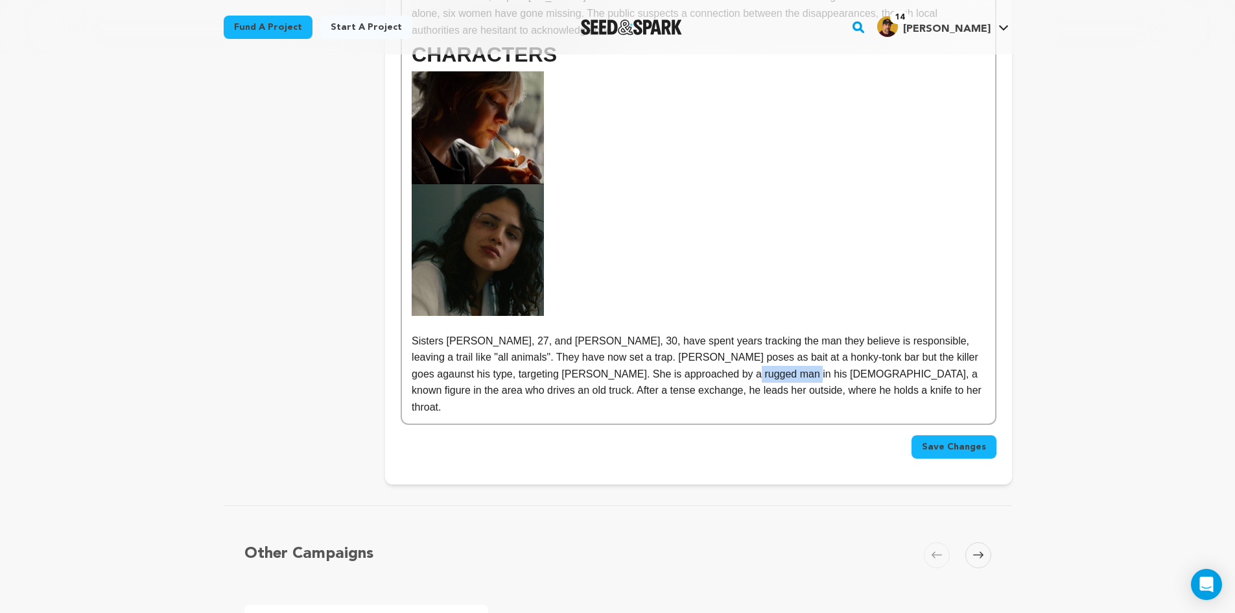
drag, startPoint x: 731, startPoint y: 374, endPoint x: 674, endPoint y: 374, distance: 56.4
click at [674, 374] on p "Sisters Charlie, 27, and Jackie, 30, have spent years tracking the man they bel…" at bounding box center [698, 374] width 573 height 83
click at [760, 390] on p "Sisters Charlie, 27, and Jackie, 30, have spent years tracking the man they bel…" at bounding box center [698, 374] width 573 height 83
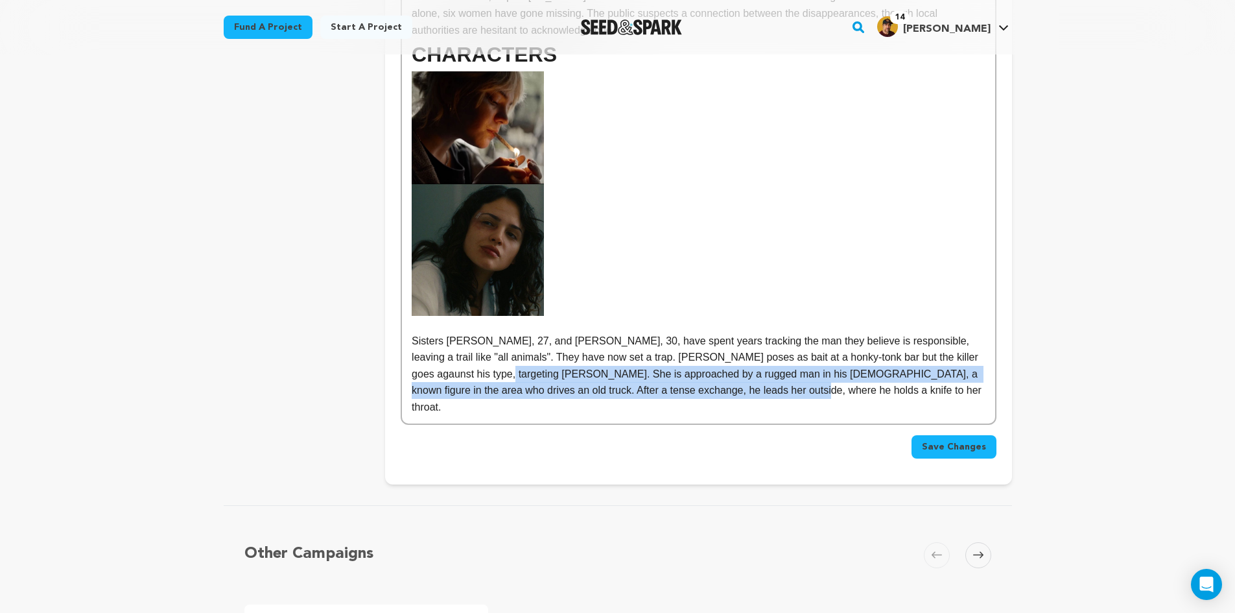
drag, startPoint x: 728, startPoint y: 391, endPoint x: 447, endPoint y: 375, distance: 280.6
click at [447, 375] on p "Sisters Charlie, 27, and Jackie, 30, have spent years tracking the man they bel…" at bounding box center [698, 374] width 573 height 83
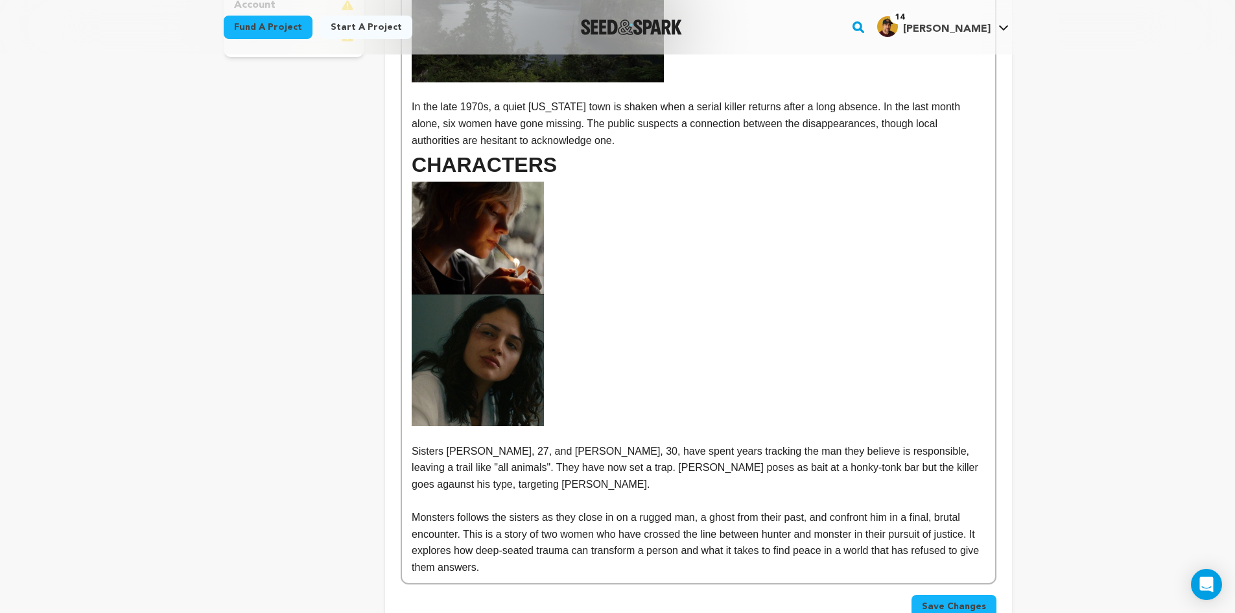
scroll to position [707, 0]
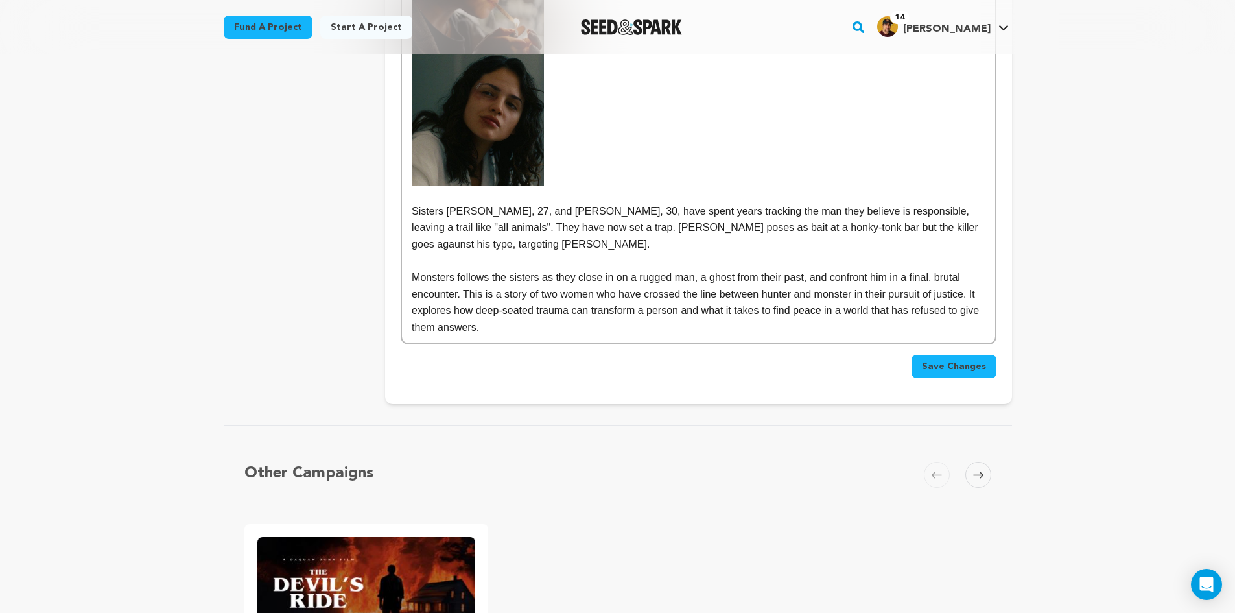
click at [443, 242] on p "Sisters Charlie, 27, and Jackie, 30, have spent years tracking the man they bel…" at bounding box center [698, 228] width 573 height 50
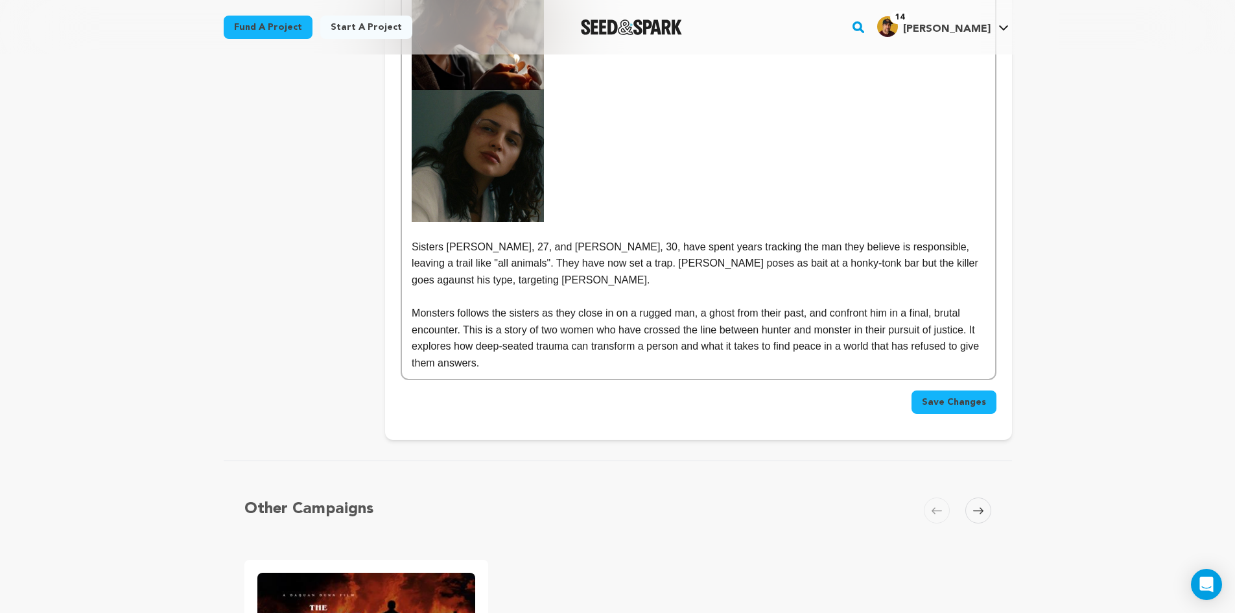
scroll to position [642, 0]
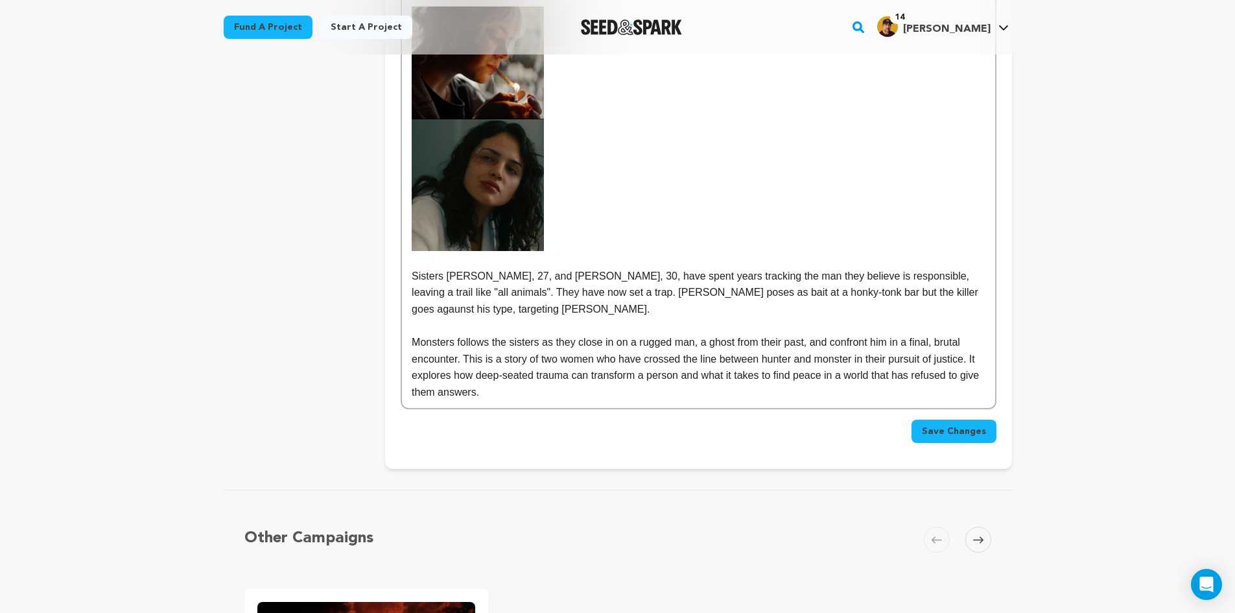
click at [465, 312] on p "Sisters Charlie, 27, and Jackie, 30, have spent years tracking the man they bel…" at bounding box center [698, 293] width 573 height 50
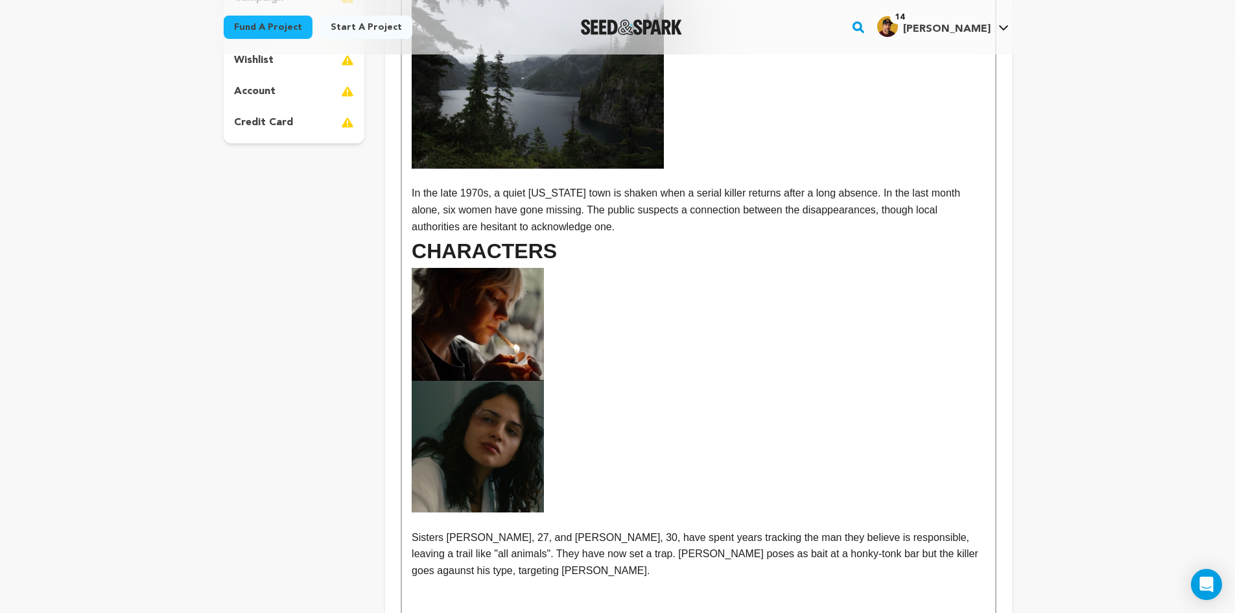
scroll to position [123, 0]
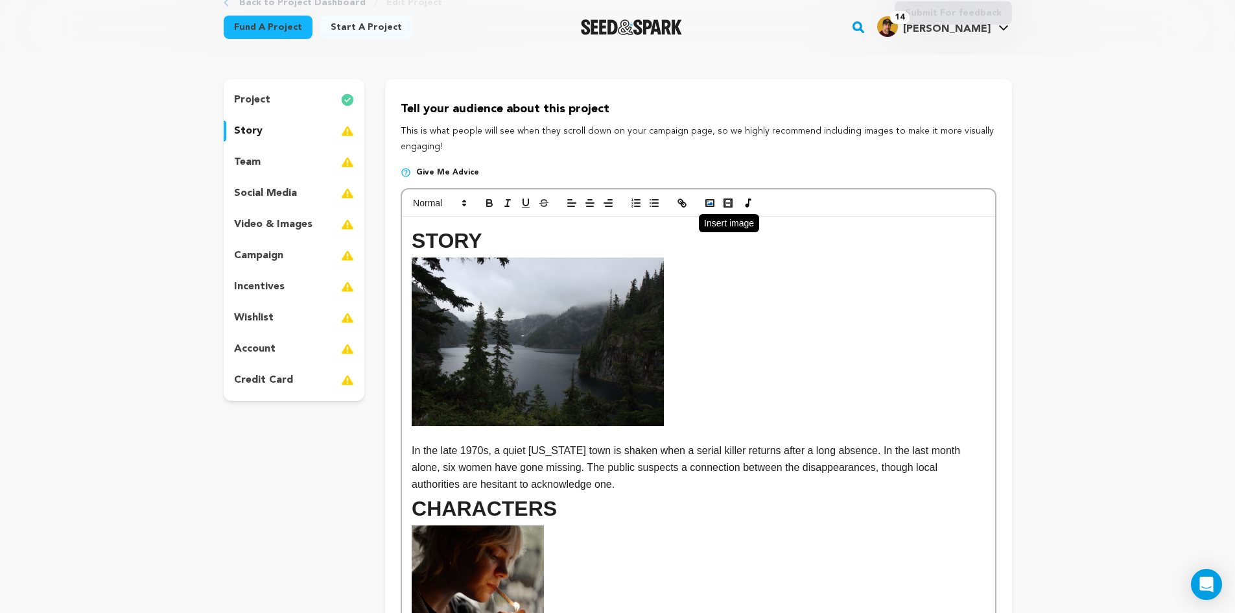
click at [711, 204] on polyline "button" at bounding box center [709, 203] width 5 height 3
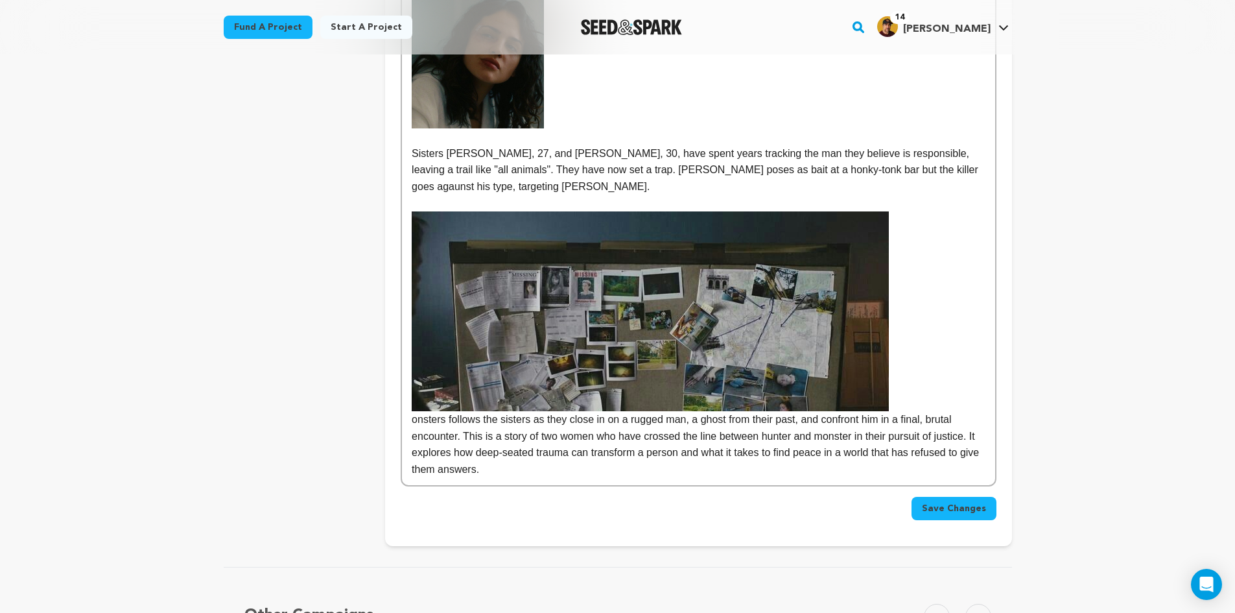
scroll to position [742, 0]
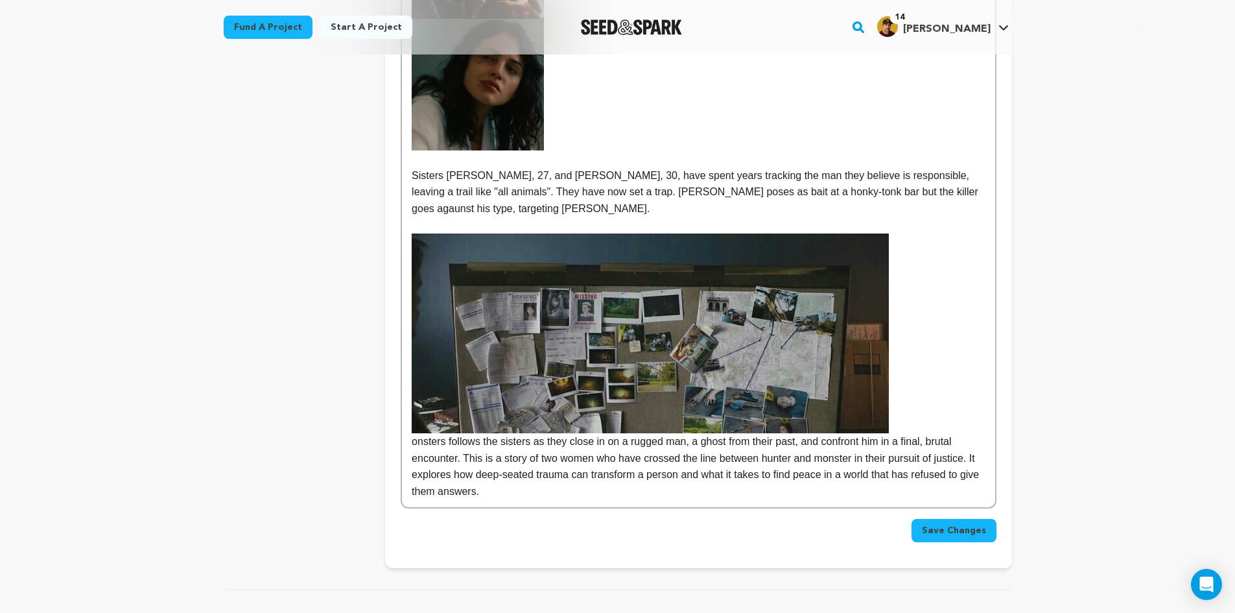
click at [947, 372] on p "onsters follows the sisters as they close in on a rugged man, a ghost from thei…" at bounding box center [698, 366] width 573 height 266
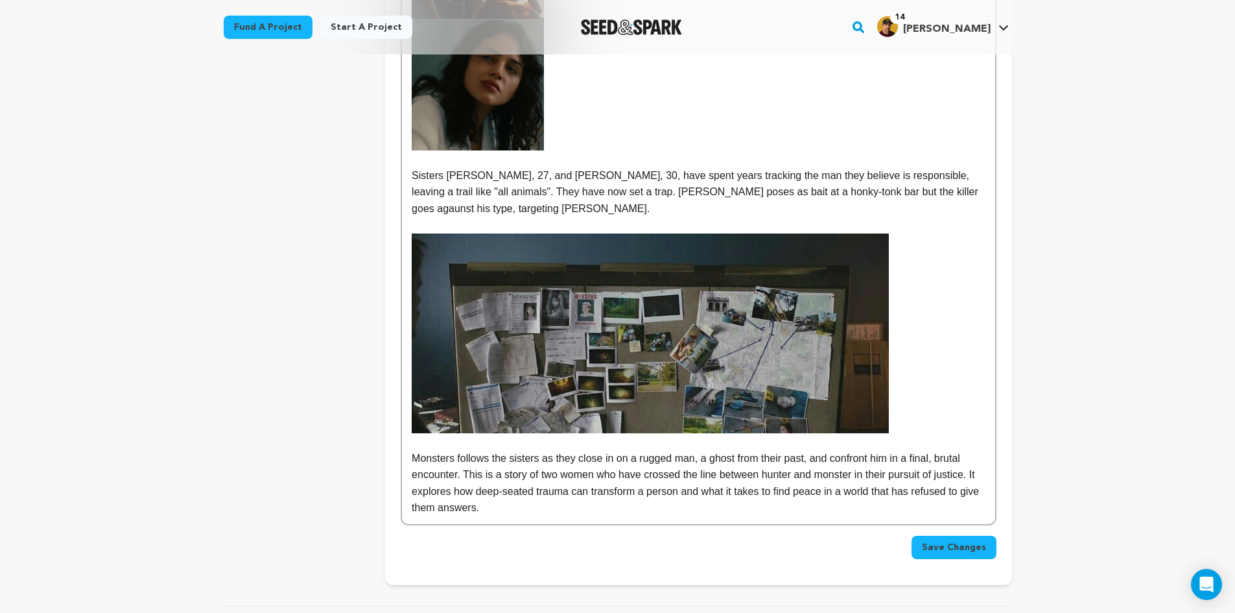
click at [862, 366] on img at bounding box center [650, 333] width 477 height 200
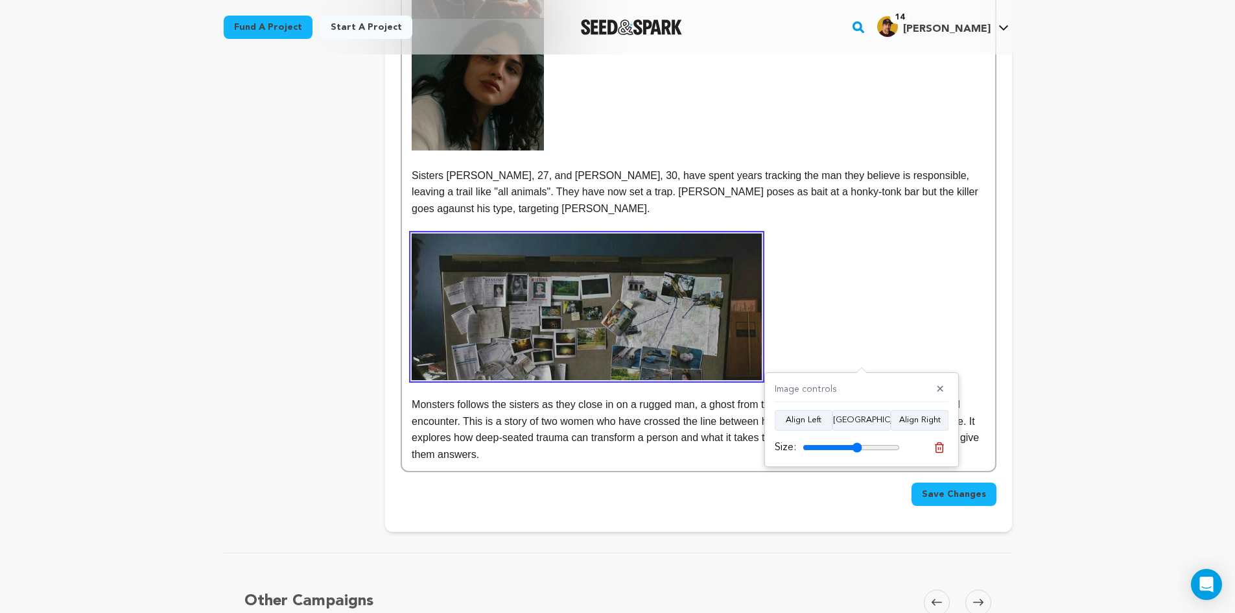
drag, startPoint x: 892, startPoint y: 448, endPoint x: 857, endPoint y: 449, distance: 35.0
type input "61"
click at [857, 449] on input "range" at bounding box center [851, 447] width 97 height 10
click at [812, 321] on p at bounding box center [698, 306] width 573 height 147
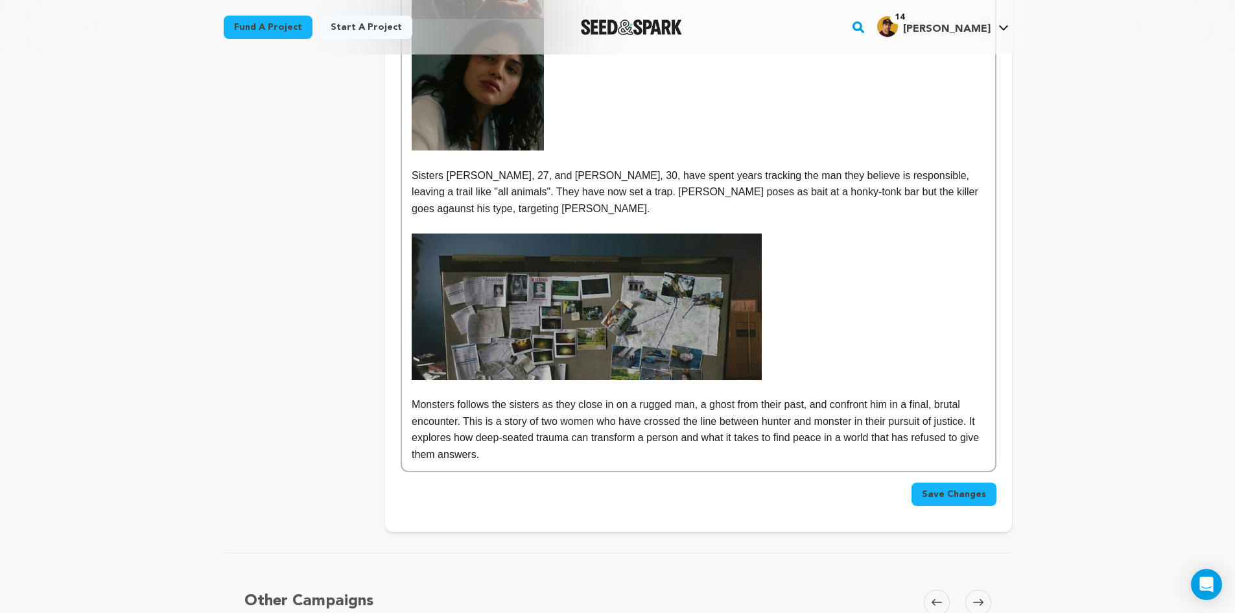
click at [667, 341] on img at bounding box center [586, 306] width 349 height 147
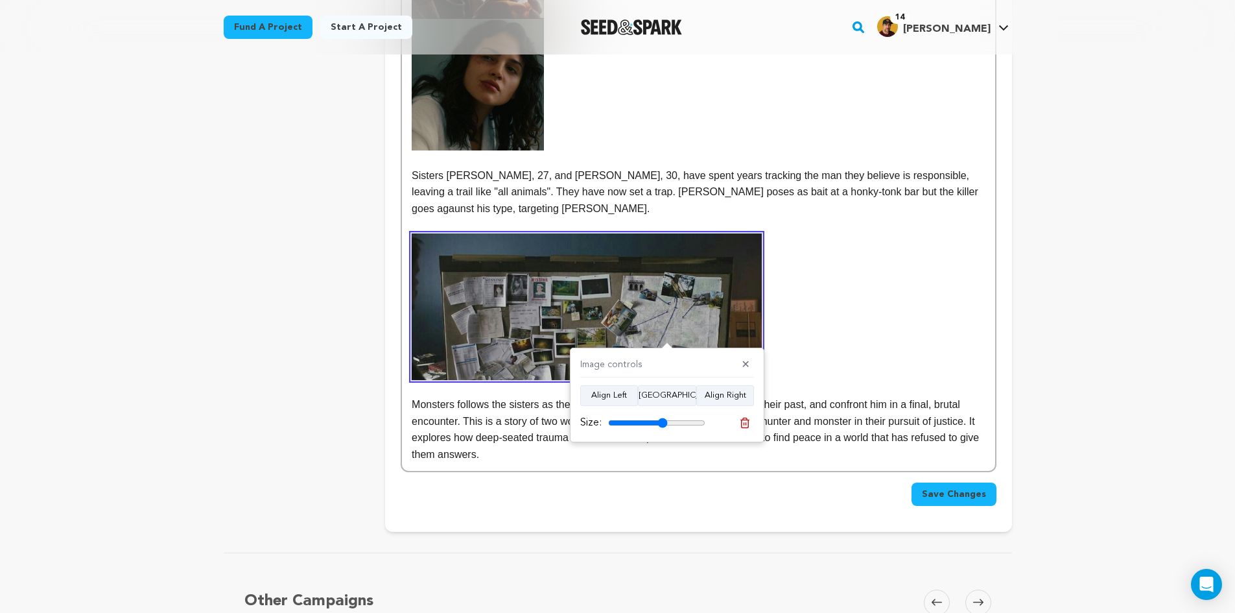
click at [820, 298] on p at bounding box center [698, 306] width 573 height 147
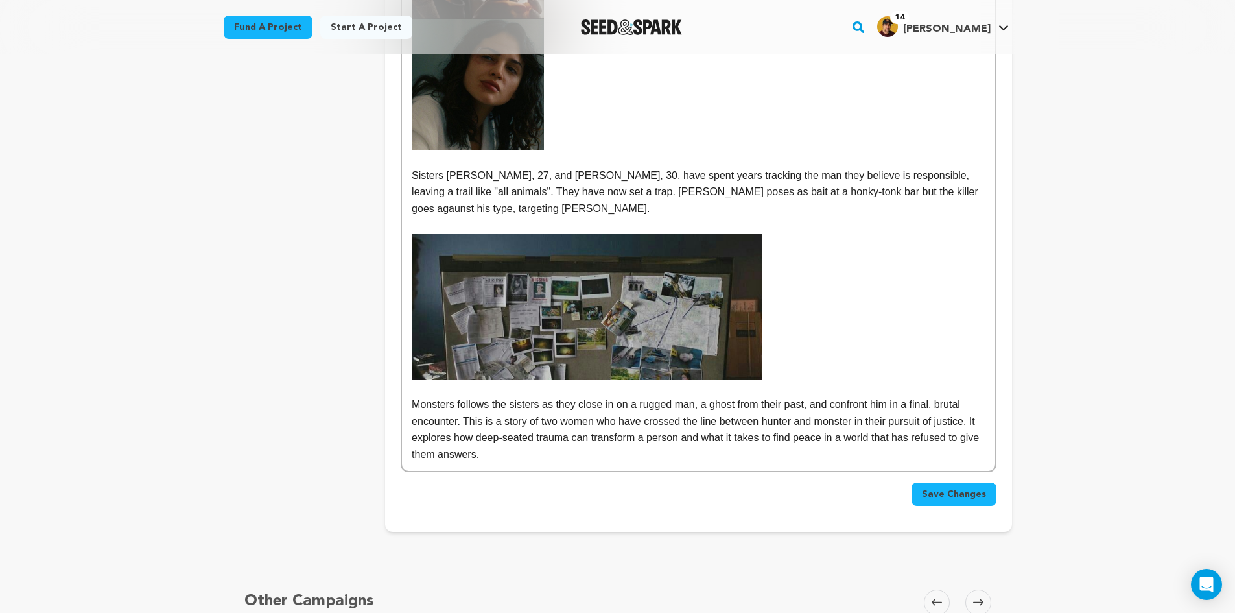
drag, startPoint x: 530, startPoint y: 307, endPoint x: 610, endPoint y: 349, distance: 89.9
click at [610, 349] on img at bounding box center [586, 306] width 349 height 147
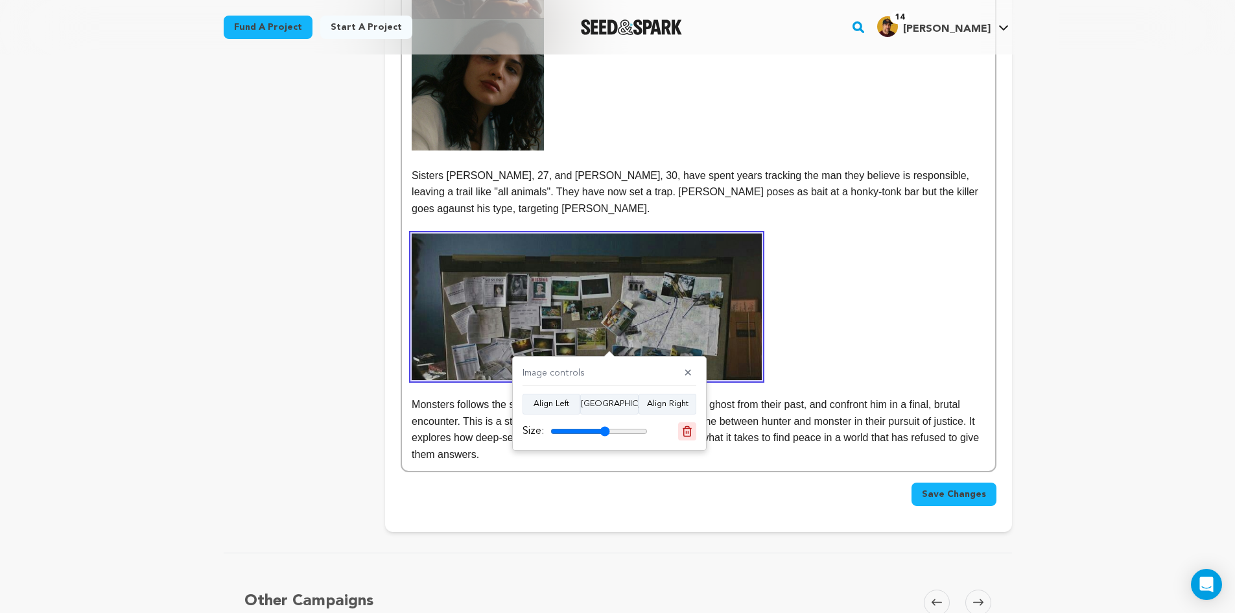
click at [688, 434] on icon at bounding box center [687, 431] width 12 height 12
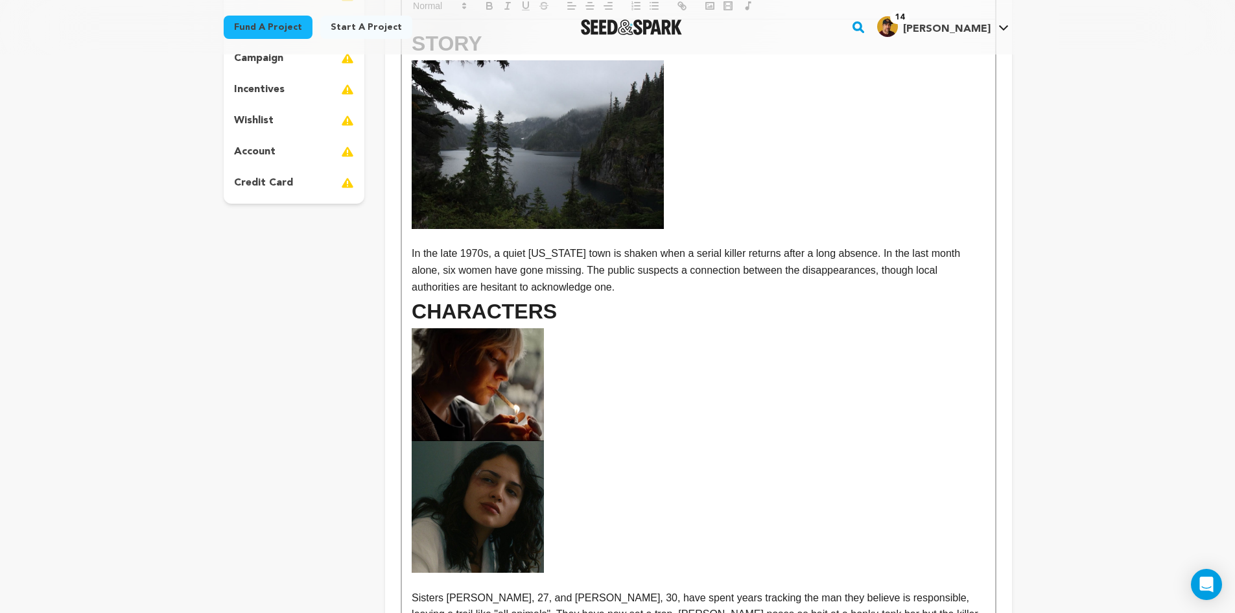
scroll to position [159, 0]
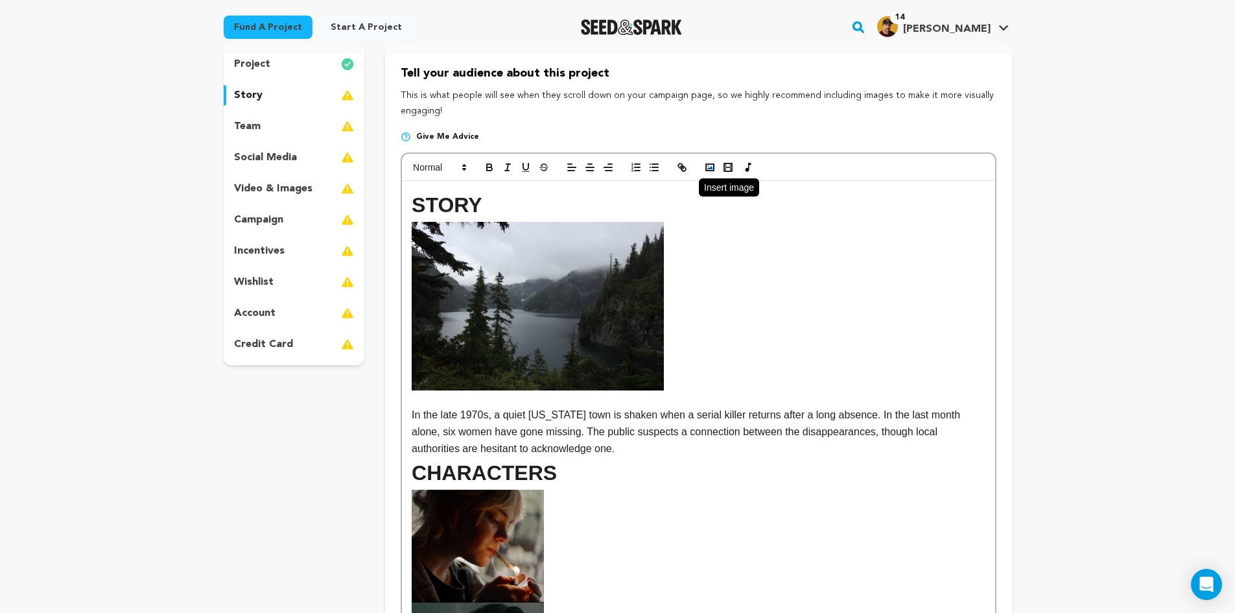
click at [710, 171] on rect "button" at bounding box center [710, 167] width 8 height 6
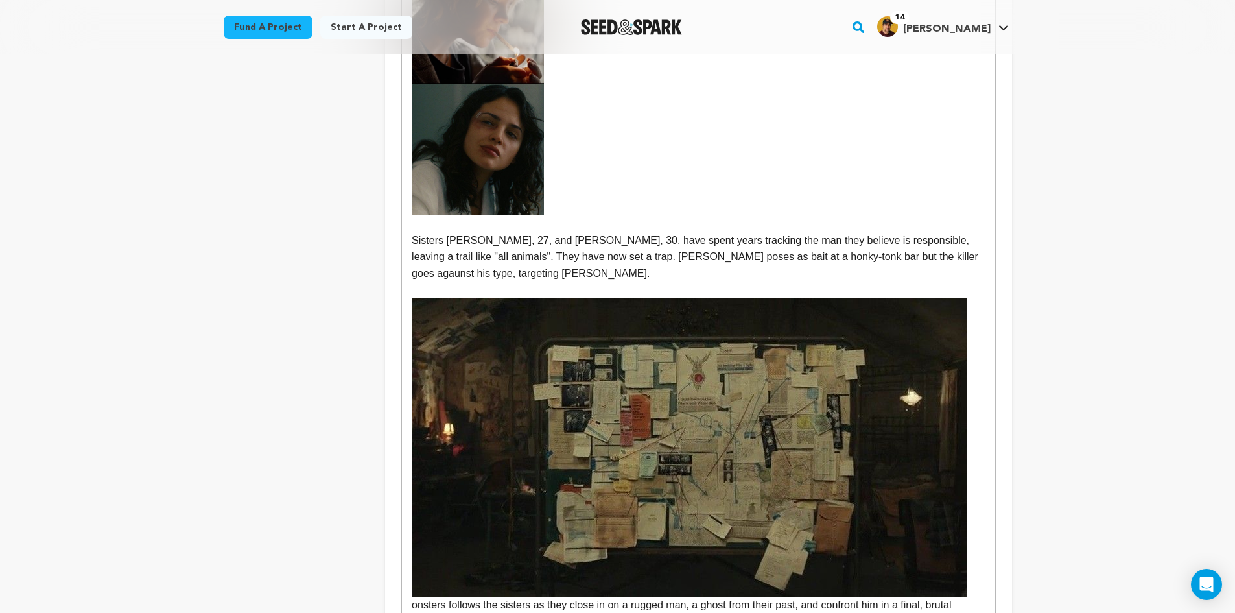
click at [834, 429] on img at bounding box center [689, 447] width 555 height 298
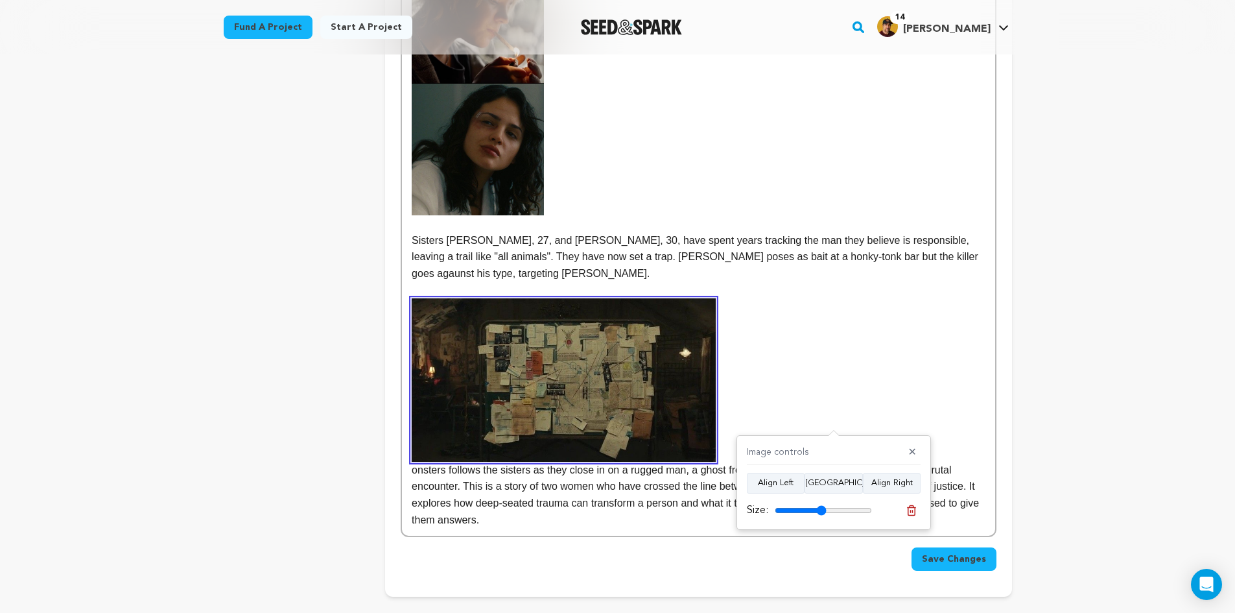
drag, startPoint x: 866, startPoint y: 509, endPoint x: 822, endPoint y: 512, distance: 44.9
type input "53"
click at [822, 512] on input "range" at bounding box center [823, 510] width 97 height 10
click at [760, 403] on p "onsters follows the sisters as they close in on a rugged man, a ghost from thei…" at bounding box center [698, 413] width 573 height 230
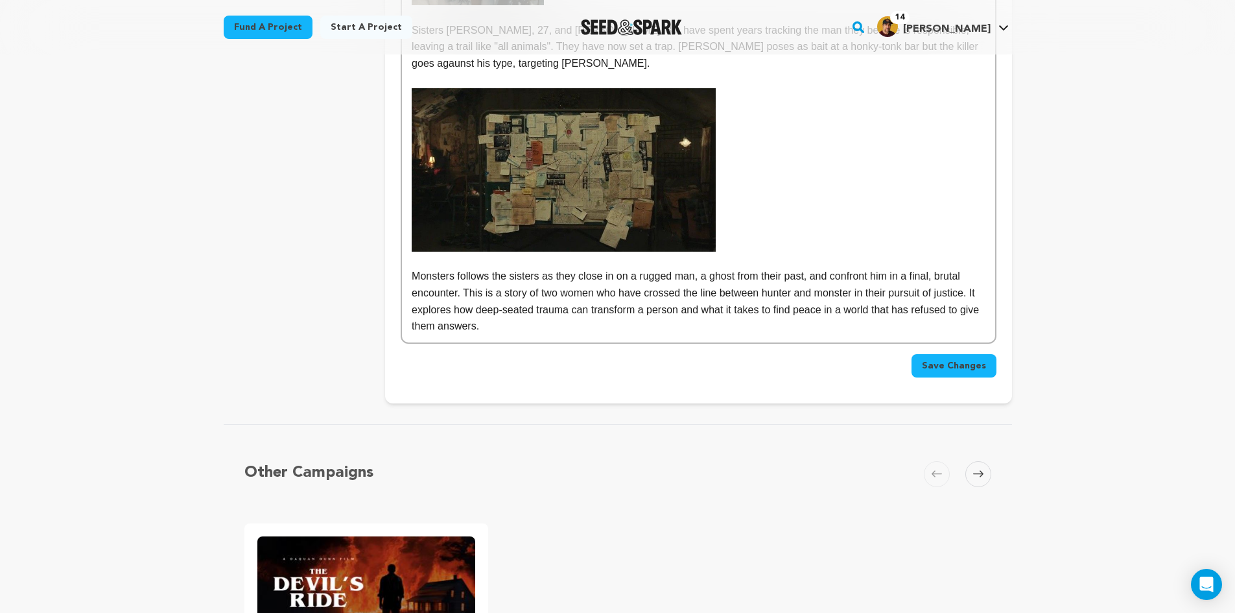
scroll to position [973, 0]
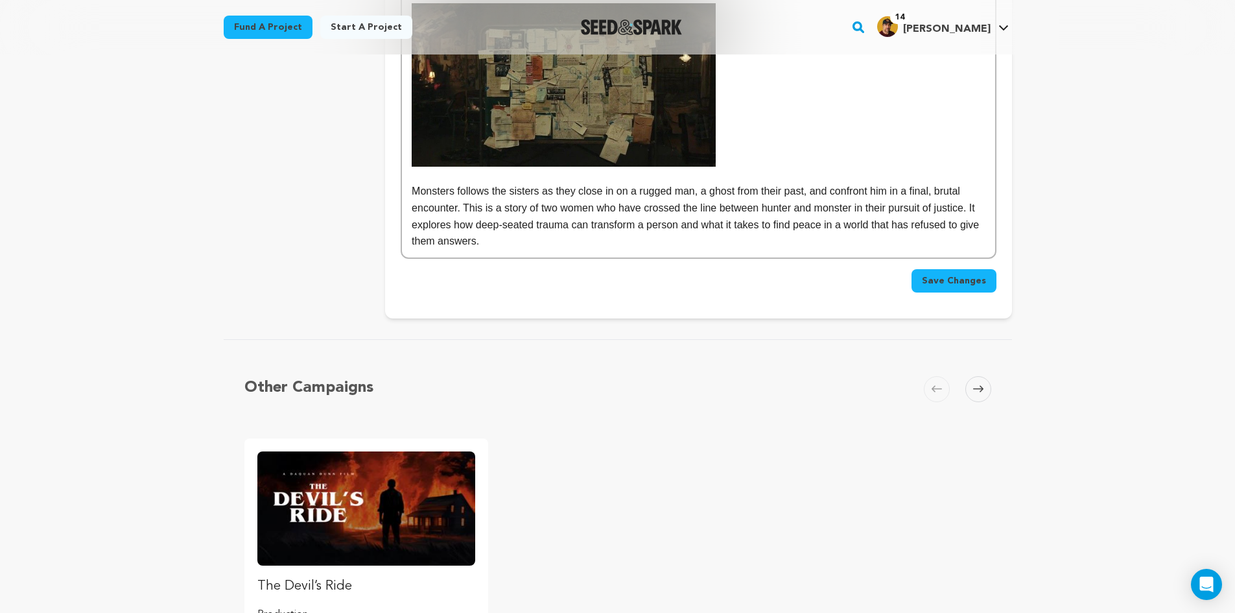
click at [954, 290] on button "Save Changes" at bounding box center [954, 280] width 85 height 23
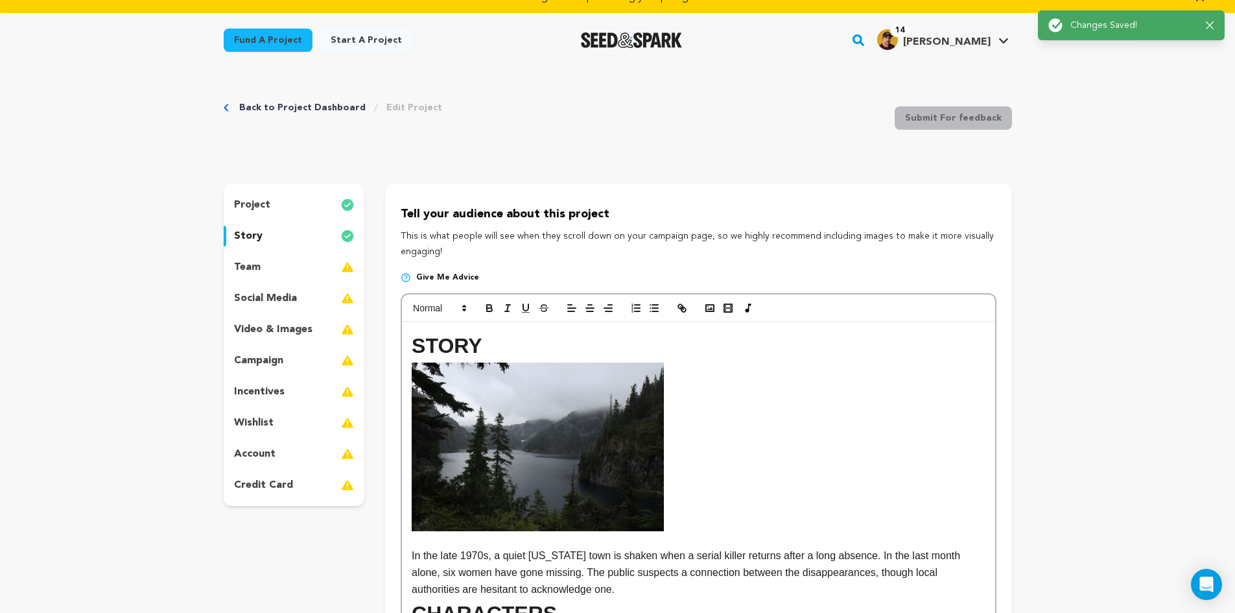
scroll to position [0, 0]
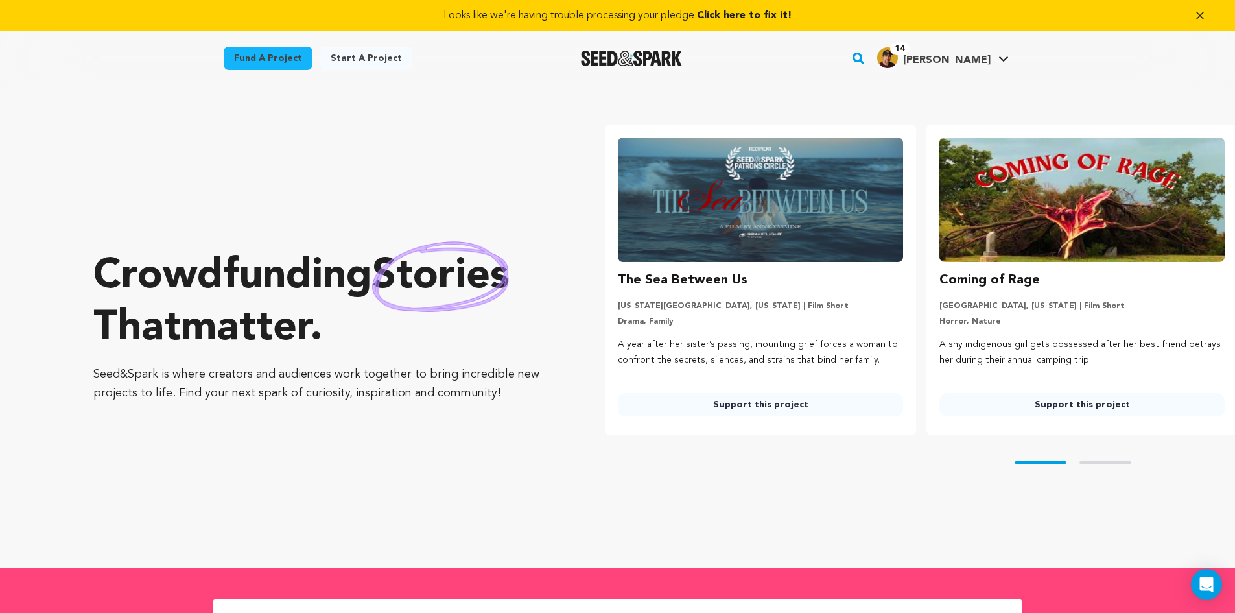
click at [818, 185] on img at bounding box center [760, 199] width 285 height 124
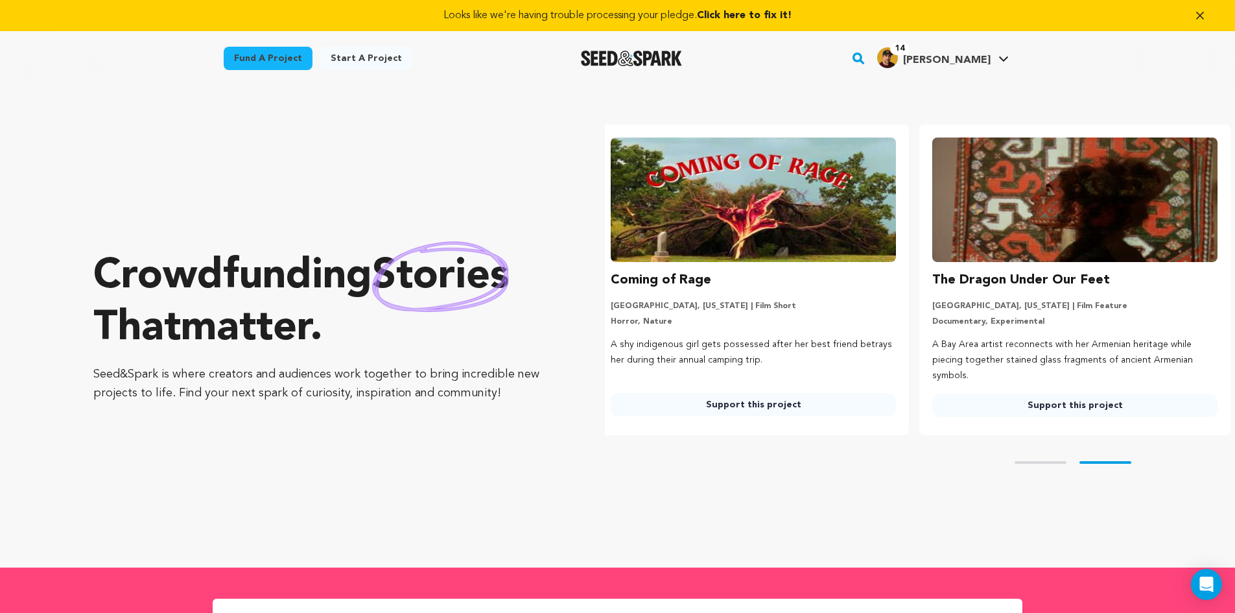
scroll to position [0, 332]
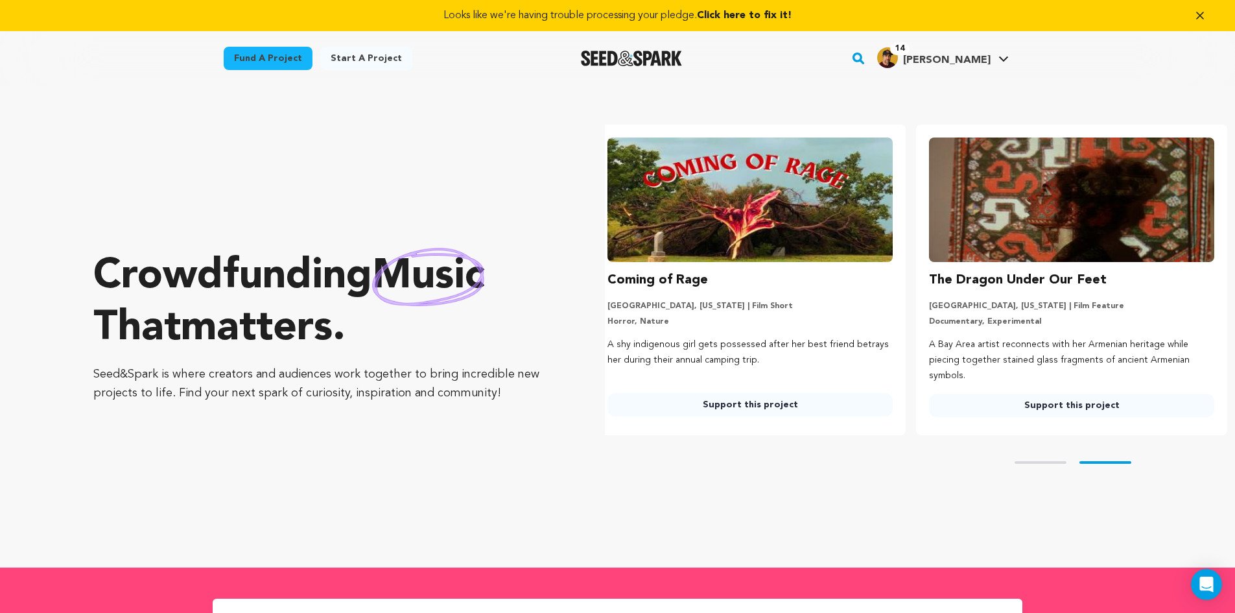
click at [954, 62] on span "[PERSON_NAME]" at bounding box center [947, 60] width 88 height 10
click at [953, 60] on span "[PERSON_NAME]" at bounding box center [947, 60] width 88 height 10
click at [763, 15] on span "Click here to fix it!" at bounding box center [744, 15] width 95 height 10
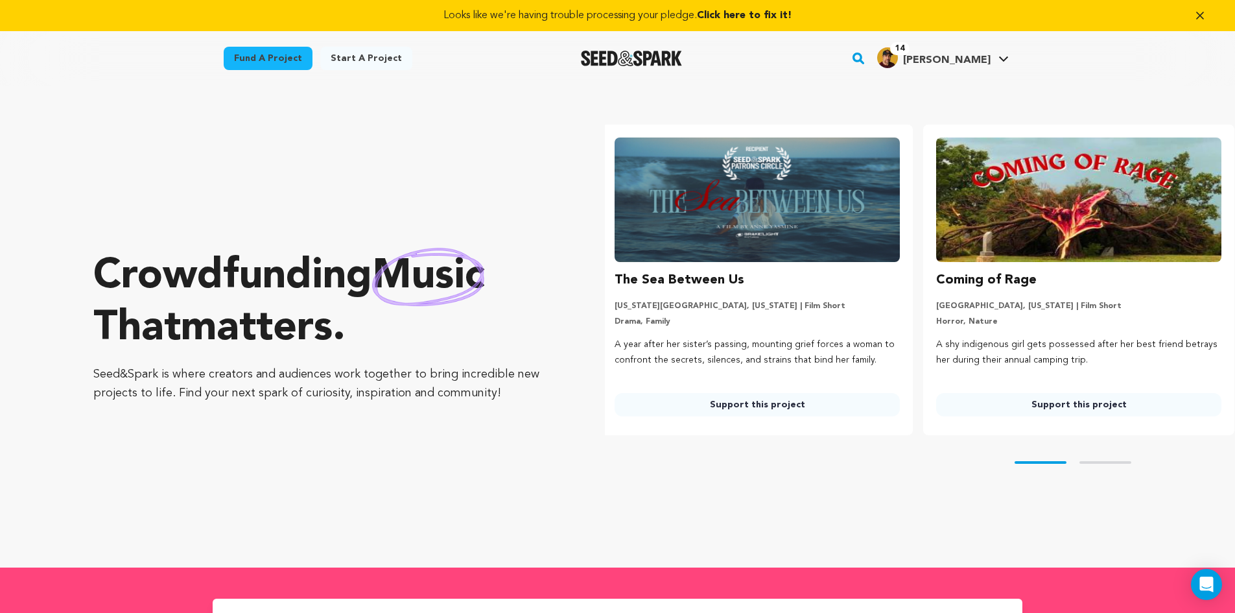
scroll to position [0, 0]
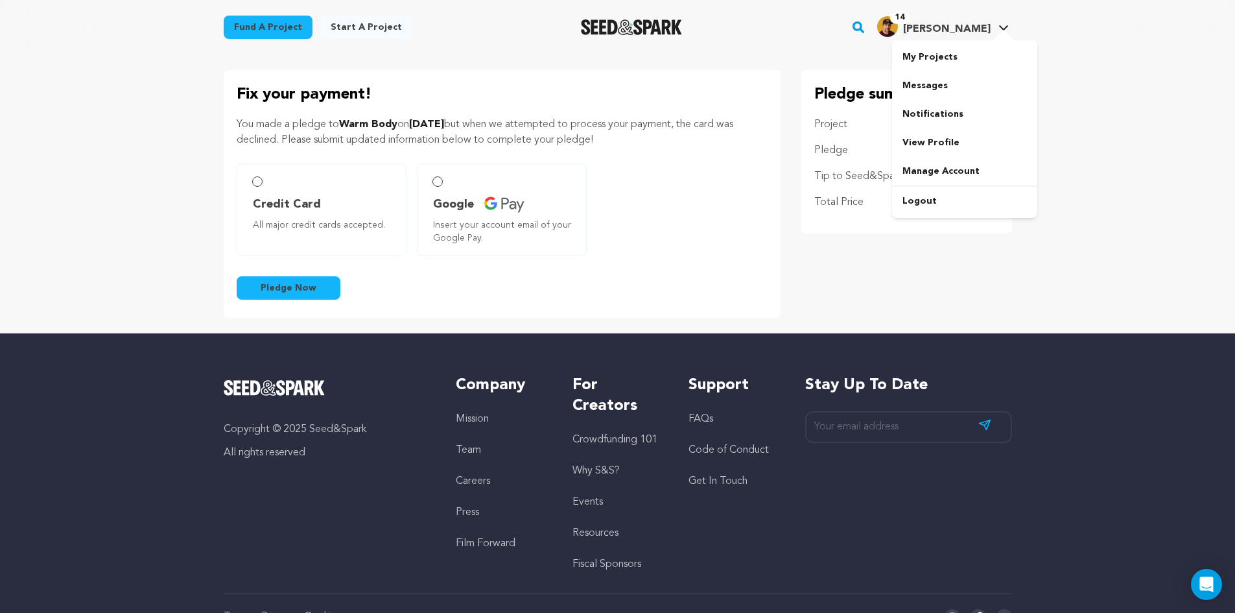
click at [942, 25] on span "[PERSON_NAME]" at bounding box center [947, 29] width 88 height 10
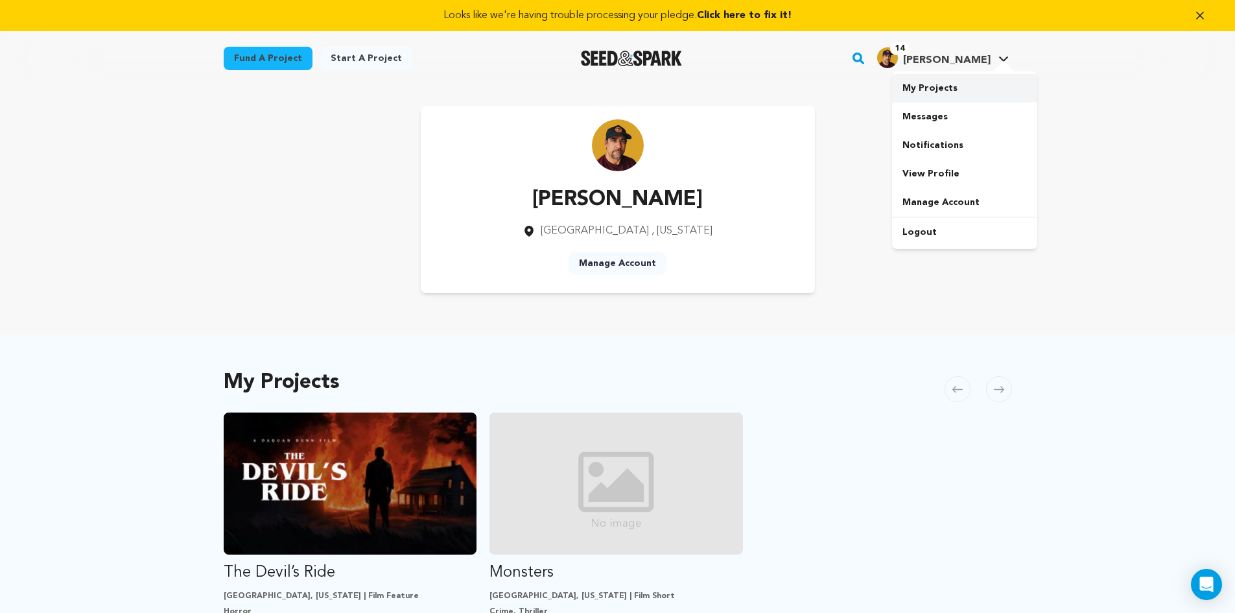
click at [927, 85] on link "My Projects" at bounding box center [964, 88] width 145 height 29
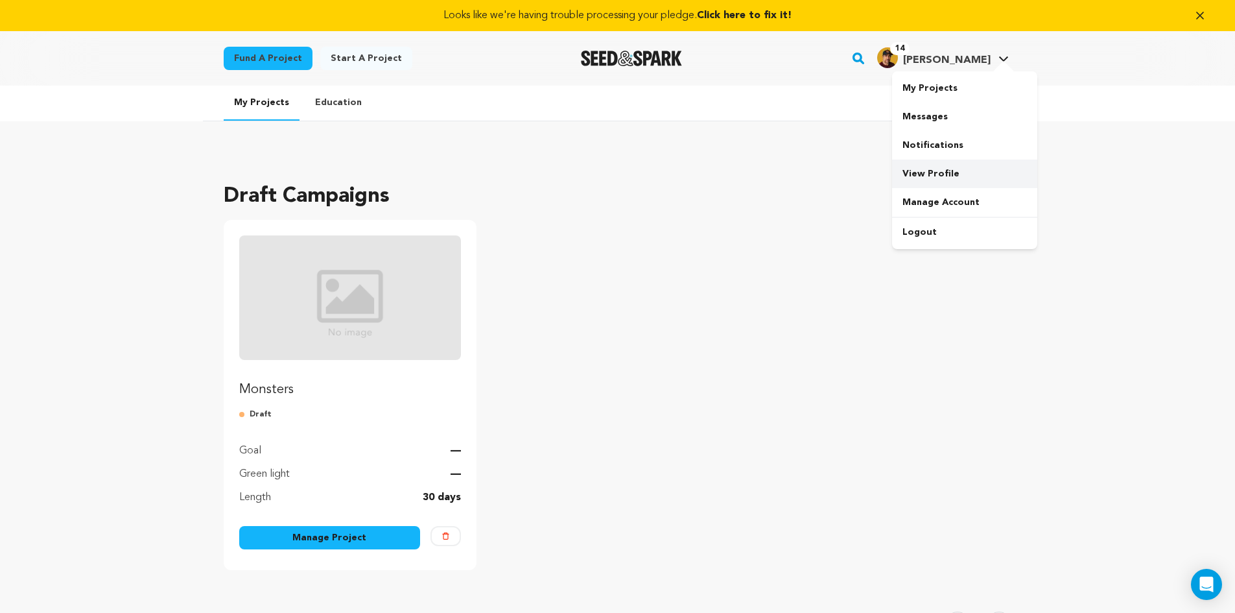
click at [934, 174] on link "View Profile" at bounding box center [964, 174] width 145 height 29
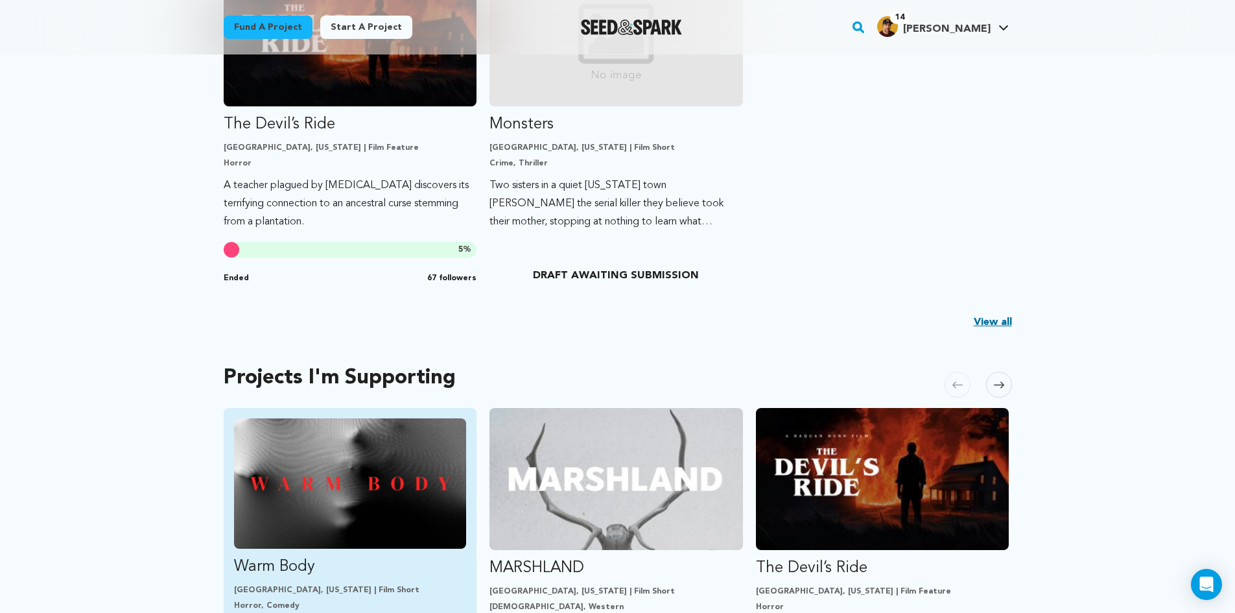
scroll to position [584, 0]
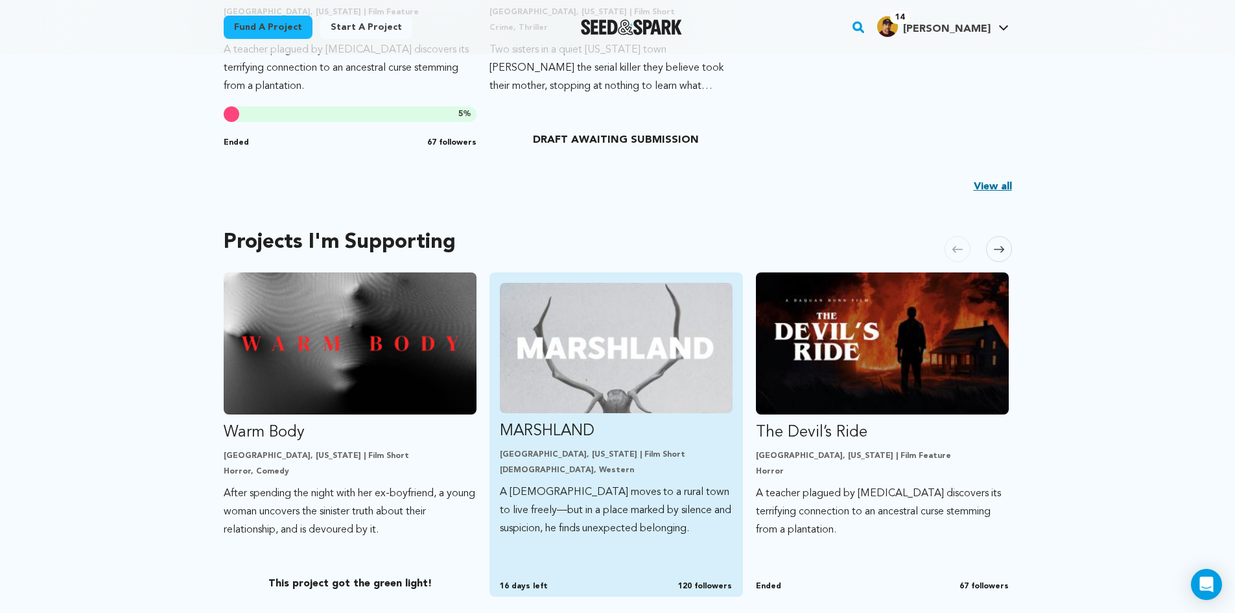
click at [621, 364] on img "Fund MARSHLAND" at bounding box center [616, 348] width 233 height 130
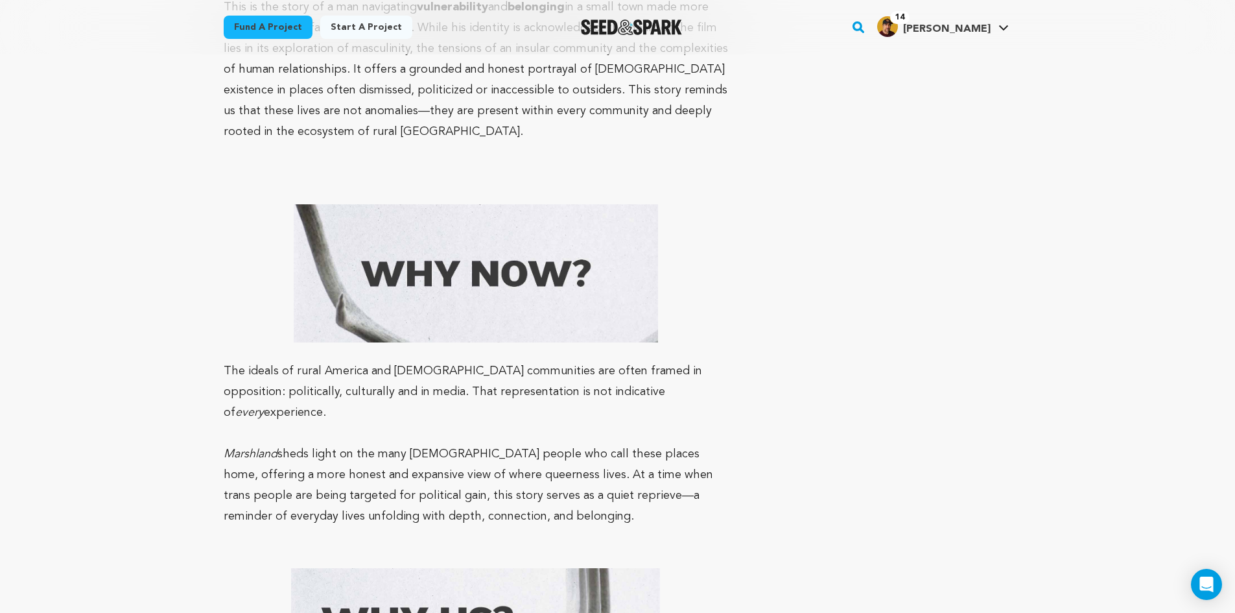
scroll to position [2998, 0]
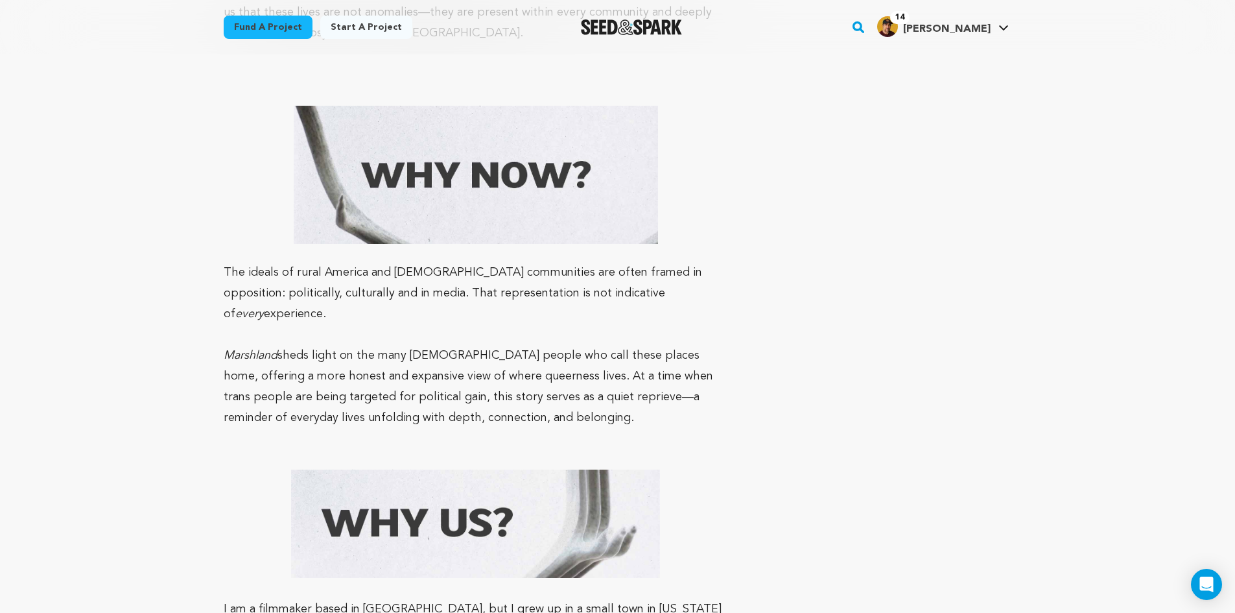
drag, startPoint x: 213, startPoint y: 155, endPoint x: 500, endPoint y: 376, distance: 362.5
copy div "The Story Sprague begins his day in the rugged, expansive landscape of Central …"
